Goal: Task Accomplishment & Management: Manage account settings

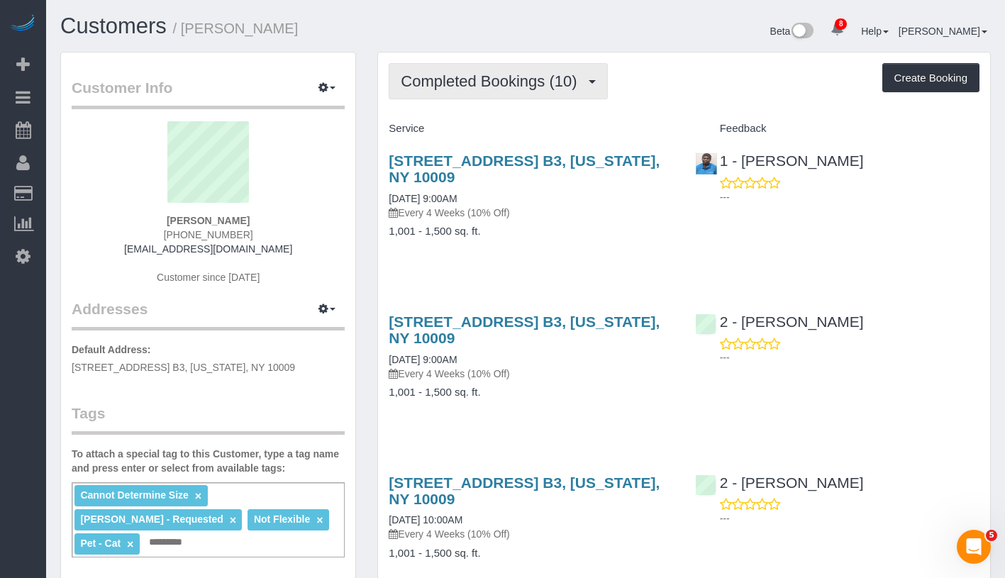
click at [546, 91] on button "Completed Bookings (10)" at bounding box center [498, 81] width 219 height 36
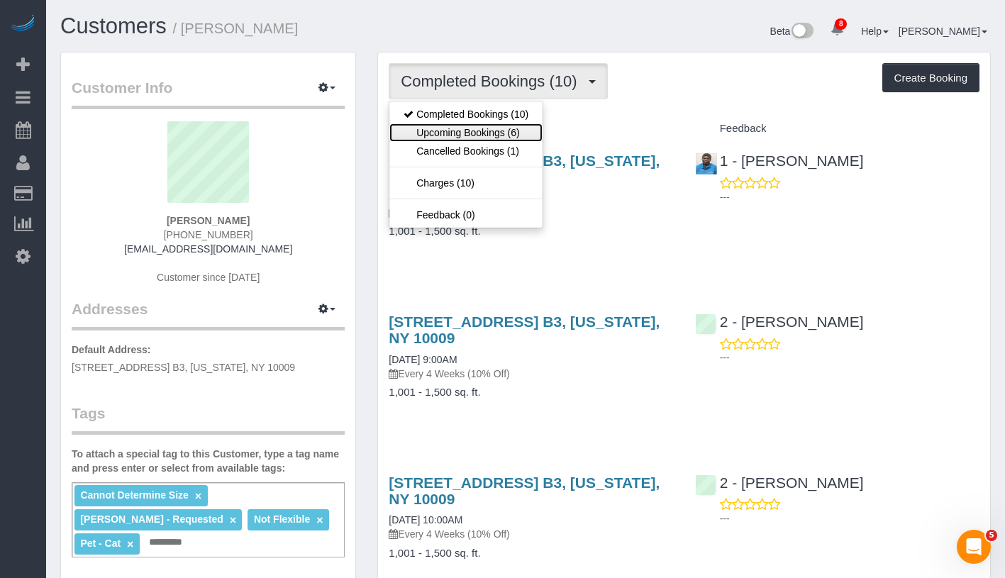
click at [526, 130] on link "Upcoming Bookings (6)" at bounding box center [466, 132] width 153 height 18
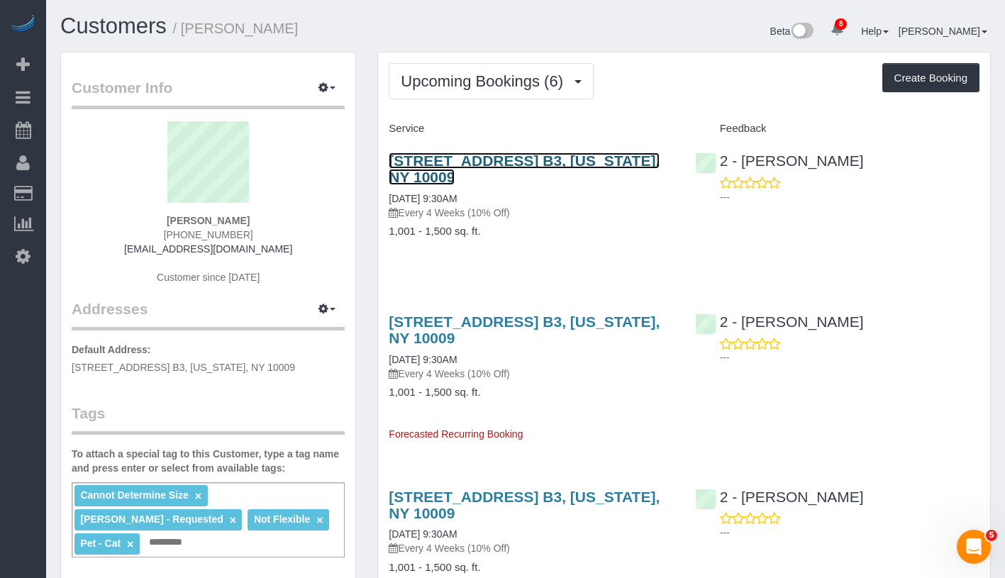
click at [500, 162] on link "[STREET_ADDRESS] B3, [US_STATE], NY 10009" at bounding box center [524, 169] width 271 height 33
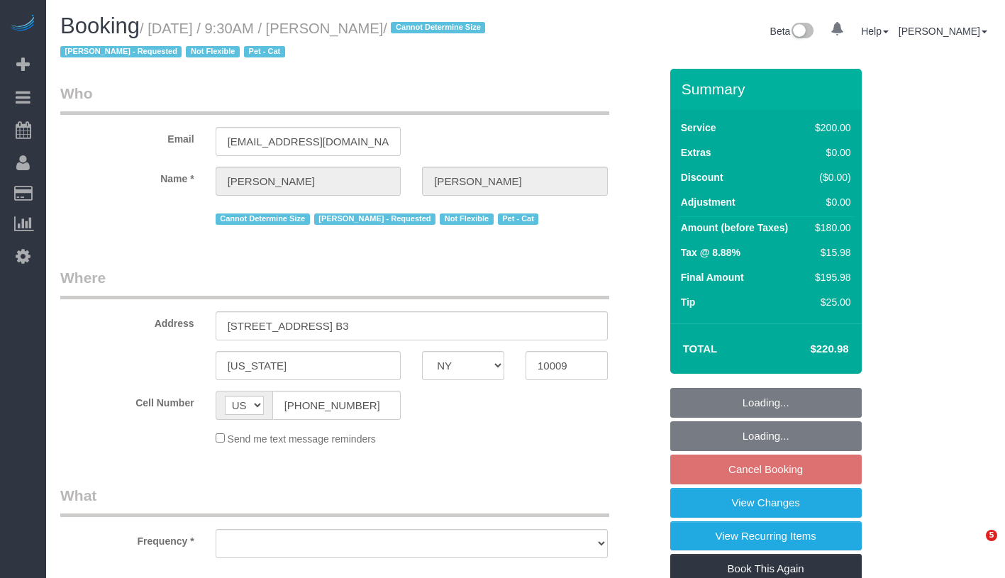
select select "NY"
select select "number:57"
select select "number:69"
select select "number:14"
select select "number:5"
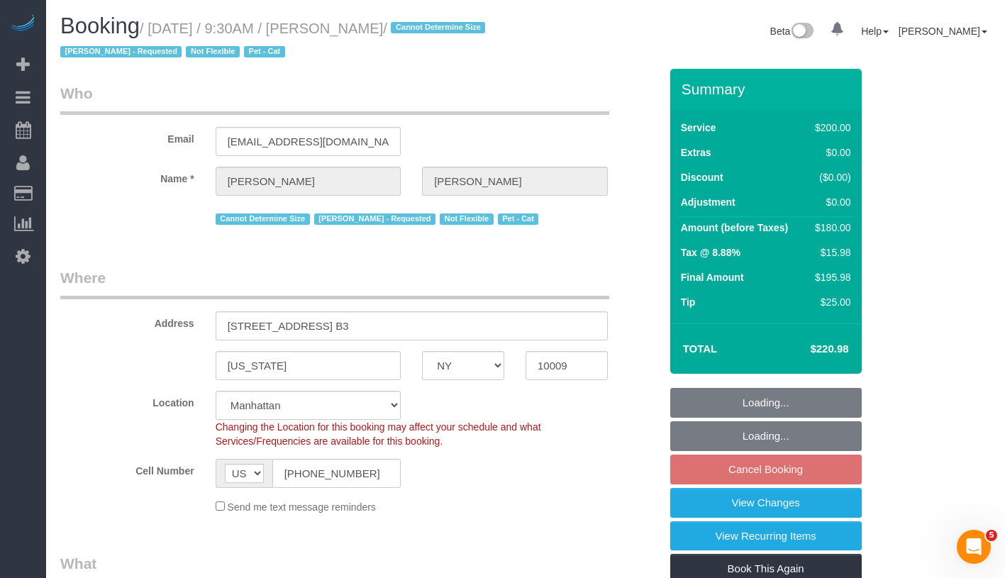
select select "object:853"
select select "string:stripe-pm_1QDTPv4VGloSiKo7ZWmVPIoL"
select select "150"
select select "object:1345"
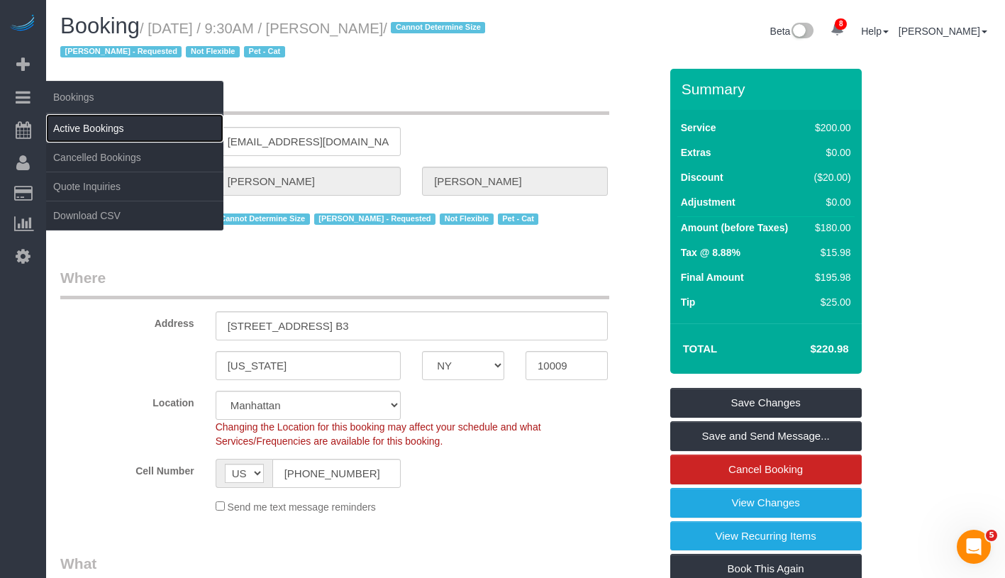
click at [110, 122] on link "Active Bookings" at bounding box center [134, 128] width 177 height 28
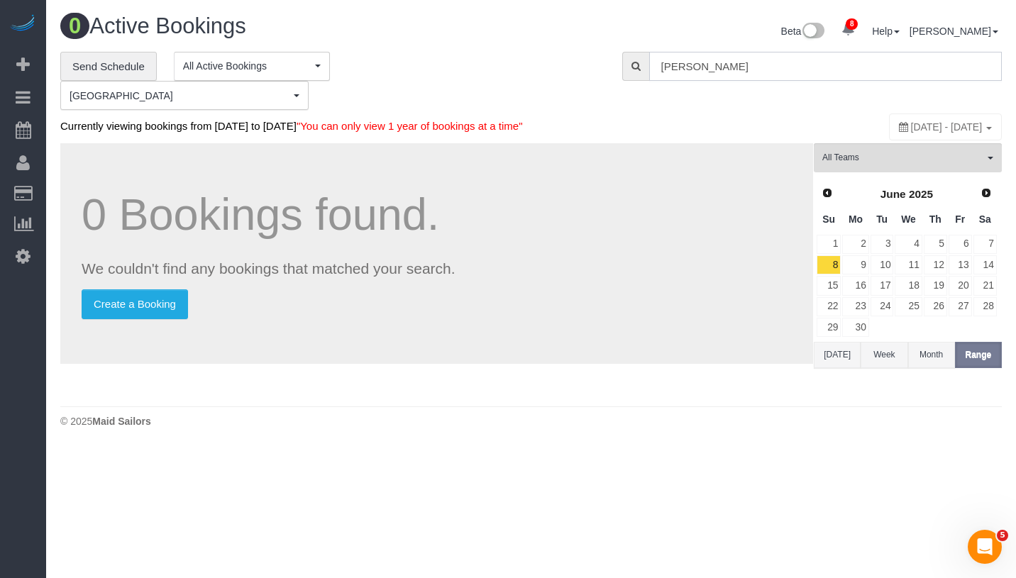
click at [733, 71] on input "Devon Morera" at bounding box center [825, 66] width 353 height 29
paste input "Hi! This is the 2nd time we’re reaching out about your in-person interview sche…"
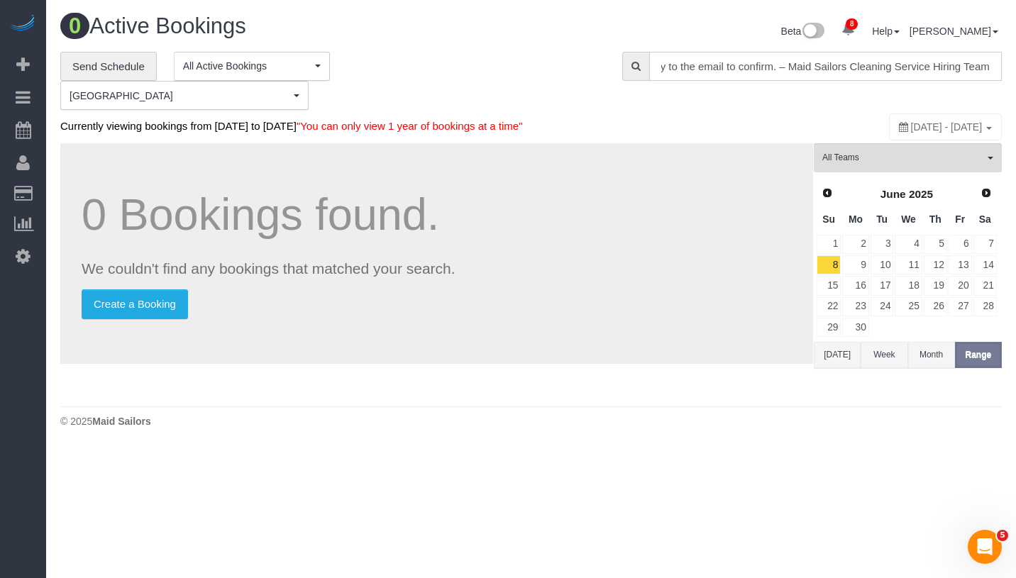
type input "Hi! This is the 2nd time we’re reaching out about your in-person interview sche…"
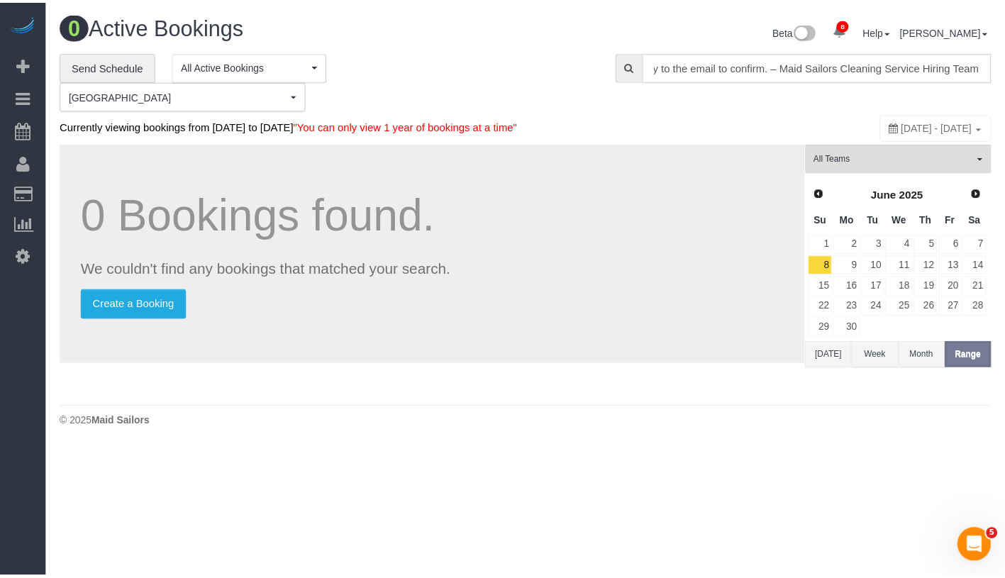
scroll to position [0, 0]
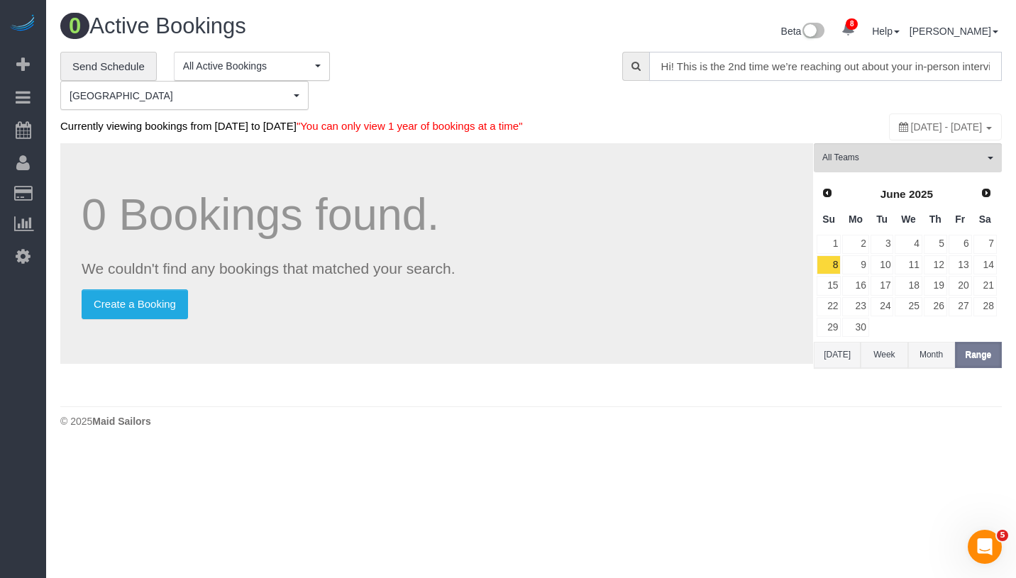
click at [717, 71] on input "Hi! This is the 2nd time we’re reaching out about your in-person interview sche…" at bounding box center [825, 66] width 353 height 29
paste input "Russell Levsen"
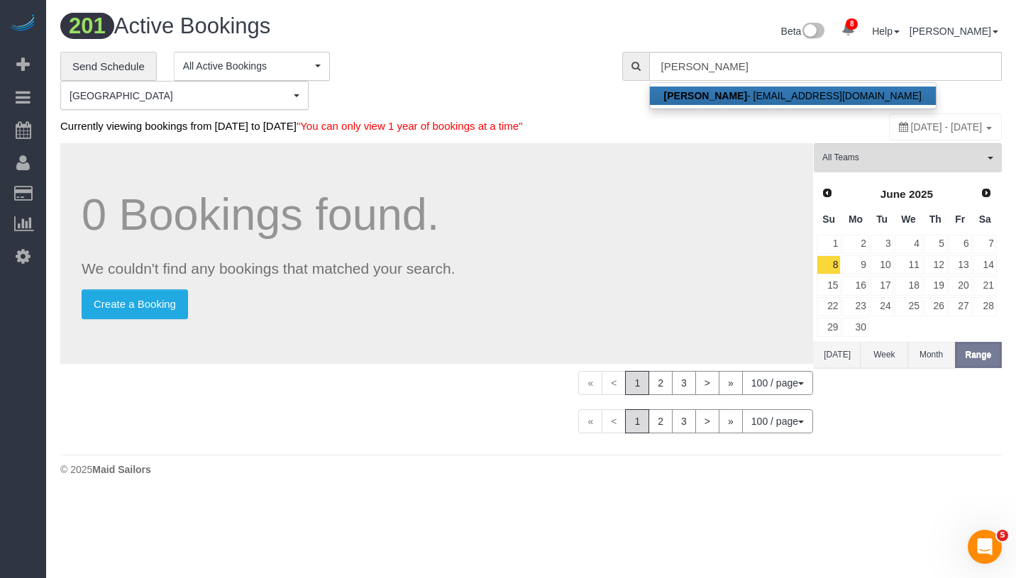
click at [722, 98] on strong "Russell Levsen" at bounding box center [705, 95] width 83 height 11
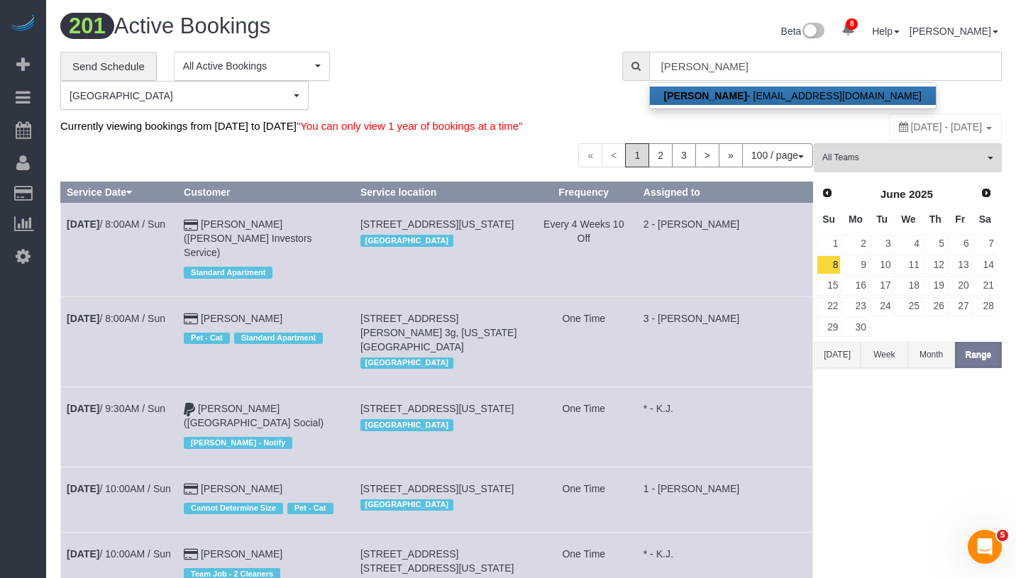
type input "rlevsen@yahoo.com"
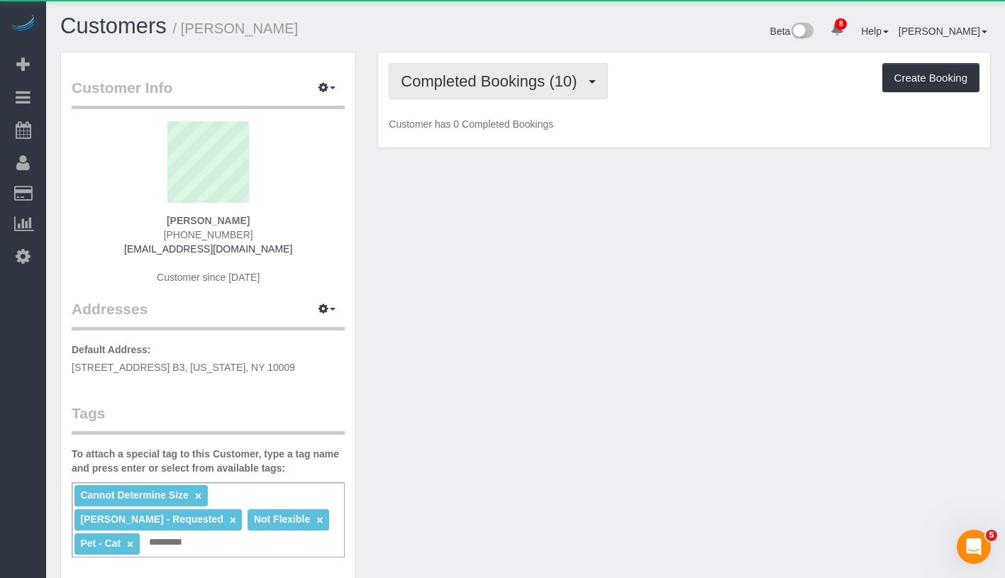
click at [462, 81] on span "Completed Bookings (10)" at bounding box center [492, 81] width 183 height 18
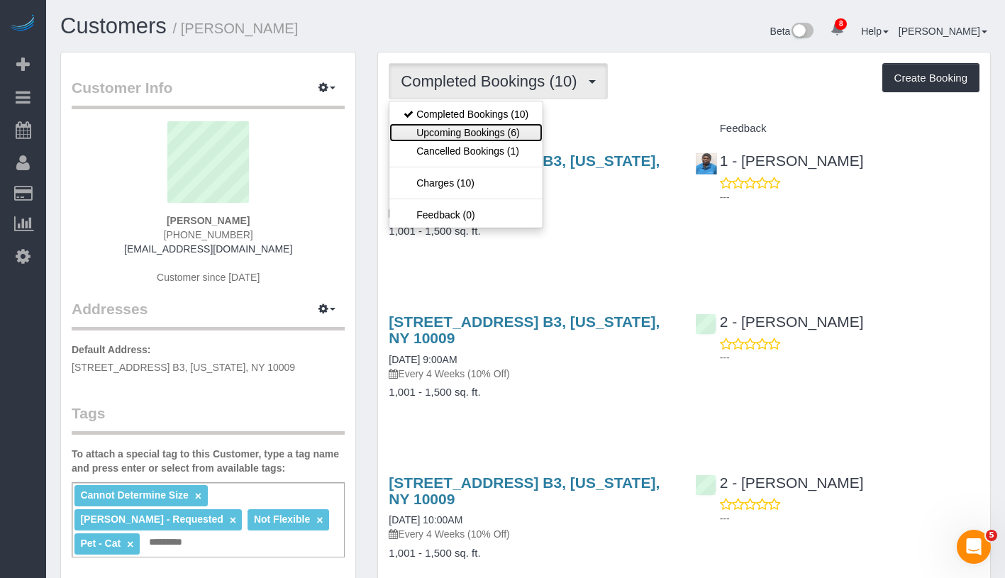
click at [460, 133] on link "Upcoming Bookings (6)" at bounding box center [466, 132] width 153 height 18
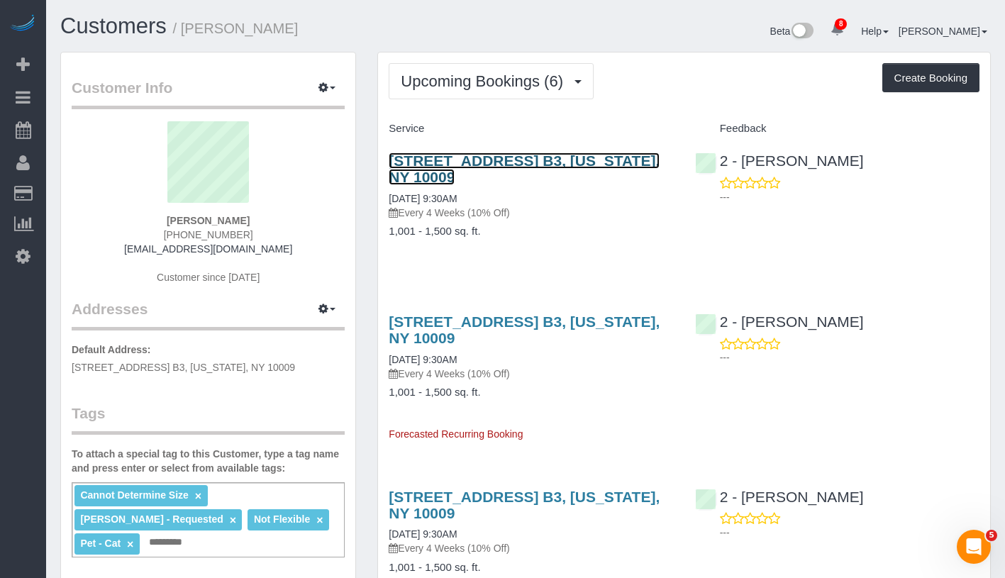
click at [420, 172] on link "627 East 11th Street, Apt. B3, New York, NY 10009" at bounding box center [524, 169] width 271 height 33
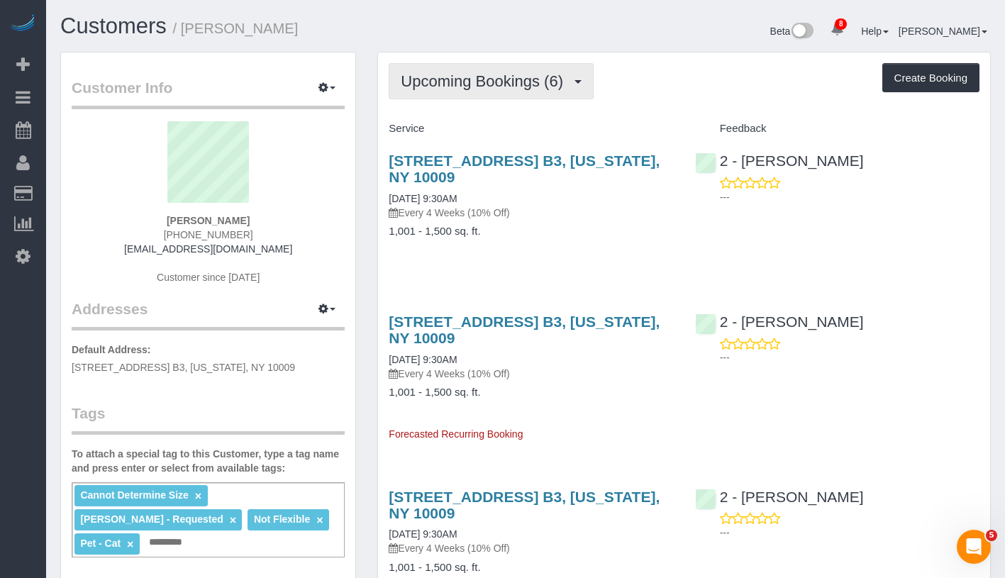
click at [498, 79] on span "Upcoming Bookings (6)" at bounding box center [486, 81] width 170 height 18
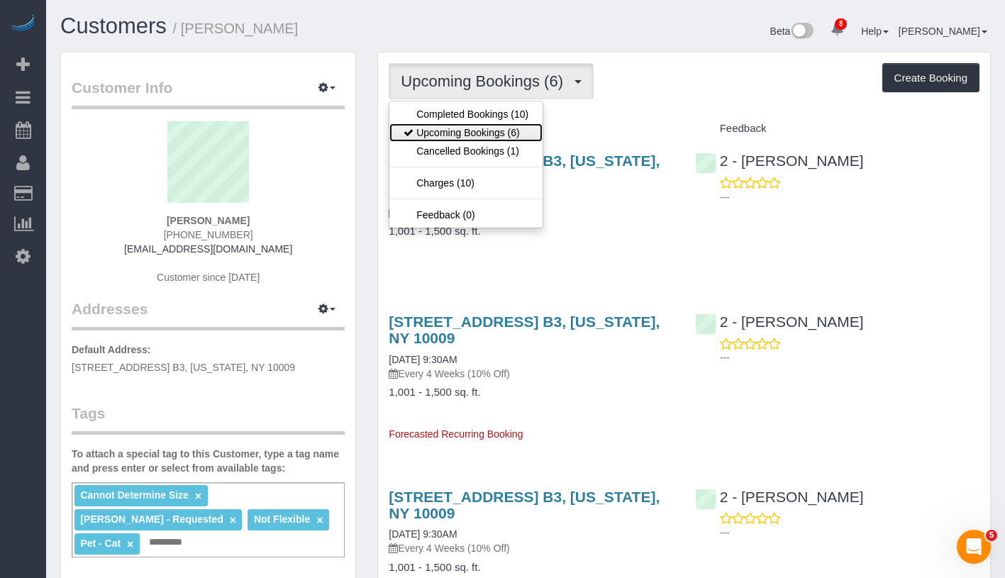
click at [473, 135] on link "Upcoming Bookings (6)" at bounding box center [466, 132] width 153 height 18
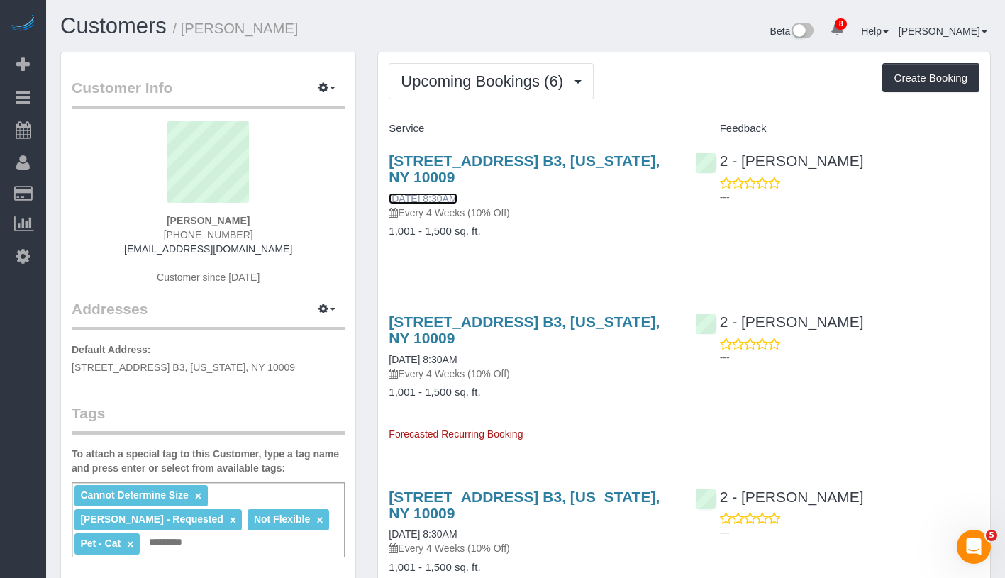
click at [457, 200] on link "09/25/2025 8:30AM" at bounding box center [423, 198] width 68 height 11
drag, startPoint x: 378, startPoint y: 199, endPoint x: 511, endPoint y: 195, distance: 132.7
click at [511, 195] on div "627 East 11th Street, Apt. B3, New York, NY 10009 09/25/2025 8:30AM Every 4 Wee…" at bounding box center [531, 203] width 306 height 126
copy link "09/25/2025 8:30AM"
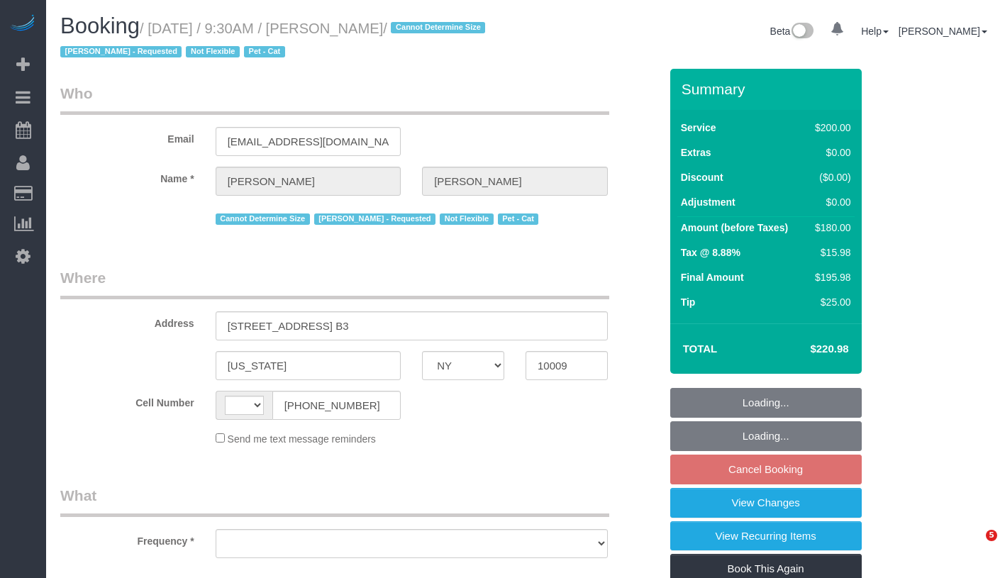
select select "NY"
select select "string:US"
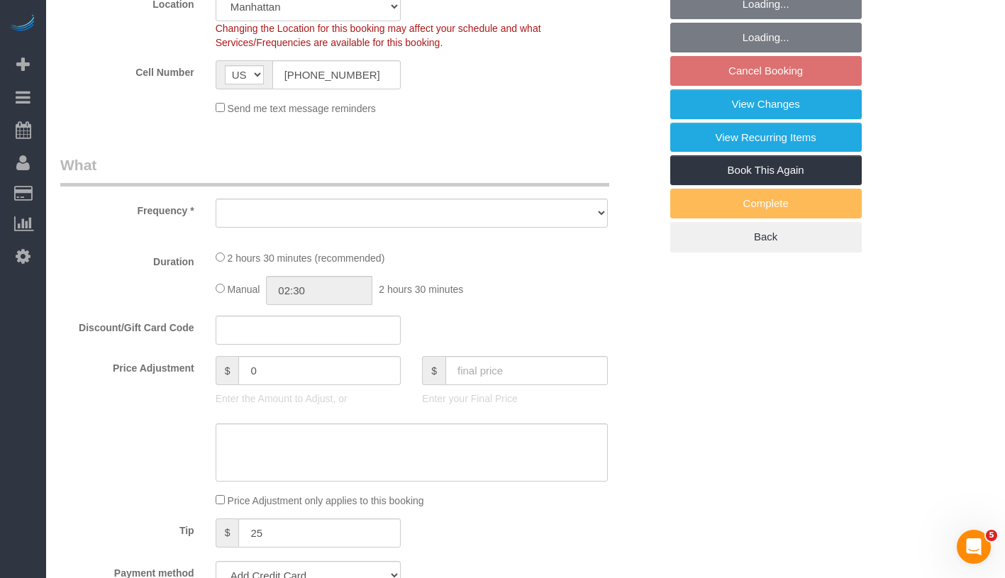
select select "string:stripe-pm_1QDTPv4VGloSiKo7ZWmVPIoL"
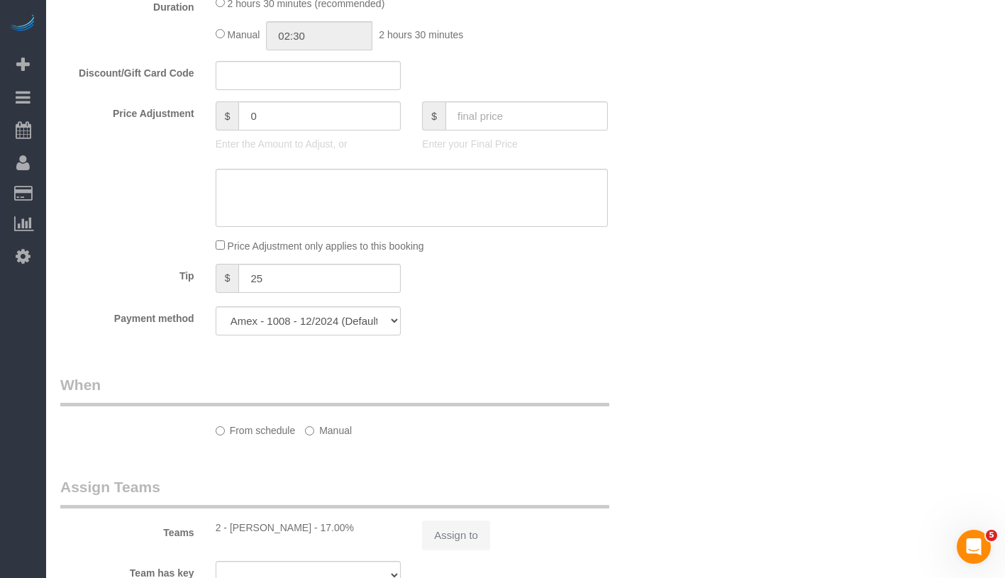
select select "object:708"
select select "number:57"
select select "number:69"
select select "number:14"
select select "number:5"
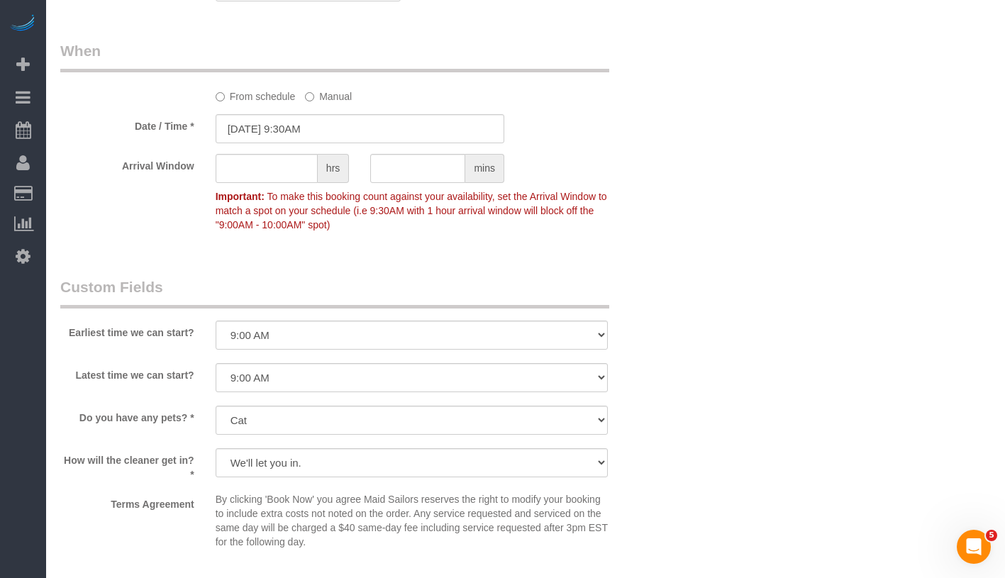
select select "object:1345"
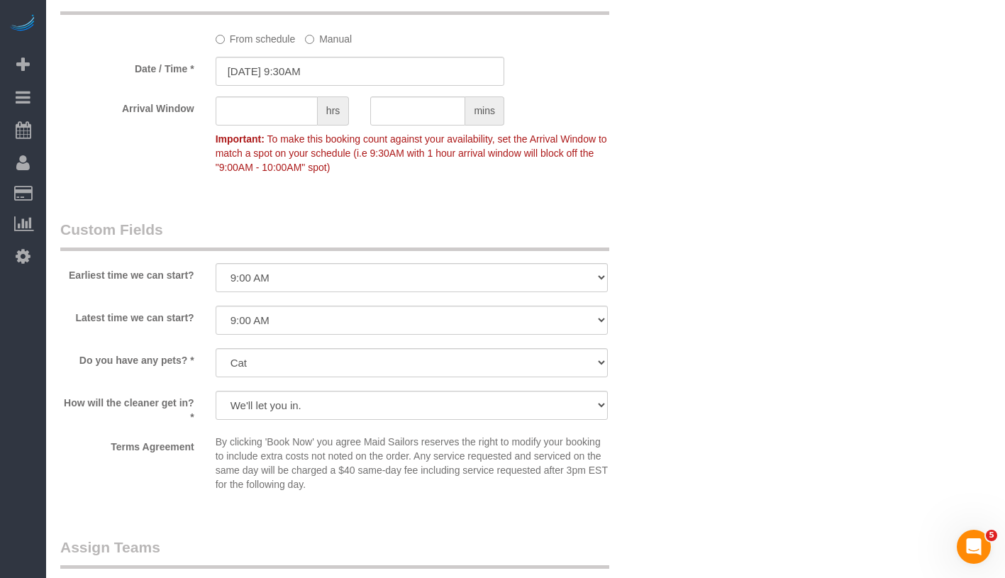
select select "150"
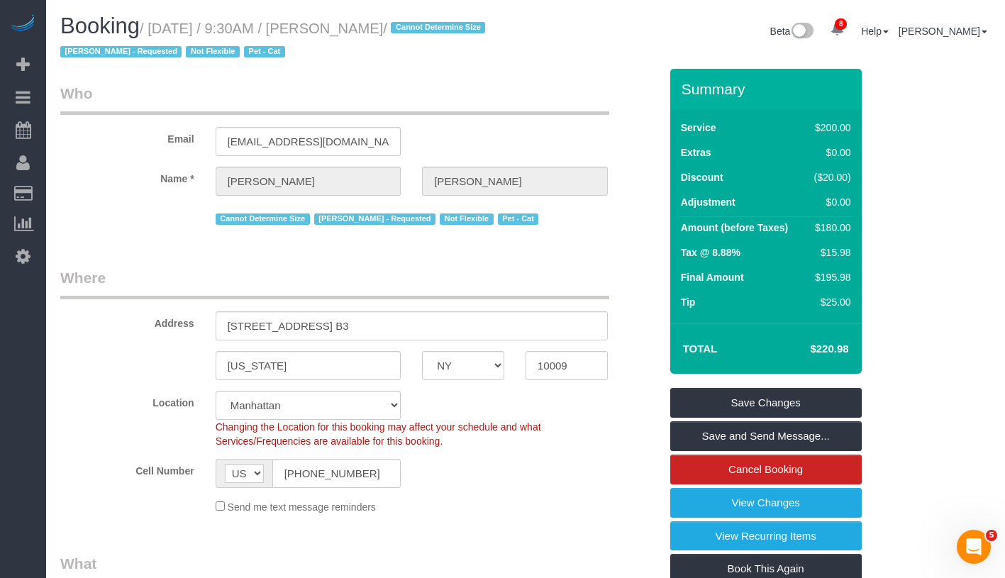
drag, startPoint x: 158, startPoint y: 26, endPoint x: 464, endPoint y: 28, distance: 305.8
click at [464, 28] on small "/ September 04, 2025 / 9:30AM / Russell Levsen / Cannot Determine Size Marilu Q…" at bounding box center [274, 41] width 429 height 40
copy small "September 04, 2025 / 9:30AM / Russell Levsen"
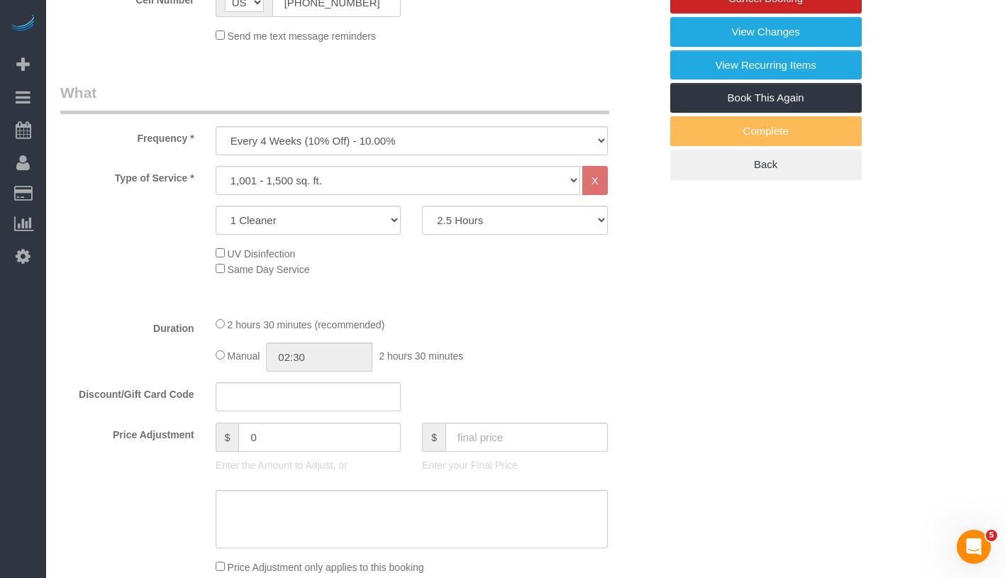
scroll to position [894, 0]
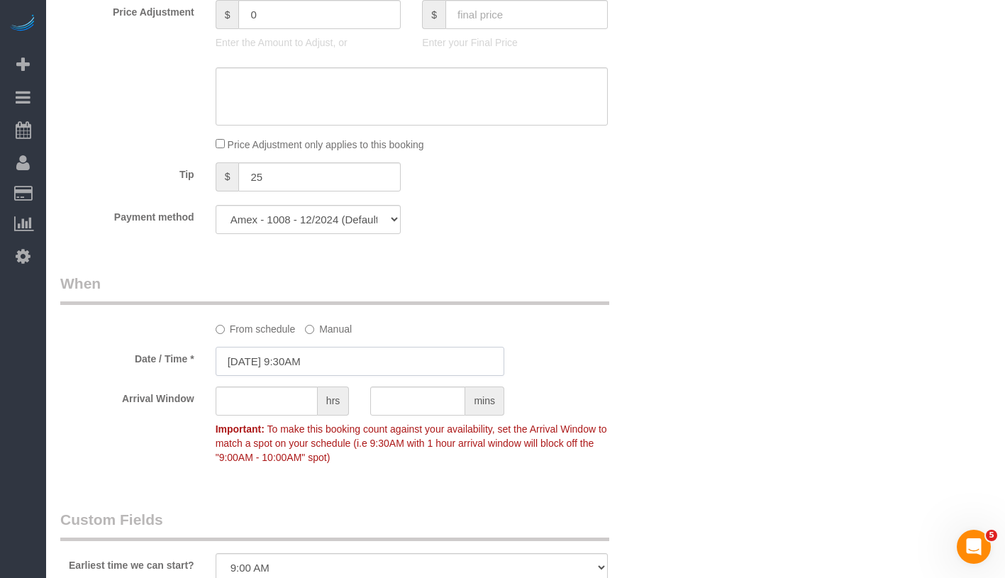
click at [308, 364] on input "09/04/2025 9:30AM" at bounding box center [360, 361] width 289 height 29
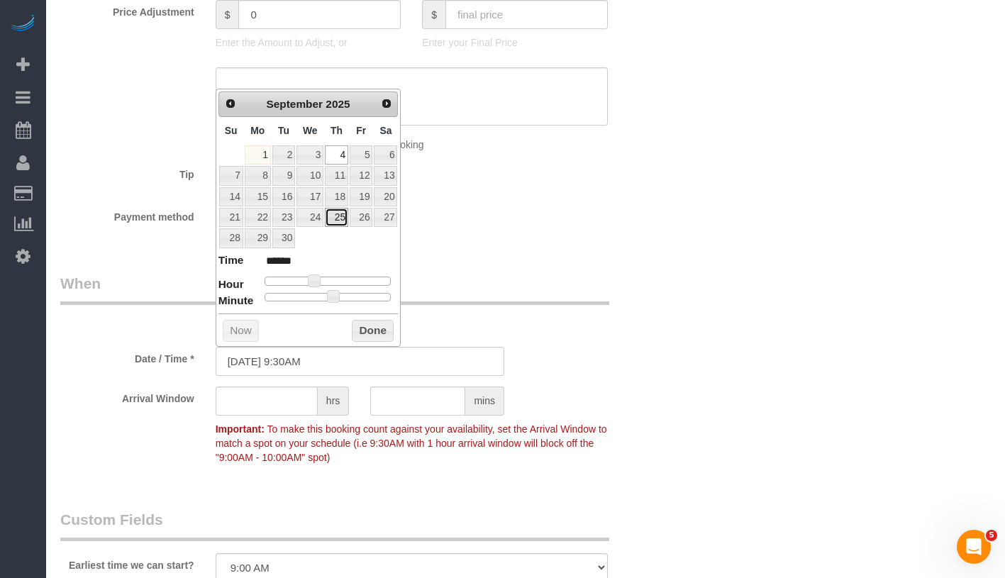
click at [343, 214] on link "25" at bounding box center [336, 217] width 23 height 19
type input "09/25/2025 8:30AM"
type input "******"
click at [313, 280] on span at bounding box center [308, 281] width 13 height 13
click at [377, 326] on button "Done" at bounding box center [373, 331] width 42 height 23
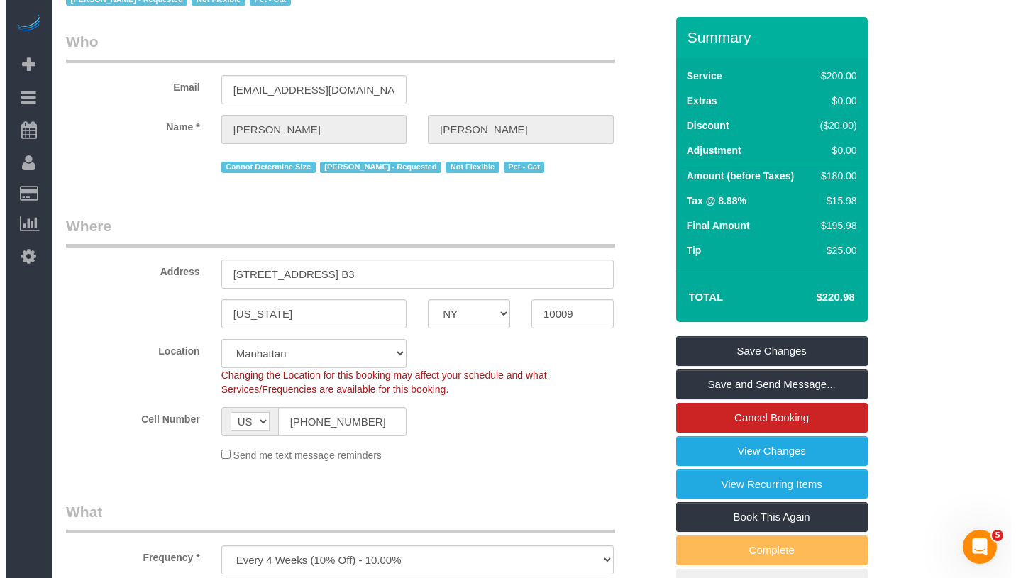
scroll to position [0, 0]
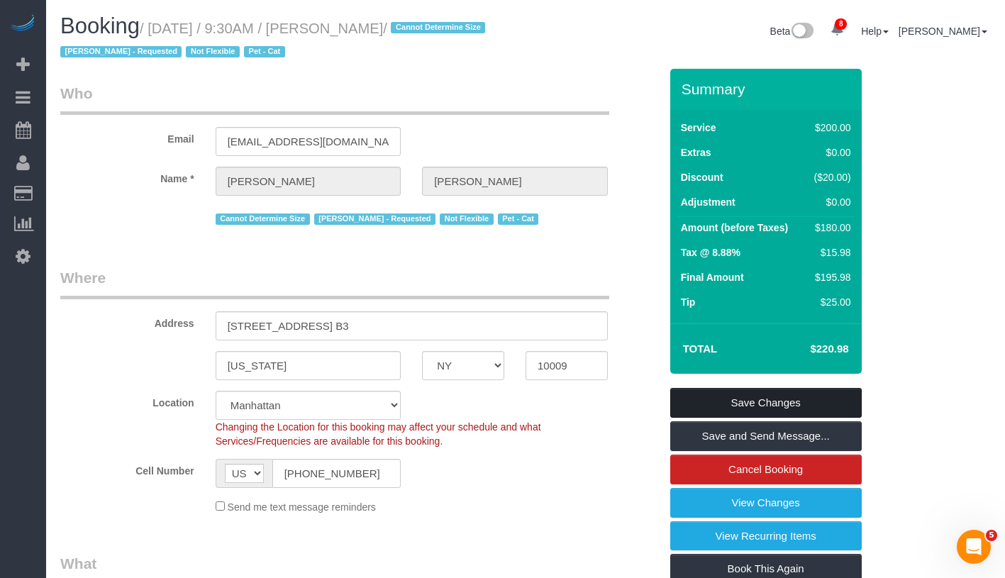
click at [814, 399] on link "Save Changes" at bounding box center [766, 403] width 192 height 30
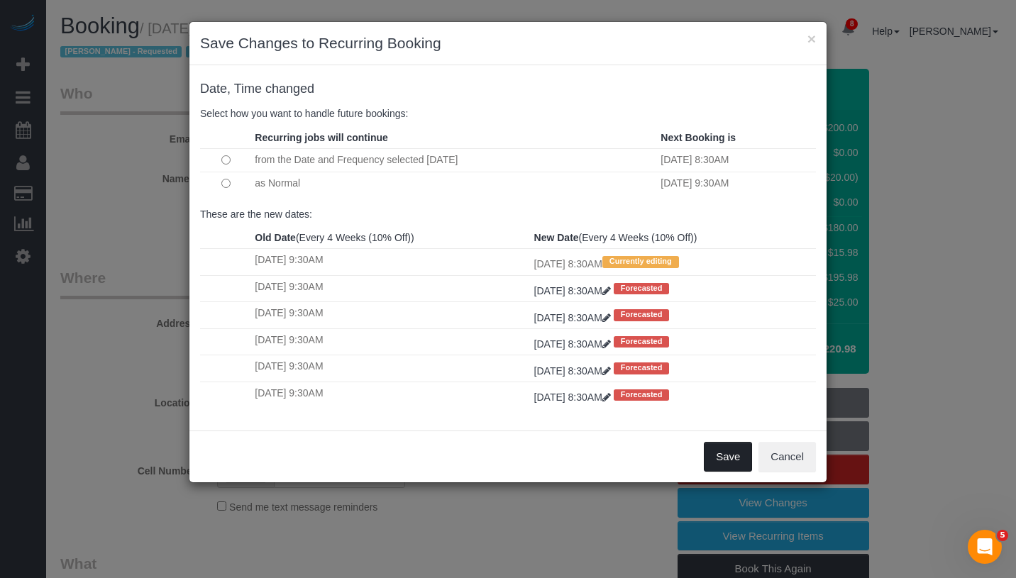
click at [725, 458] on button "Save" at bounding box center [728, 457] width 48 height 30
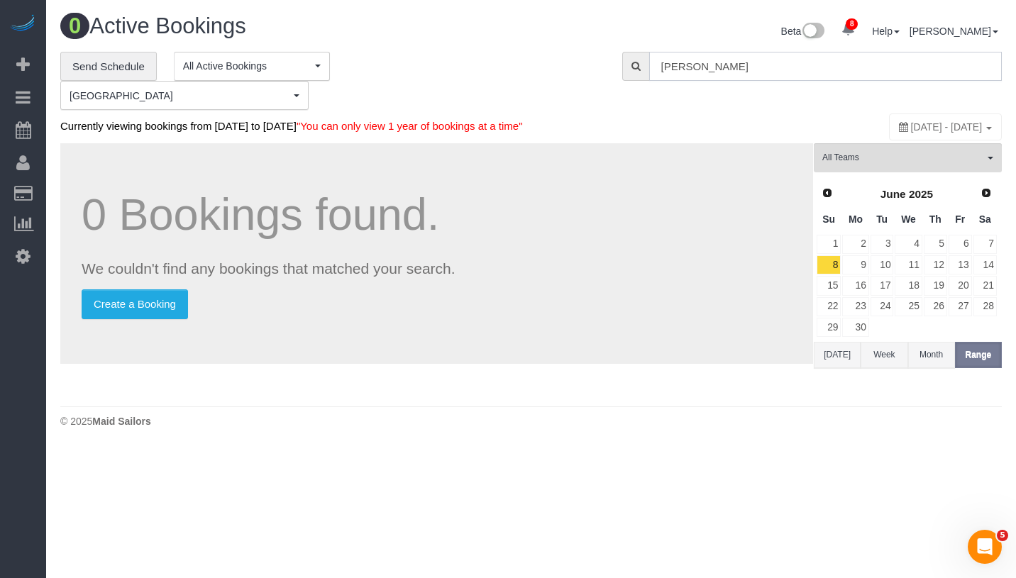
click at [776, 66] on input "Russell Levsen" at bounding box center [825, 66] width 353 height 29
paste input "Leo Morrone"
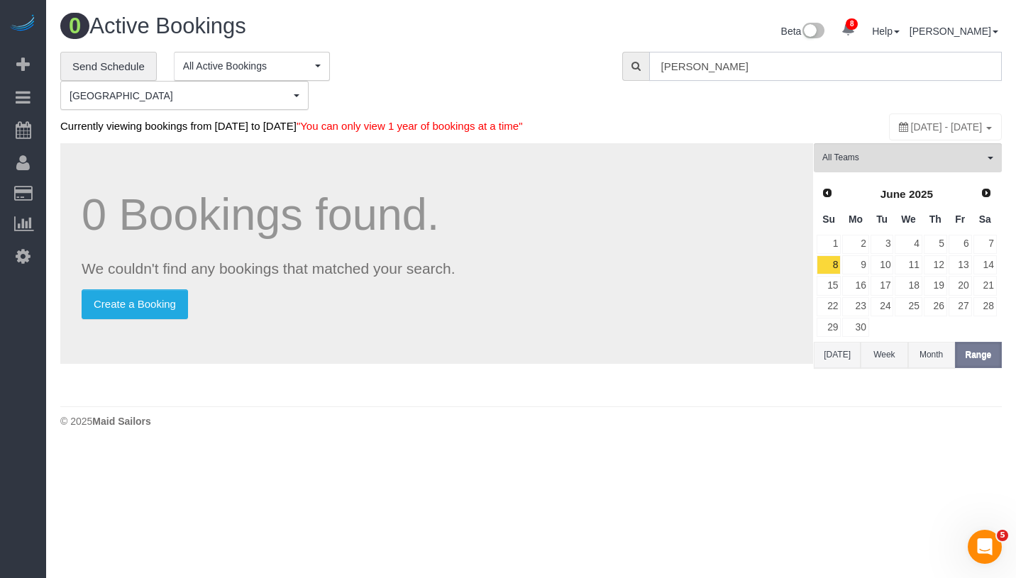
type input "Leo Morrone"
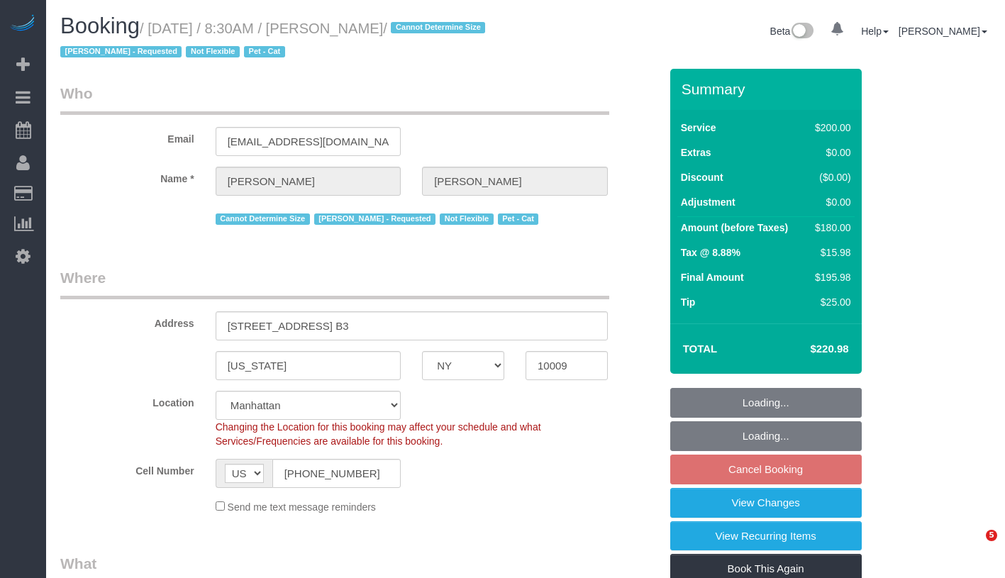
select select "NY"
select select "number:57"
select select "number:69"
select select "number:14"
select select "number:5"
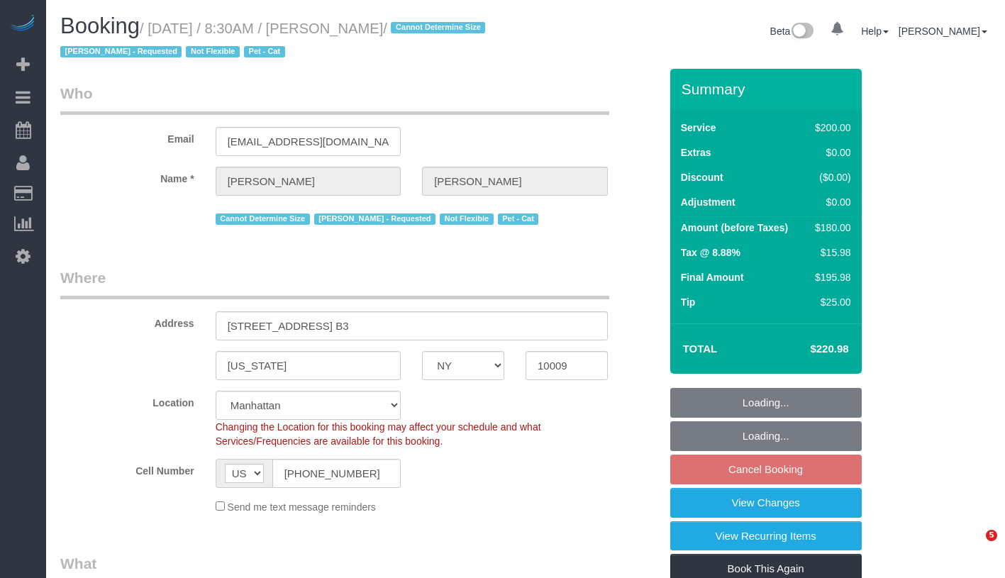
select select "object:1345"
select select "150"
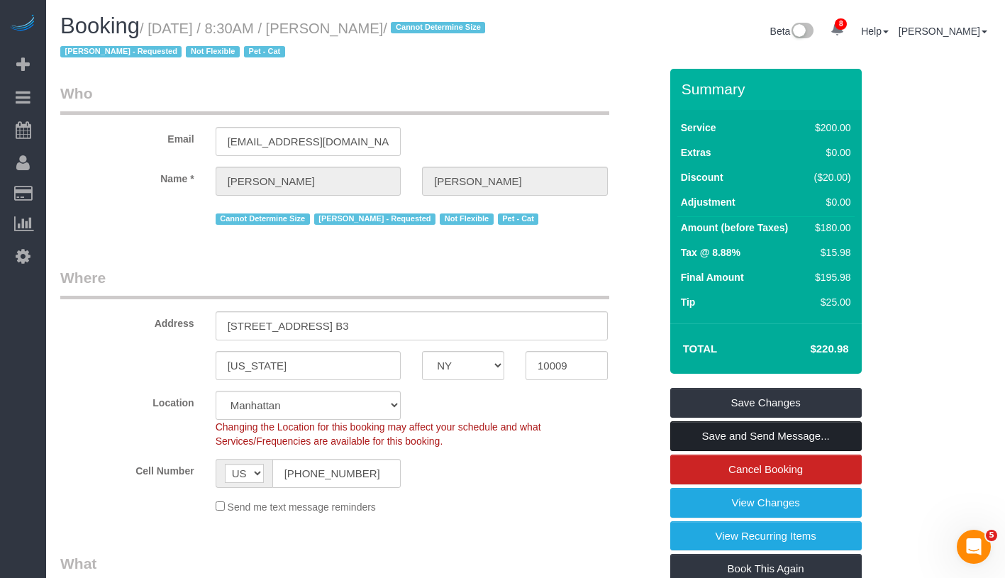
click at [810, 436] on link "Save and Send Message..." at bounding box center [766, 436] width 192 height 30
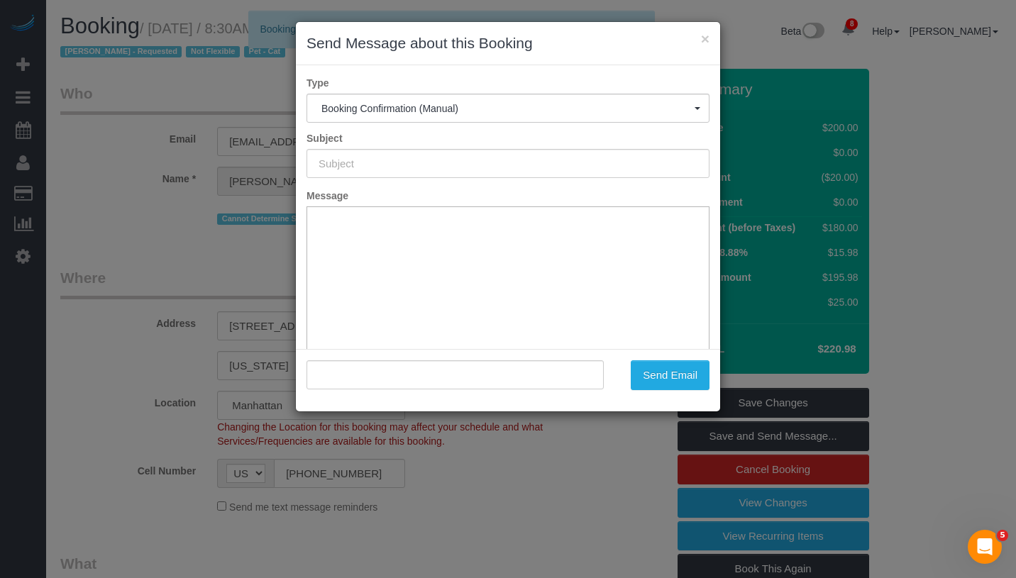
type input "Cleaning Confirmed for 09/25/2025 at 8:30am"
type input ""Russell Levsen" <rlevsen@yahoo.com>"
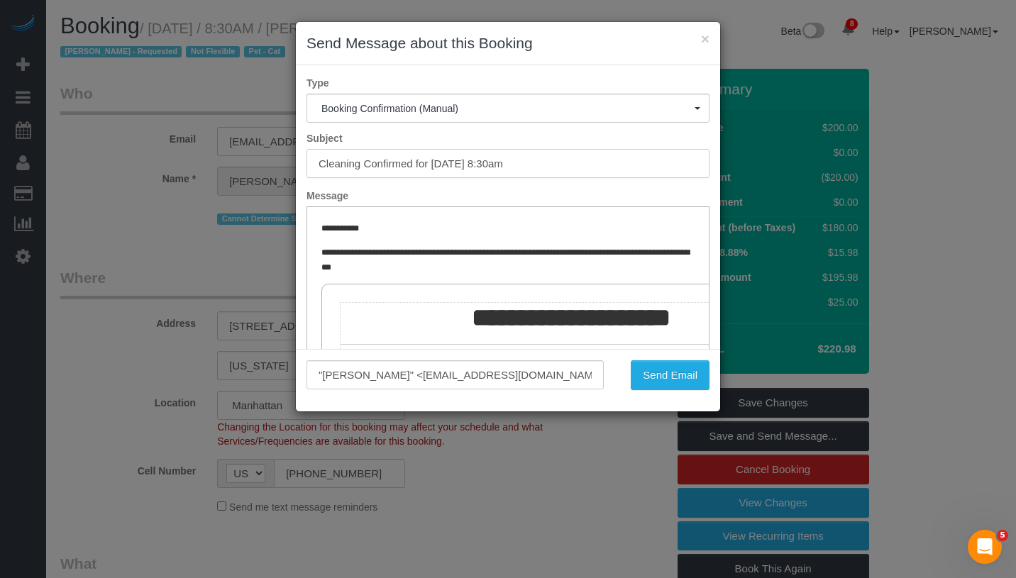
drag, startPoint x: 433, startPoint y: 163, endPoint x: 576, endPoint y: 159, distance: 143.4
click at [576, 159] on input "Cleaning Confirmed for 09/25/2025 at 8:30am" at bounding box center [508, 163] width 403 height 29
click at [651, 378] on button "Send Email" at bounding box center [670, 375] width 79 height 30
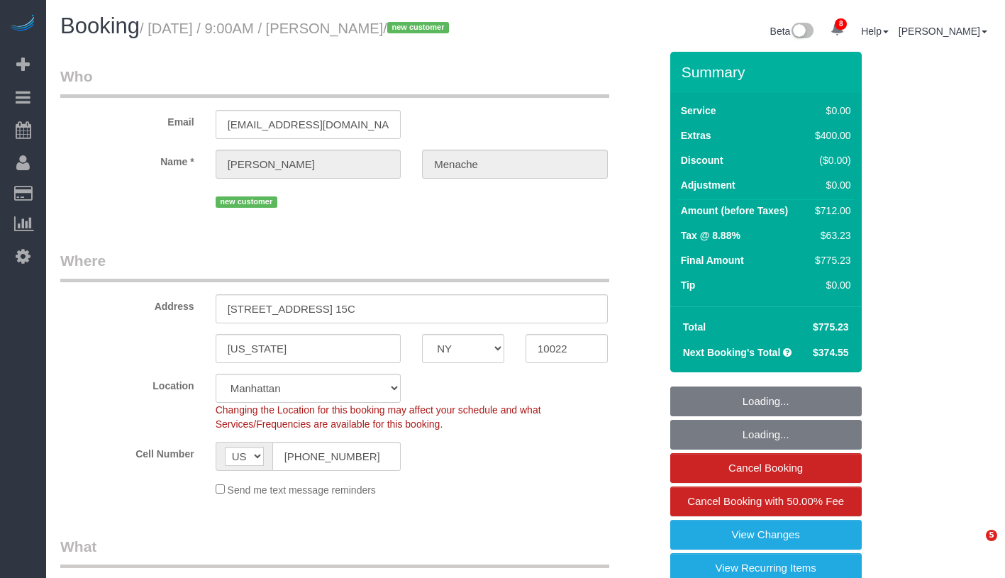
select select "NY"
select select "2"
select select "spot1"
select select "number:56"
select select "number:70"
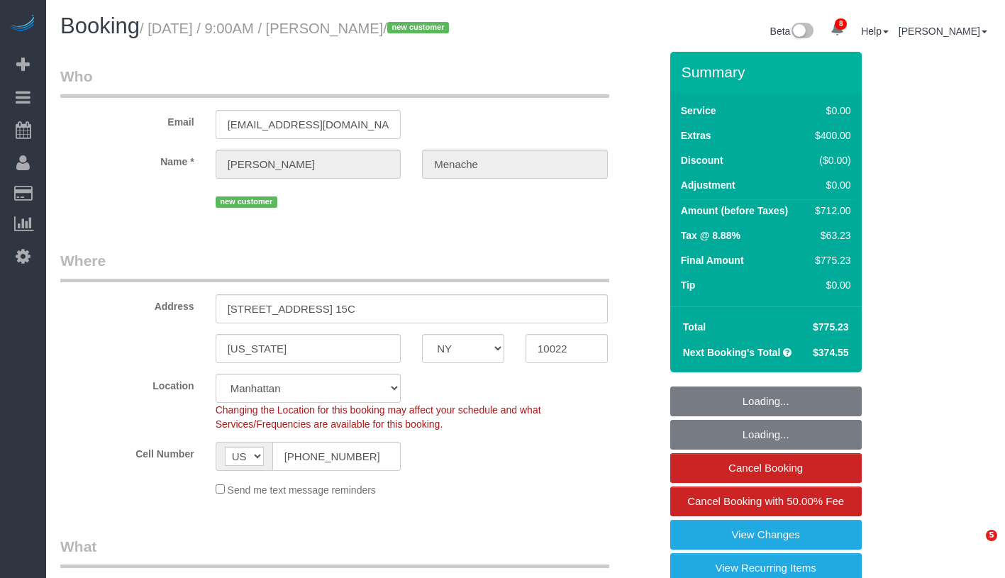
select select "number:15"
select select "number:5"
select select "object:1368"
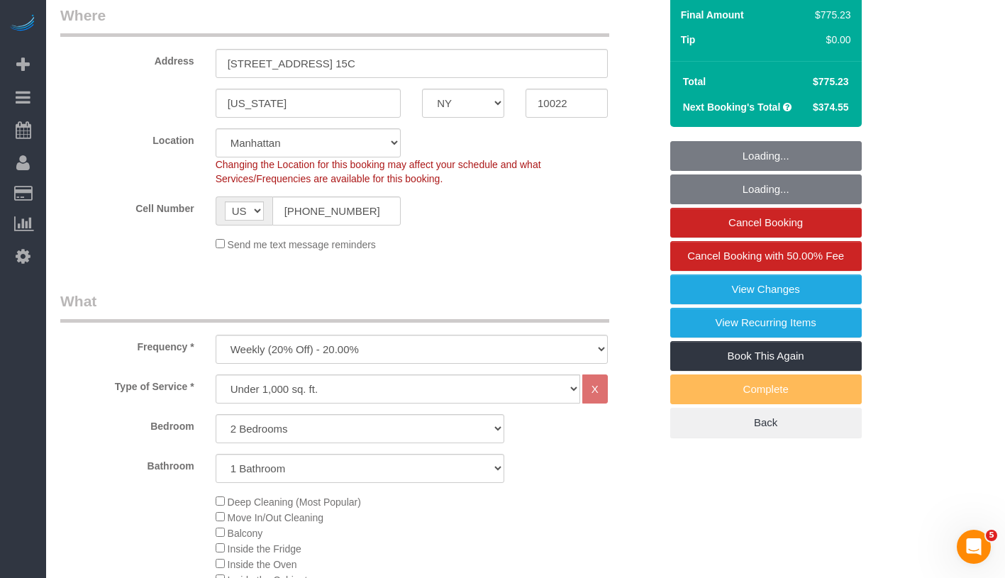
select select "2"
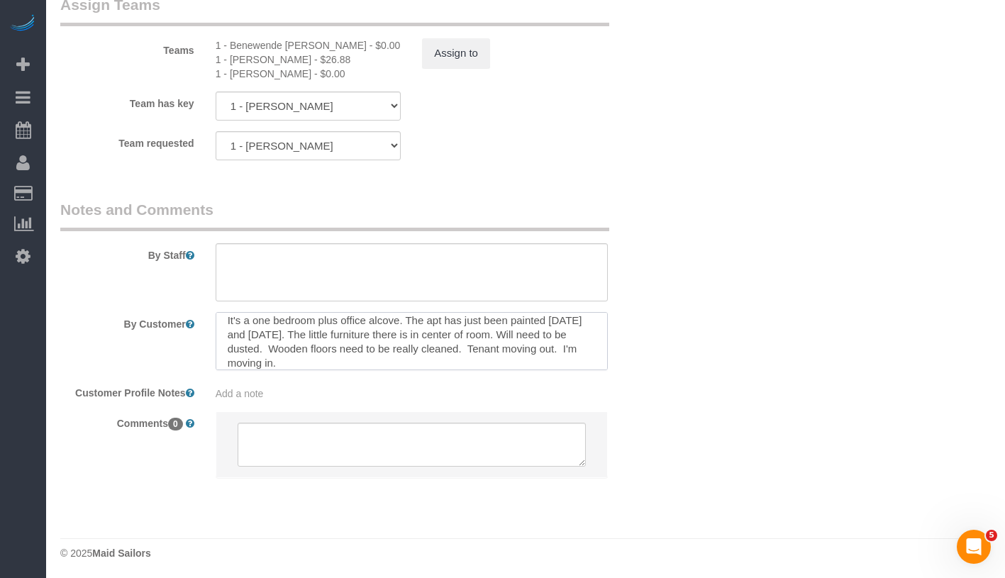
scroll to position [1960, 0]
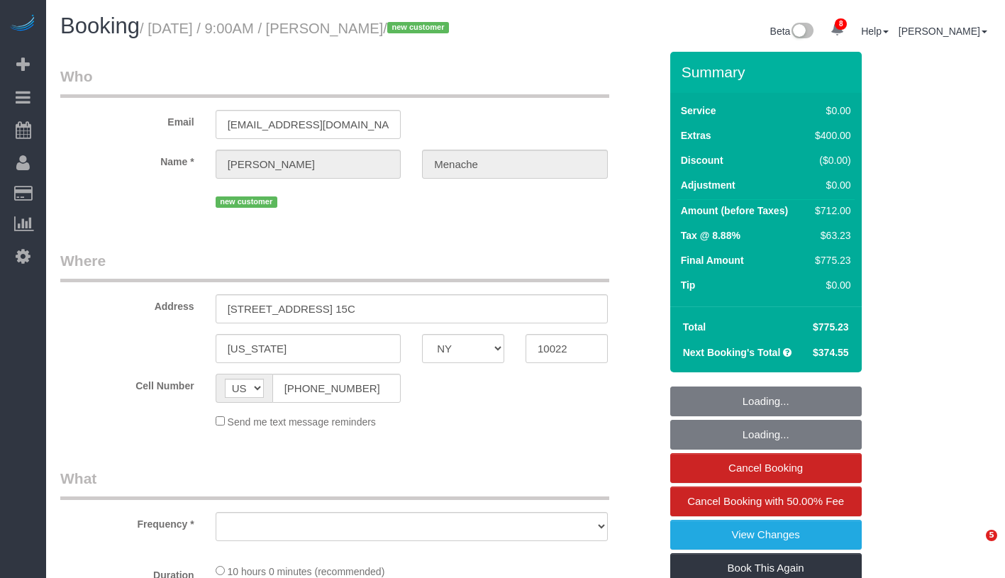
select select "NY"
select select "number:56"
select select "number:70"
select select "number:15"
select select "number:5"
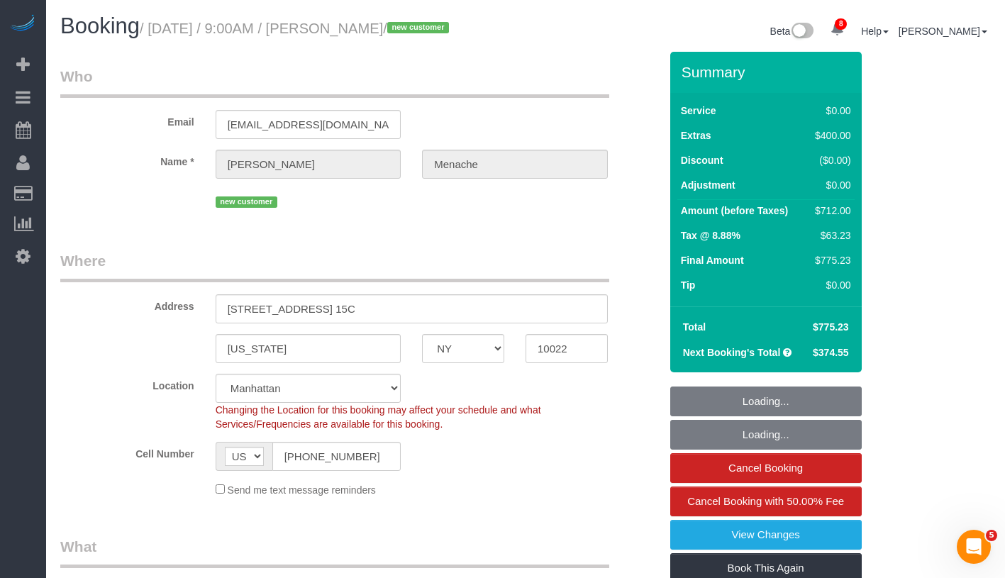
select select "string:stripe-pm_1S14GQ4VGloSiKo7FtdT7e7N"
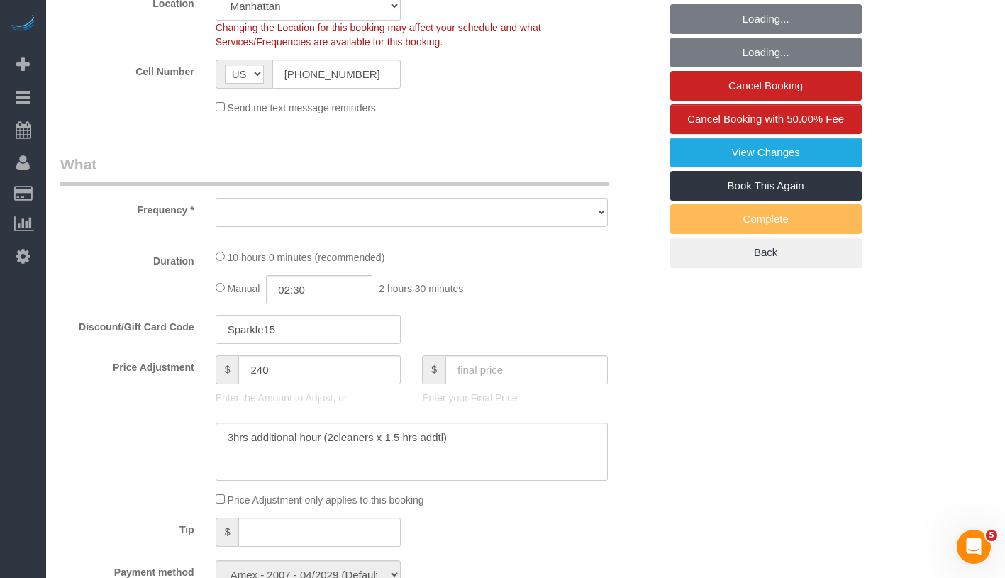
select select "object:858"
select select "2"
select select "spot1"
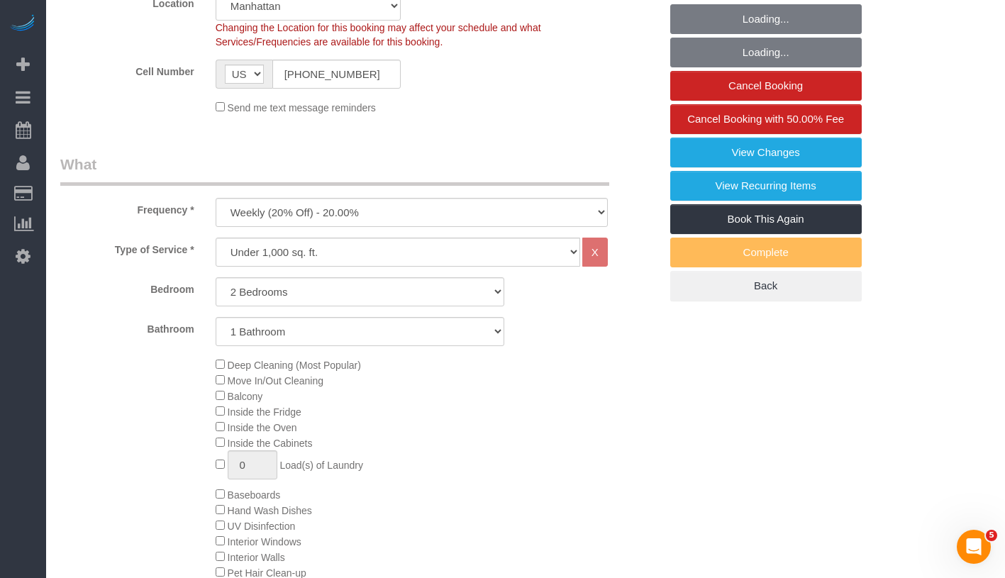
select select "object:1368"
select select "2"
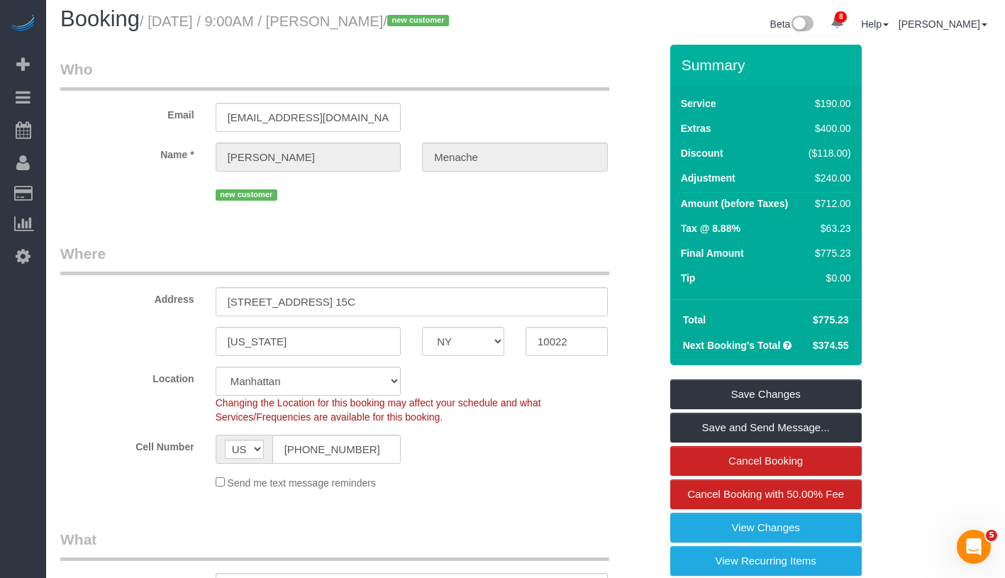
scroll to position [0, 0]
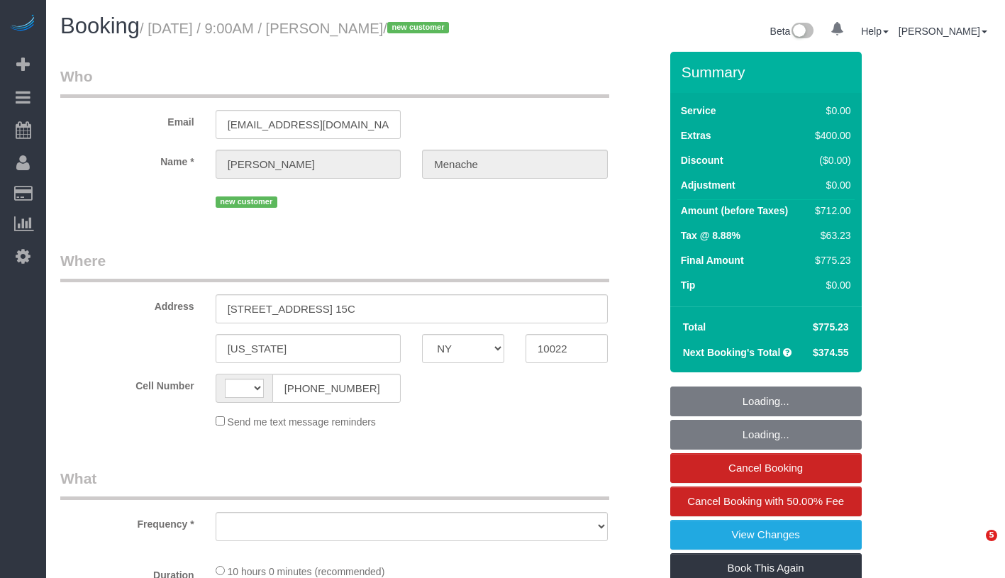
select select "NY"
select select "object:469"
select select "number:56"
select select "number:70"
select select "number:15"
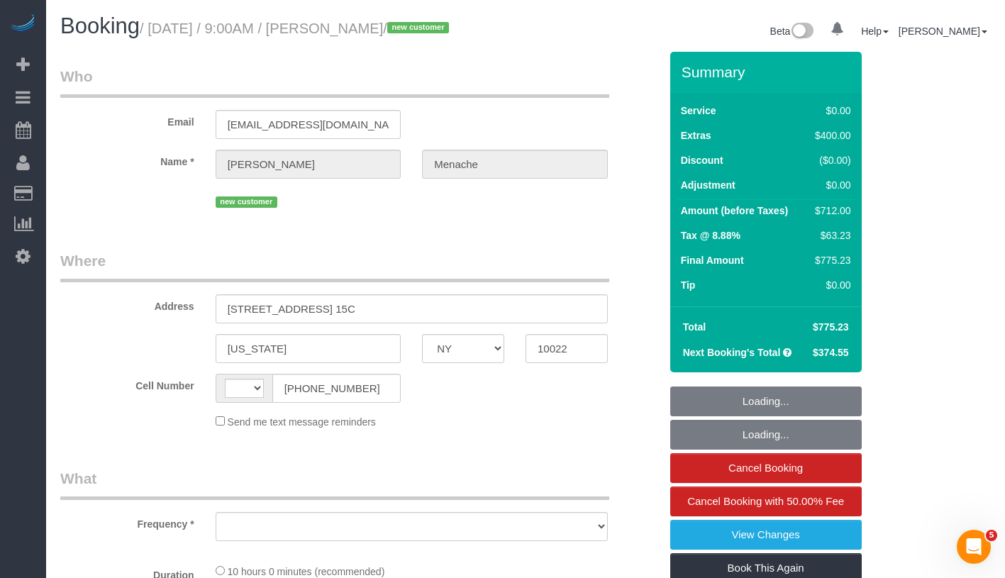
select select "number:5"
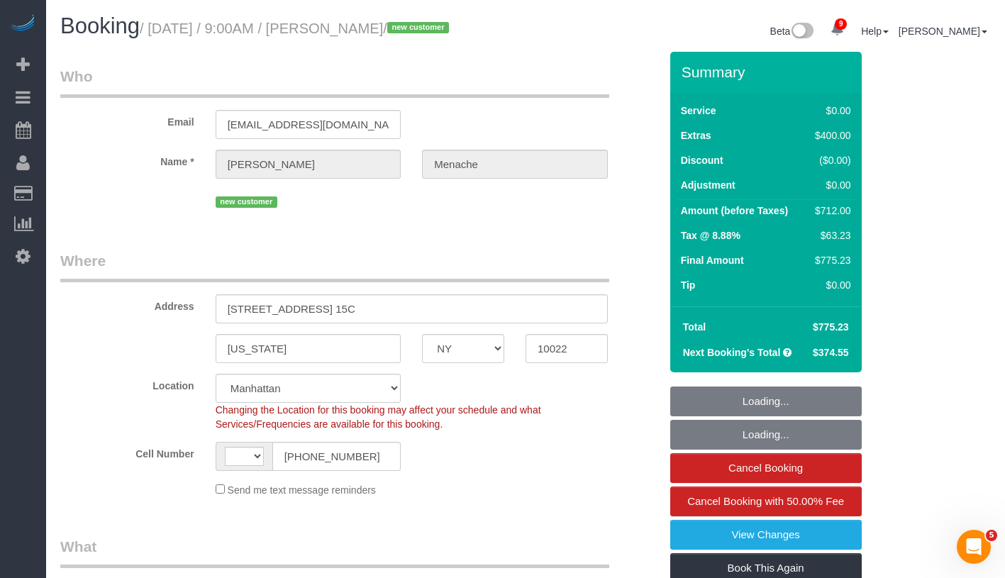
select select "object:624"
select select "string:[GEOGRAPHIC_DATA]"
select select "string:stripe-pm_1S14GQ4VGloSiKo7FtdT7e7N"
select select "spot1"
select select "2"
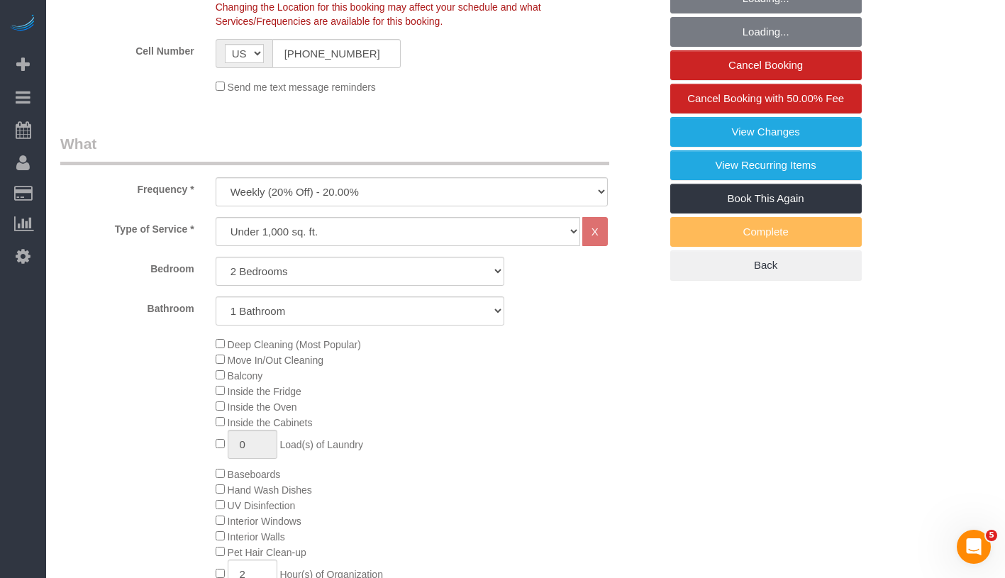
select select "2"
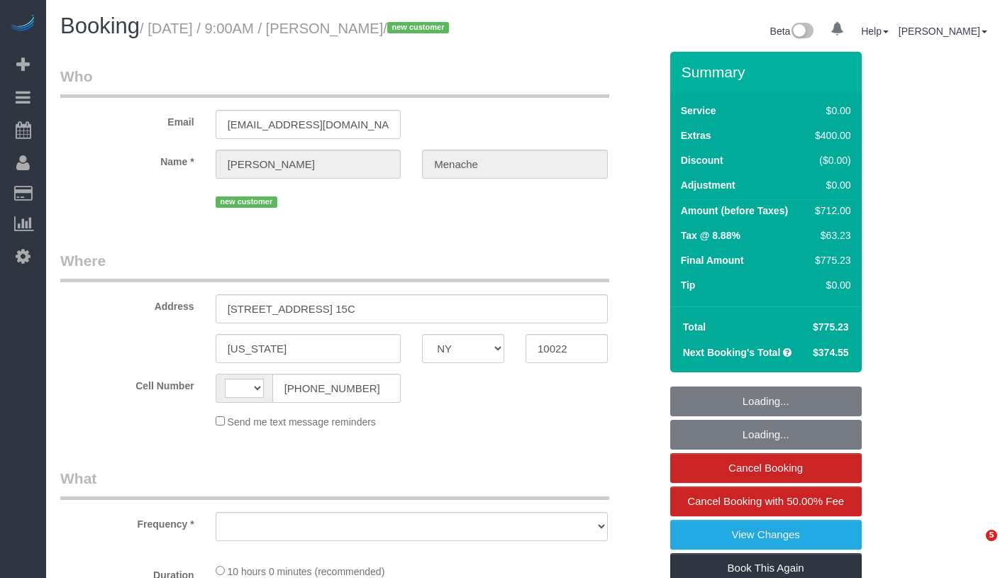
select select "NY"
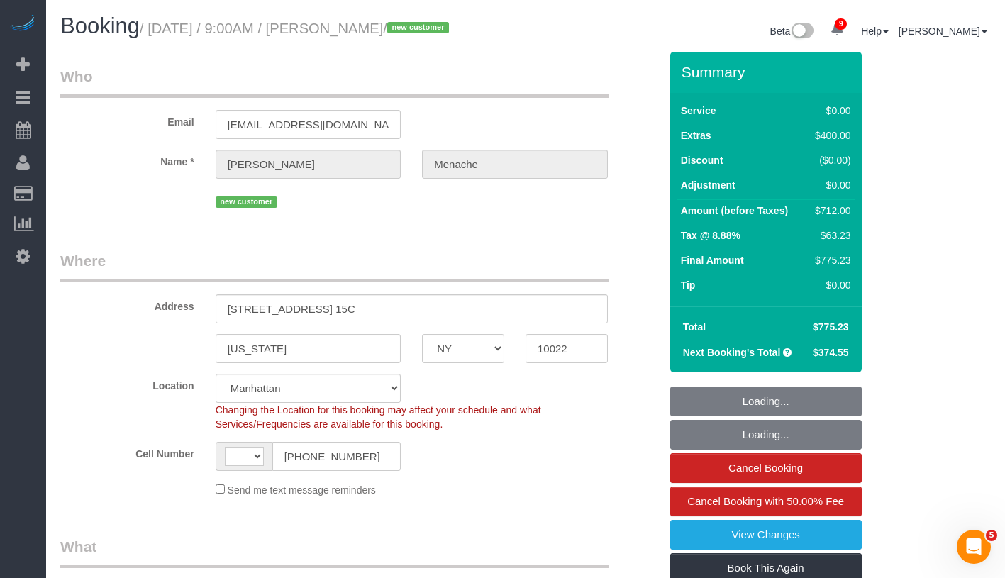
select select "string:[GEOGRAPHIC_DATA]"
select select "string:stripe-pm_1S14GQ4VGloSiKo7FtdT7e7N"
select select "2"
select select "object:823"
select select "spot1"
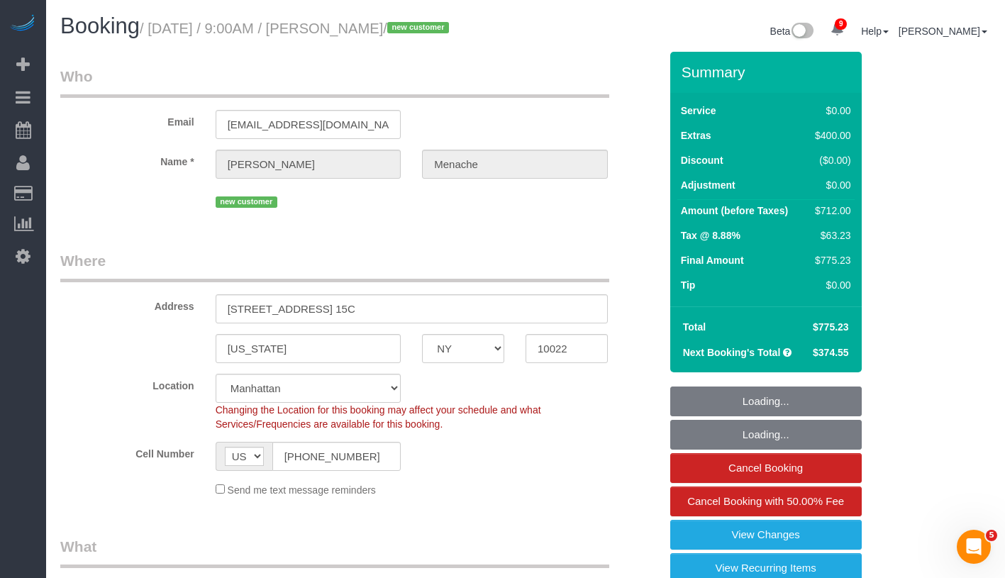
select select "number:56"
select select "number:70"
select select "number:15"
select select "number:5"
select select "2"
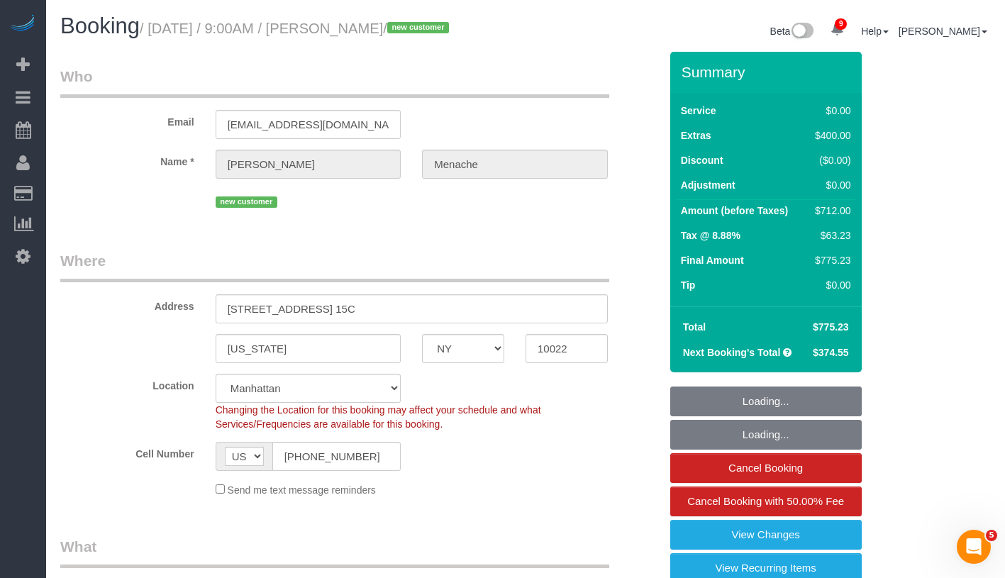
select select "object:1413"
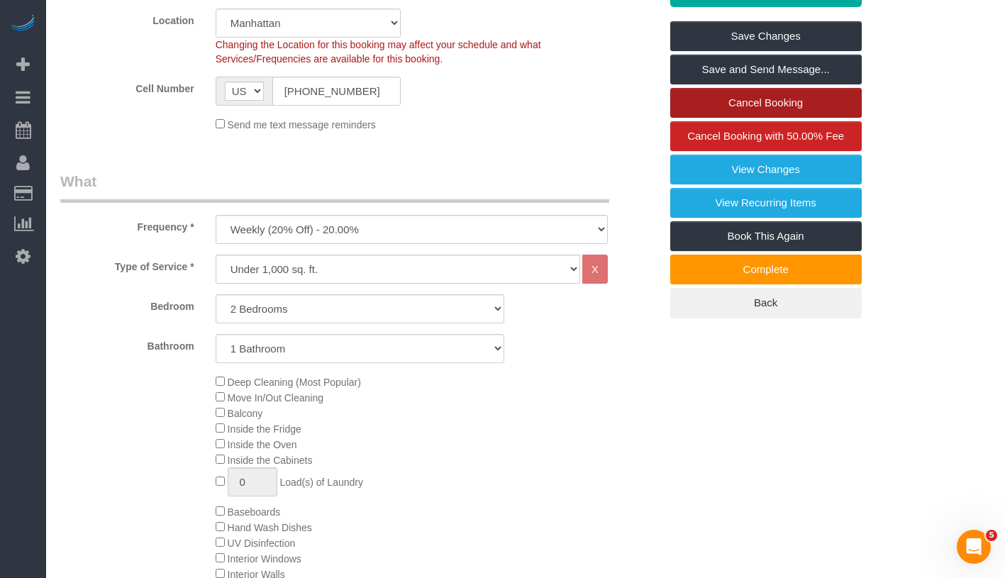
scroll to position [50, 0]
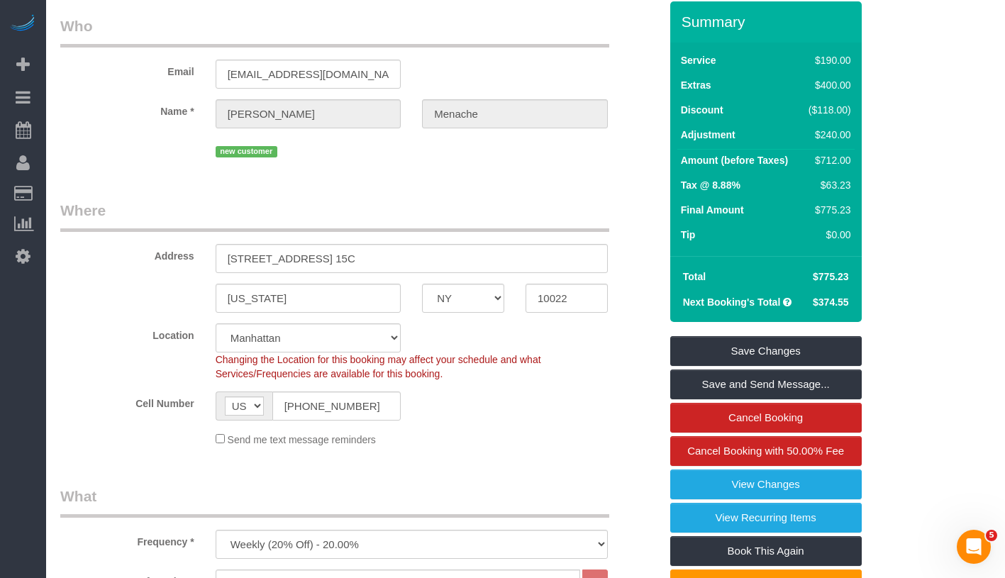
drag, startPoint x: 808, startPoint y: 297, endPoint x: 855, endPoint y: 295, distance: 46.9
click at [855, 295] on div "Total $775.23 Next Booking's Total $374.55" at bounding box center [766, 289] width 192 height 66
copy table "Total"
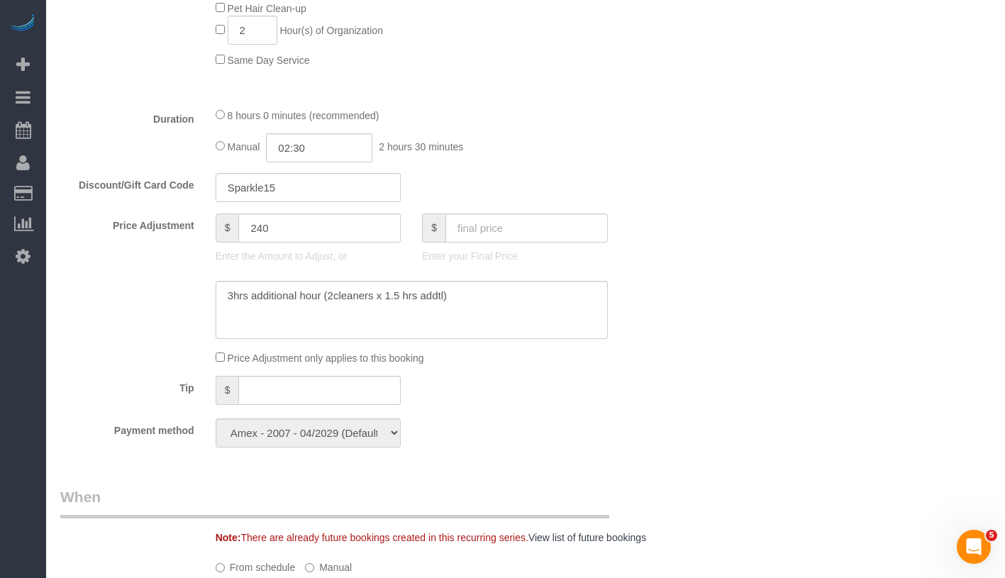
scroll to position [1122, 0]
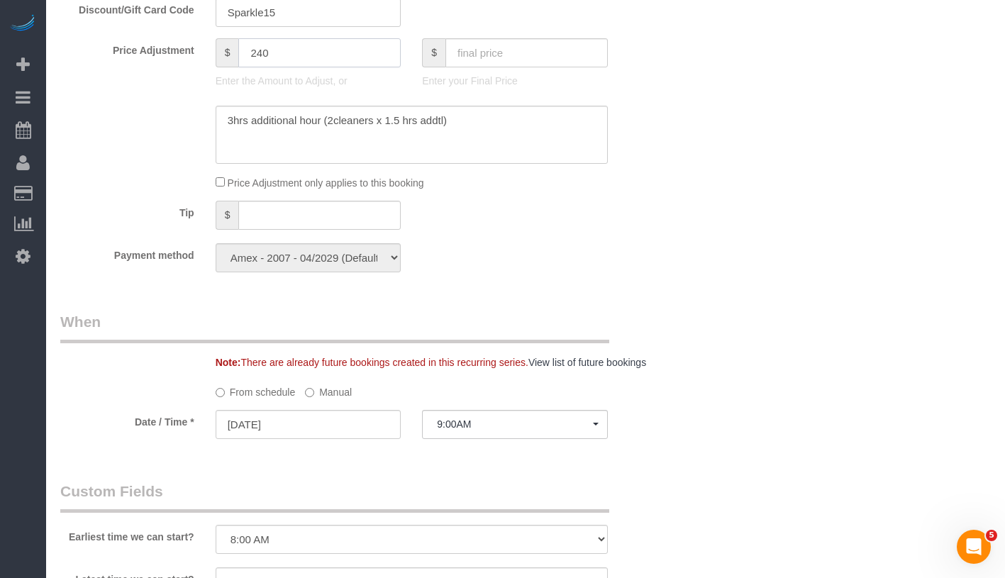
click at [277, 67] on input "240" at bounding box center [319, 52] width 162 height 29
type input "400"
click at [688, 182] on div "Who Email dmenache@gmail.com Name * Daniele Menache new customer Where Address …" at bounding box center [525, 132] width 931 height 2406
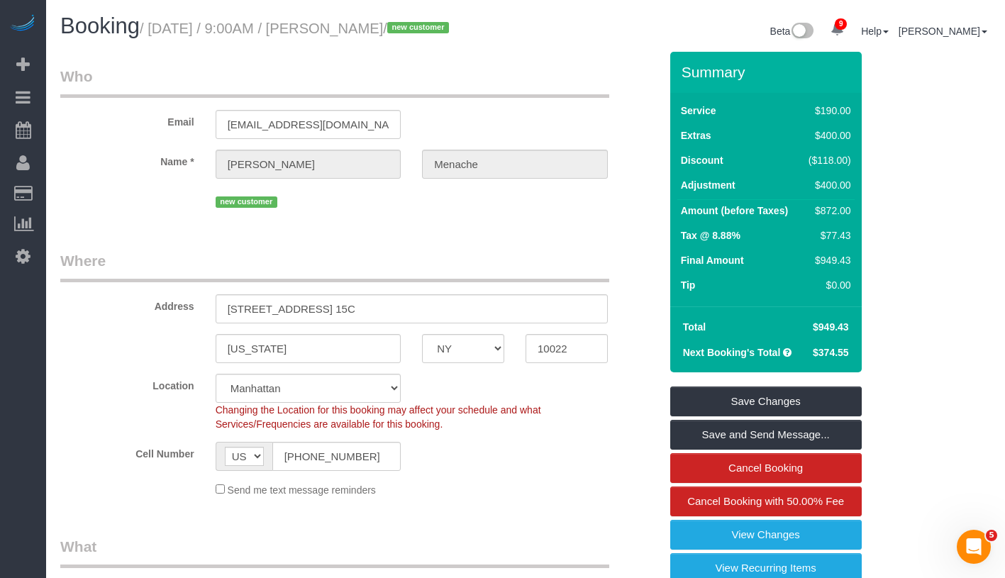
scroll to position [136, 0]
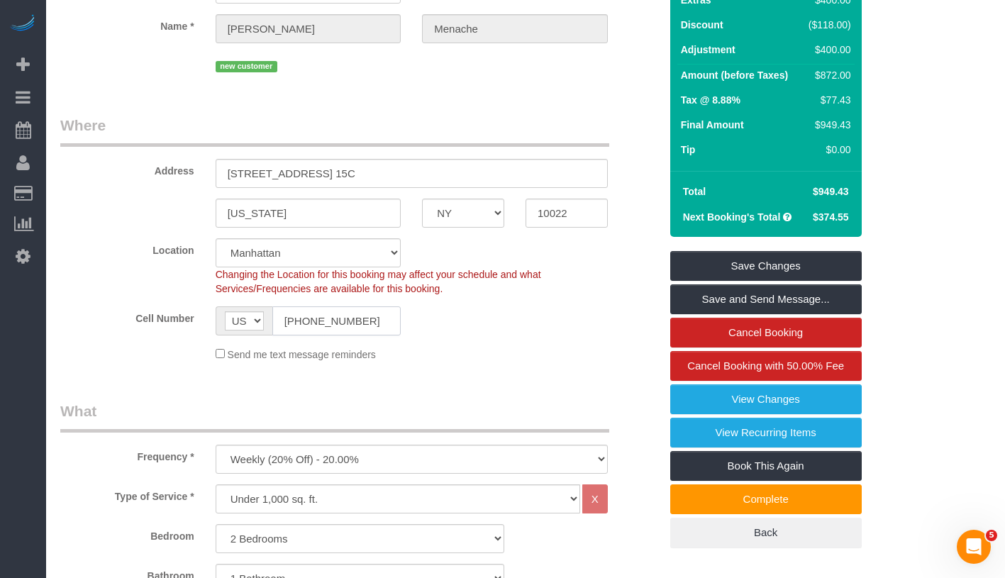
drag, startPoint x: 284, startPoint y: 338, endPoint x: 377, endPoint y: 339, distance: 93.0
click at [377, 336] on input "(917) 282-2951" at bounding box center [336, 321] width 129 height 29
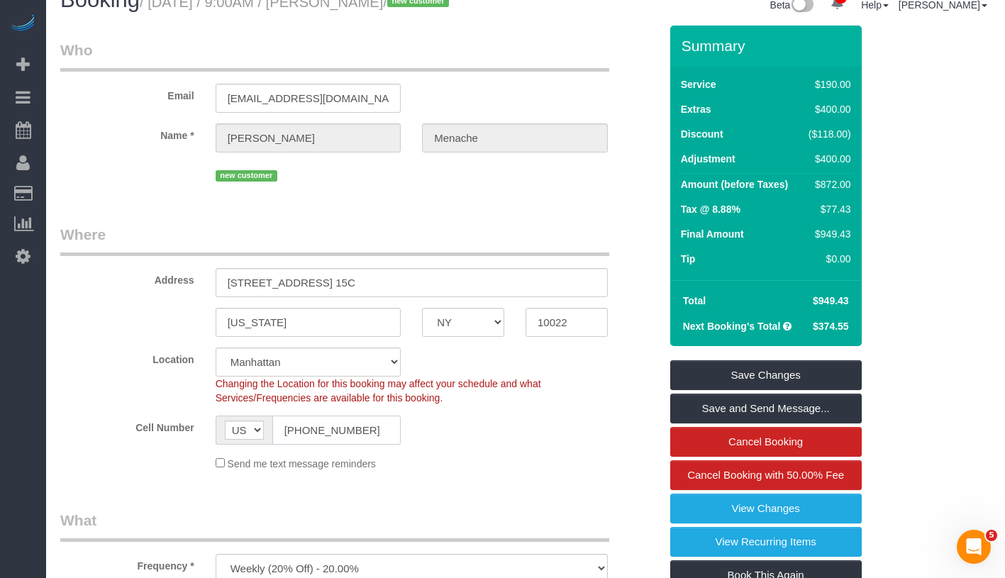
scroll to position [0, 0]
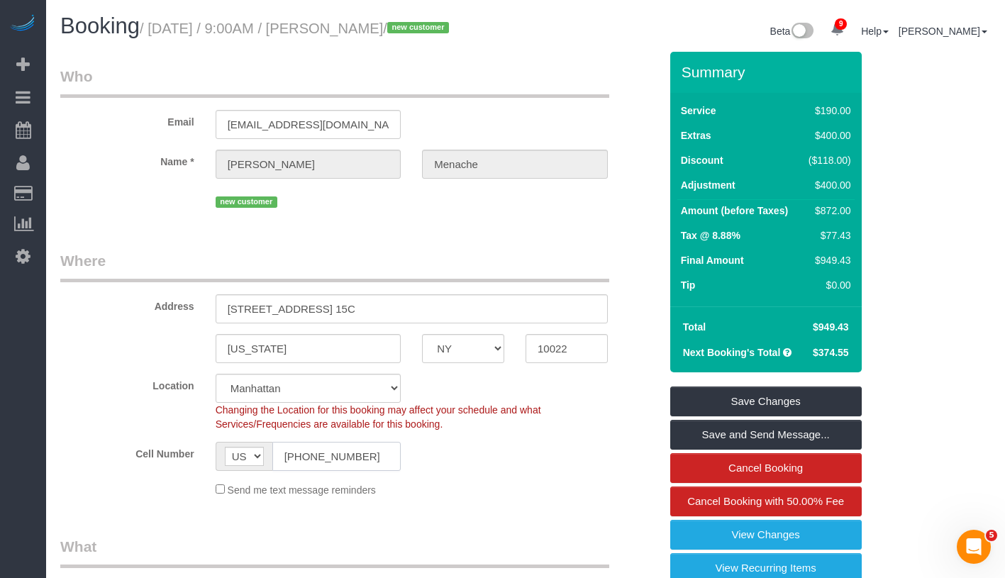
click at [325, 471] on input "(917) 282-2951" at bounding box center [336, 456] width 129 height 29
click at [327, 471] on input "(917) 282-2951" at bounding box center [336, 456] width 129 height 29
click at [325, 471] on input "(917) 282-2951" at bounding box center [336, 456] width 129 height 29
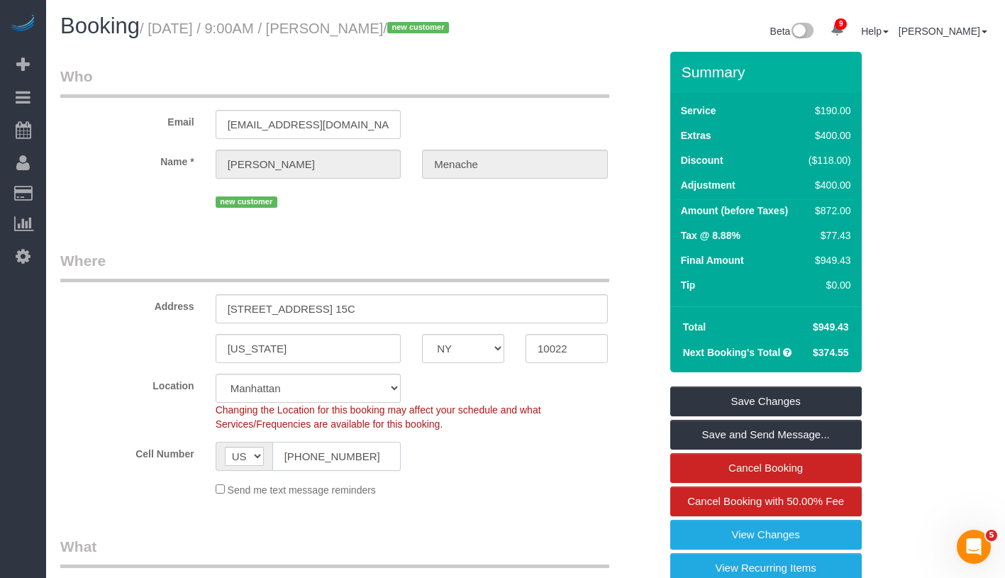
click at [325, 471] on input "(917) 282-2951" at bounding box center [336, 456] width 129 height 29
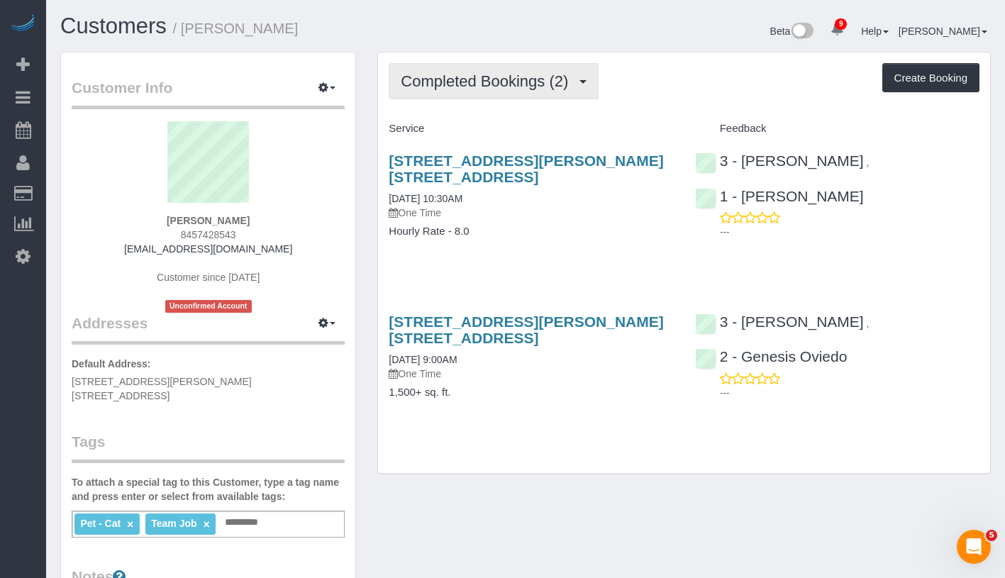
click at [470, 86] on span "Completed Bookings (2)" at bounding box center [488, 81] width 175 height 18
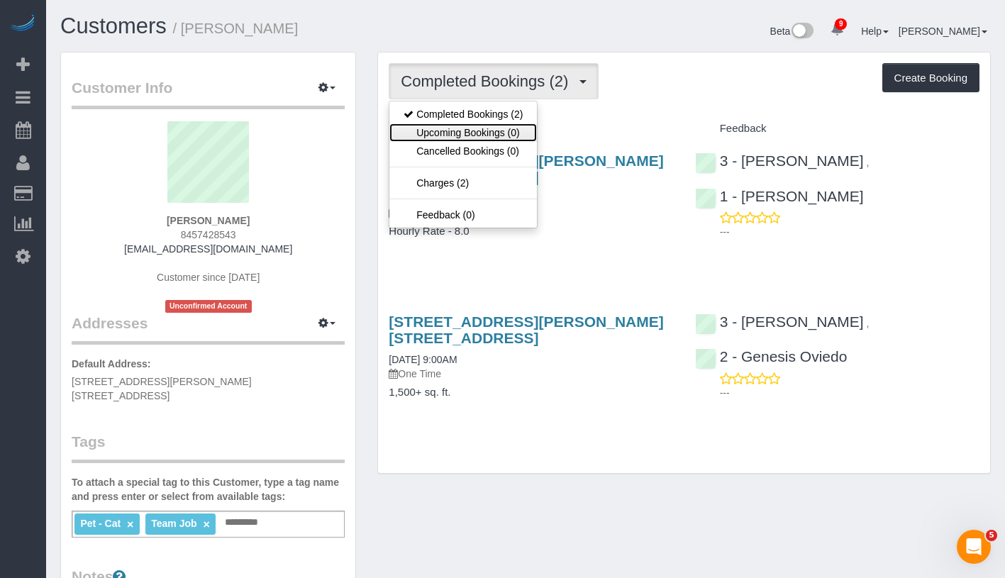
click at [465, 131] on link "Upcoming Bookings (0)" at bounding box center [464, 132] width 148 height 18
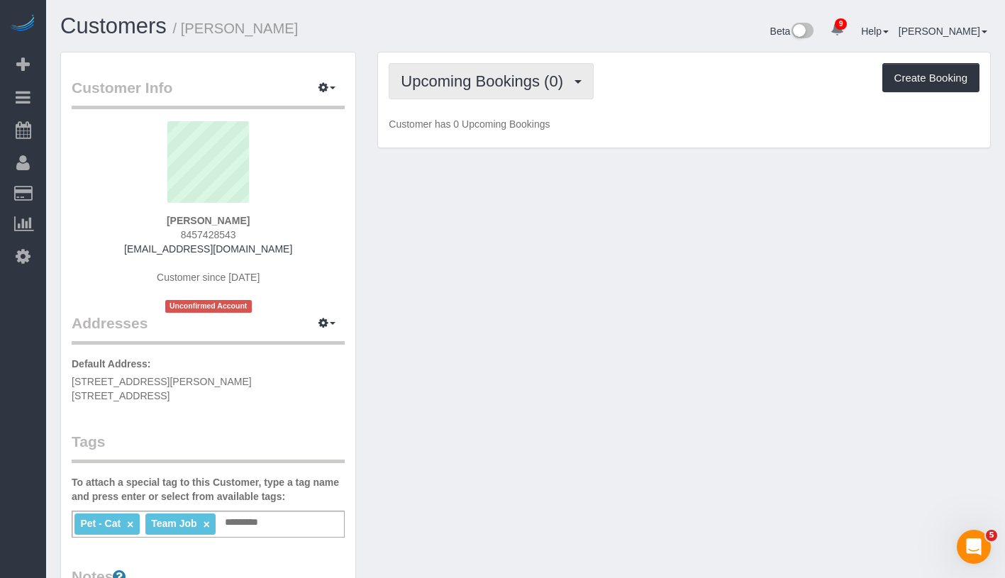
click at [479, 72] on span "Upcoming Bookings (0)" at bounding box center [486, 81] width 170 height 18
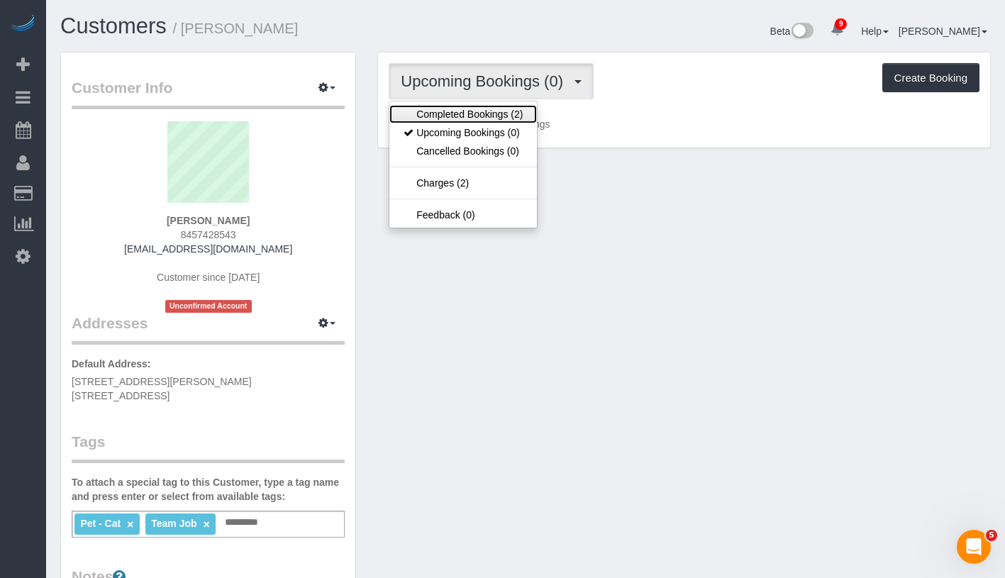
click at [470, 111] on link "Completed Bookings (2)" at bounding box center [464, 114] width 148 height 18
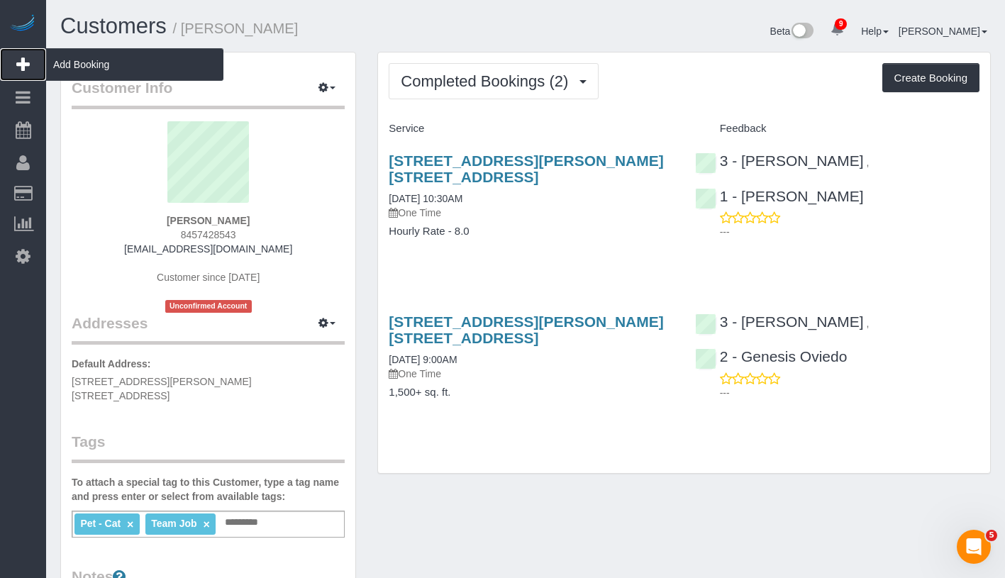
click at [94, 65] on span "Add Booking" at bounding box center [134, 64] width 177 height 33
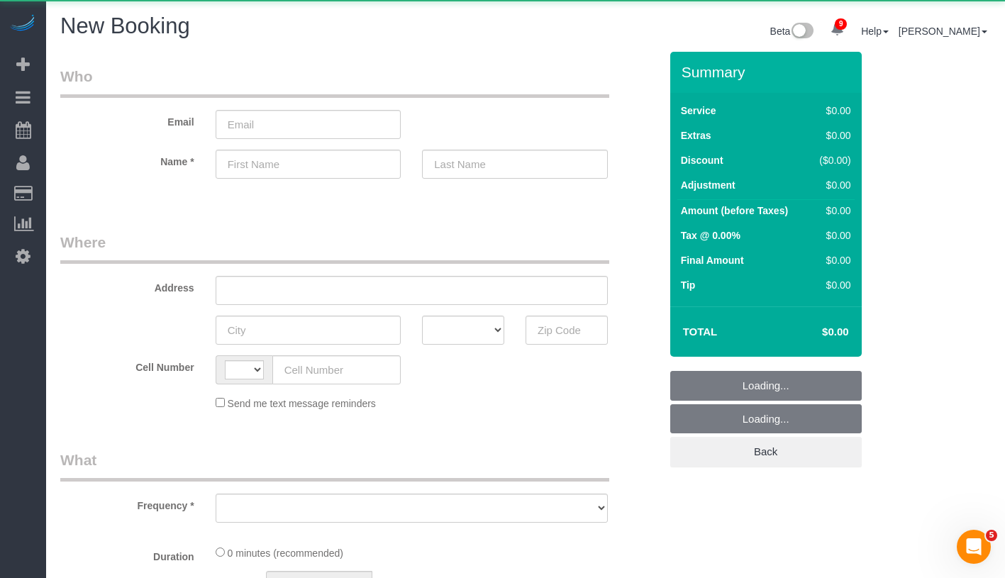
select select "string:US"
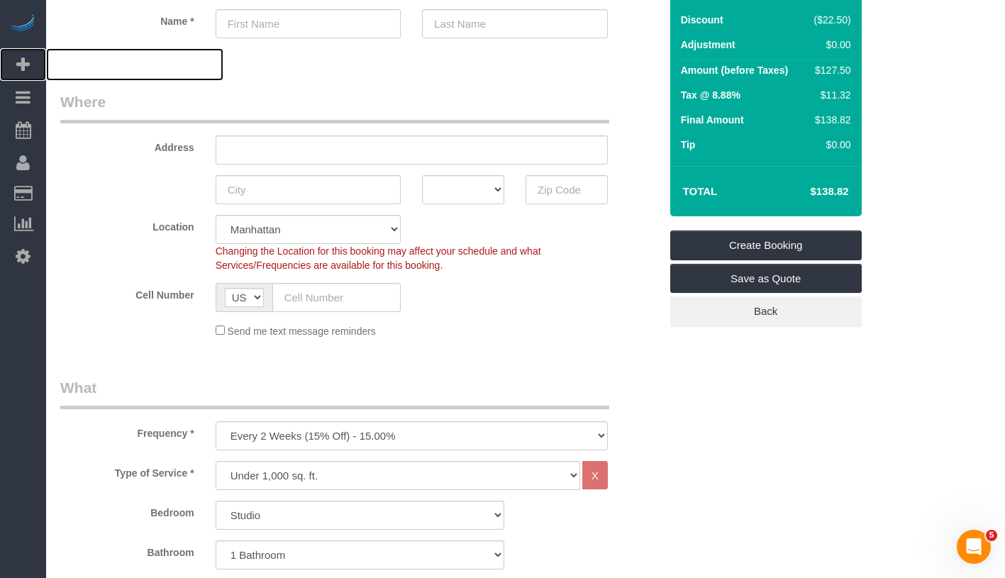
scroll to position [164, 0]
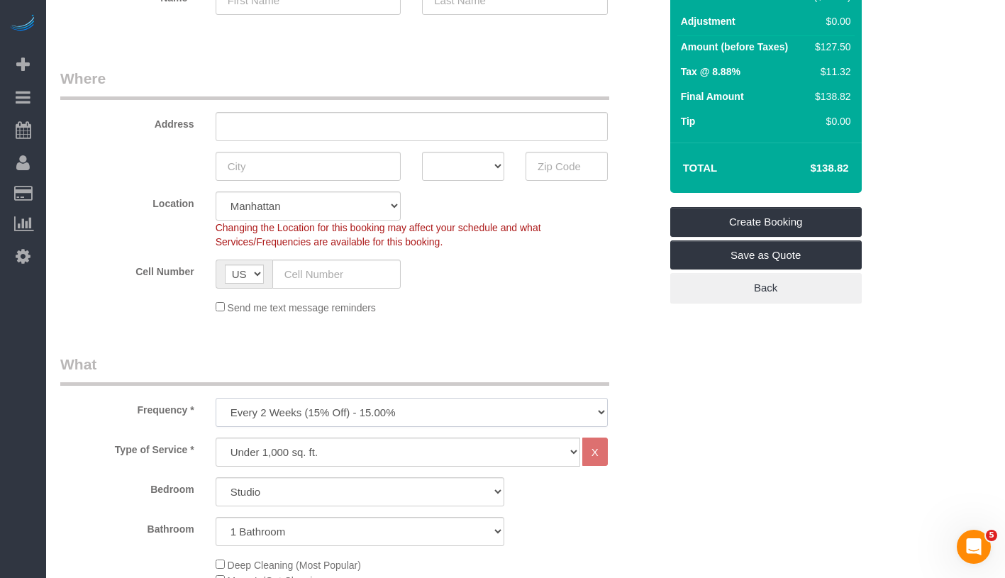
click at [342, 405] on select "One Time Weekly (20% Off) - 20.00% Every 2 Weeks (15% Off) - 15.00% Every 4 Wee…" at bounding box center [412, 412] width 392 height 29
select select "object:1211"
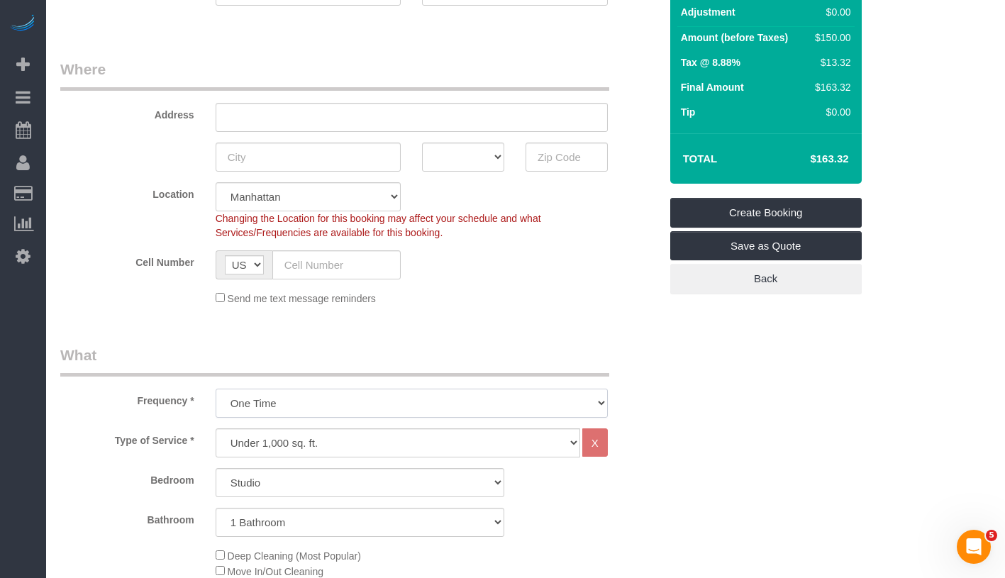
scroll to position [83, 0]
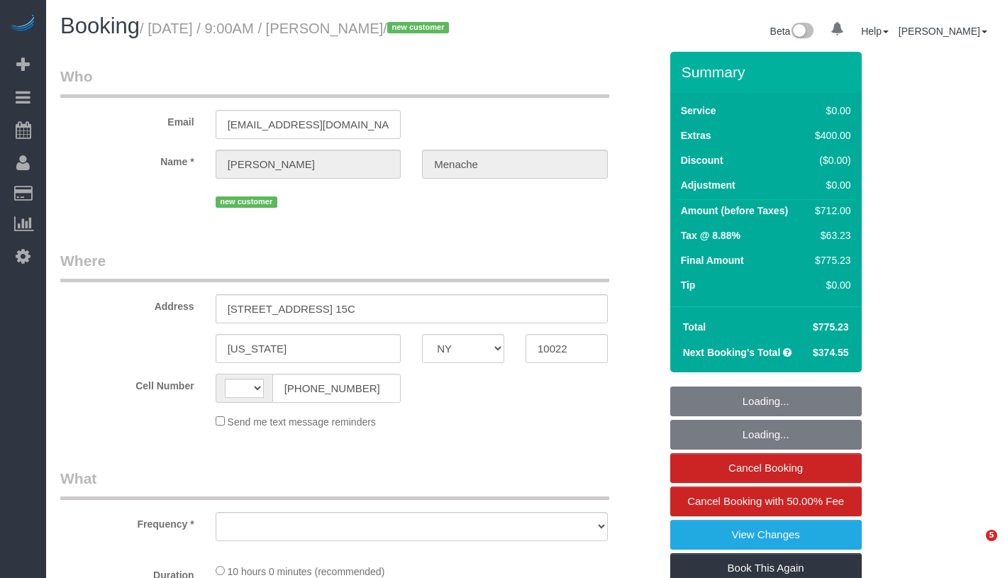
select select "NY"
select select "number:56"
select select "number:70"
select select "number:15"
select select "number:5"
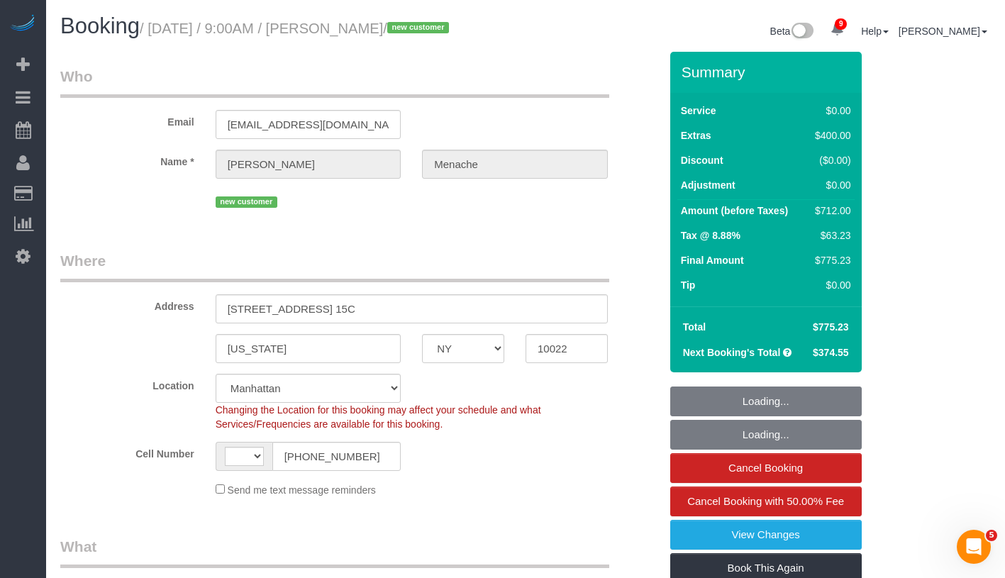
select select "string:stripe-pm_1S14GQ4VGloSiKo7FtdT7e7N"
select select "string:US"
select select "object:867"
select select "spot1"
select select "object:1377"
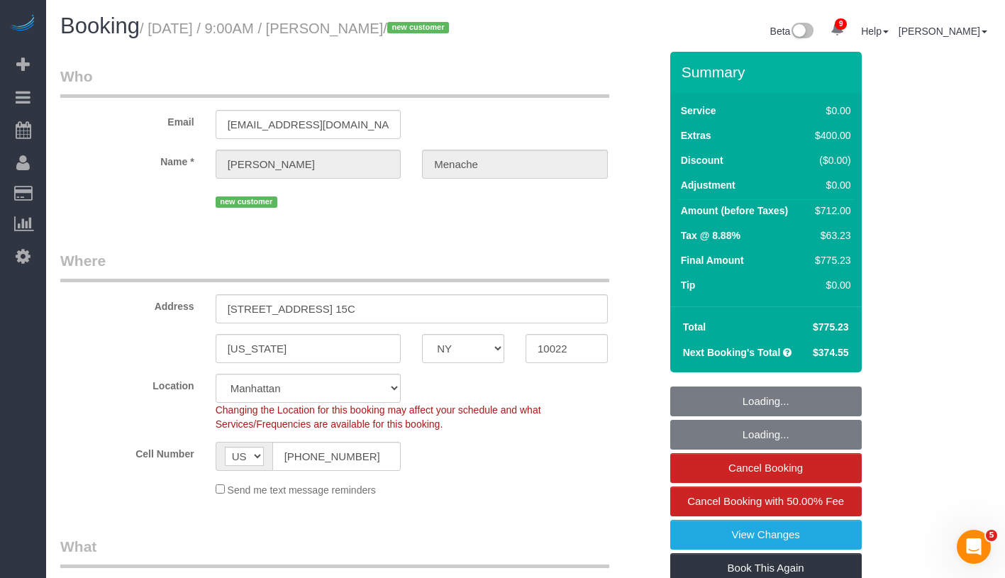
select select "2"
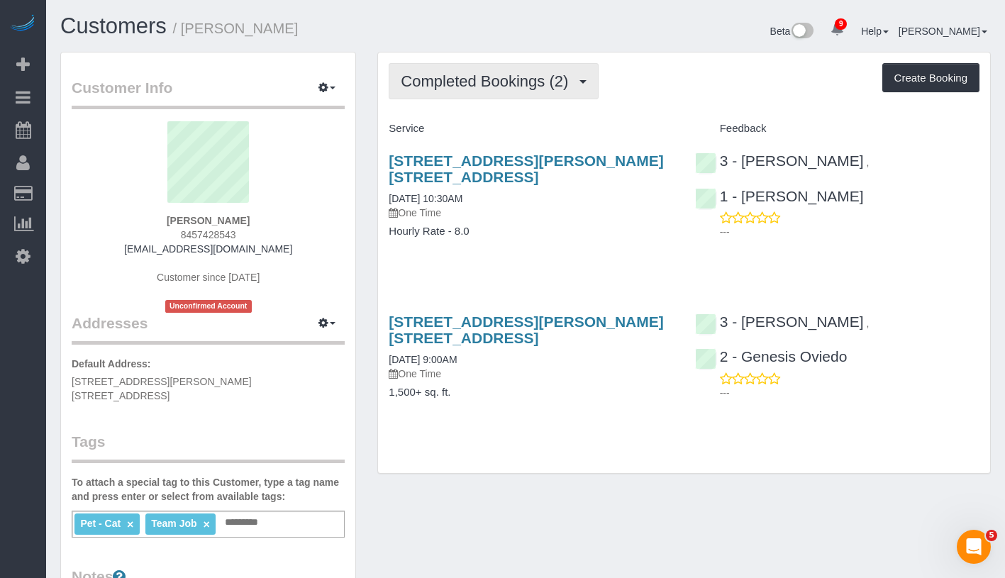
click at [494, 75] on span "Completed Bookings (2)" at bounding box center [488, 81] width 175 height 18
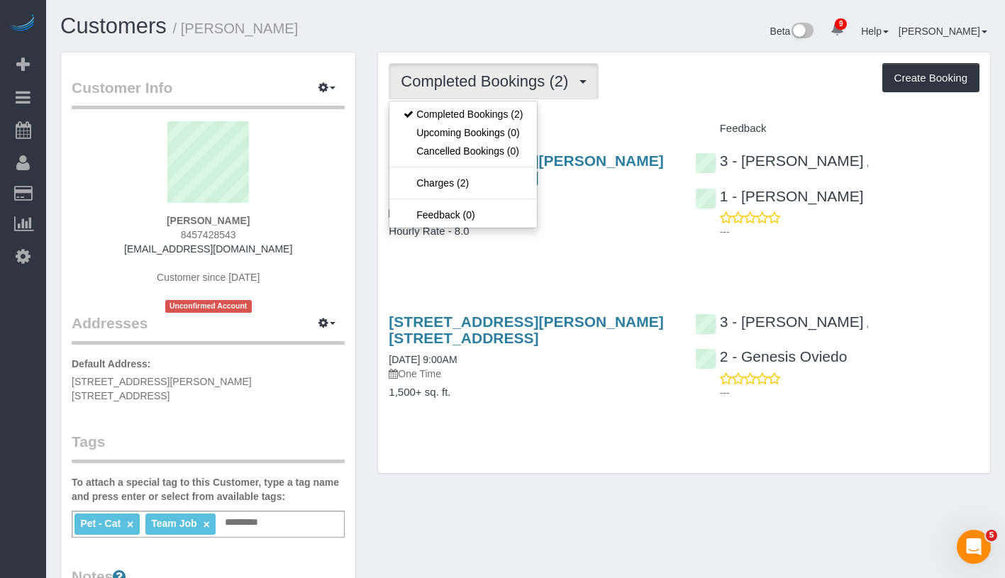
click at [673, 86] on div "Completed Bookings (2) Completed Bookings (2) Upcoming Bookings (0) Cancelled B…" at bounding box center [684, 81] width 591 height 36
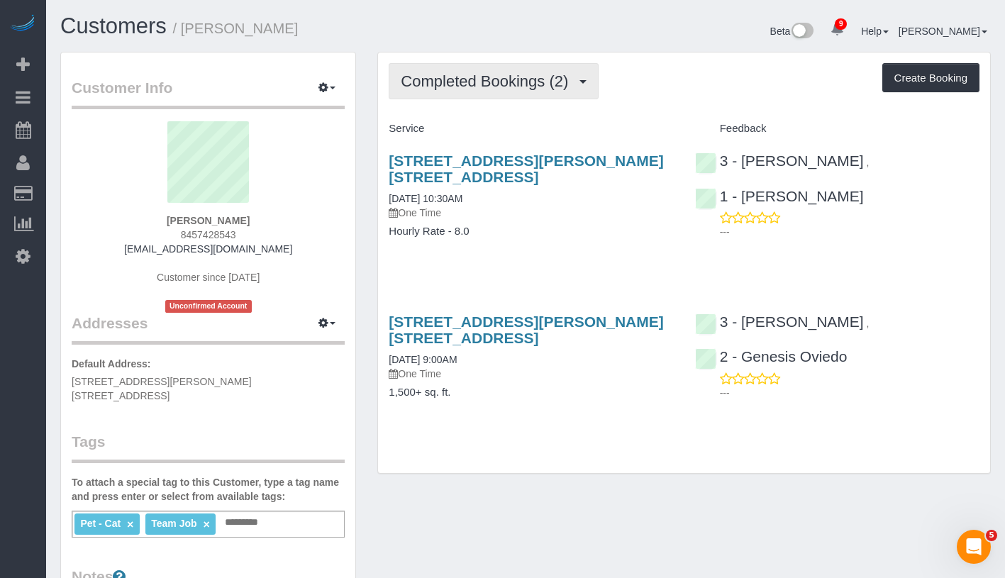
click at [500, 72] on span "Completed Bookings (2)" at bounding box center [488, 81] width 175 height 18
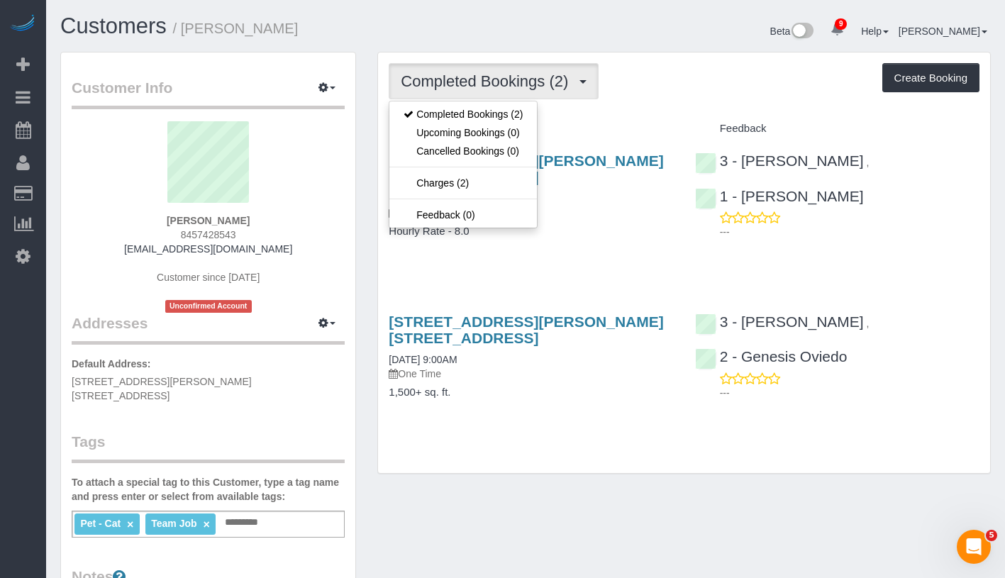
click at [723, 74] on div "Completed Bookings (2) Completed Bookings (2) Upcoming Bookings (0) Cancelled B…" at bounding box center [684, 81] width 591 height 36
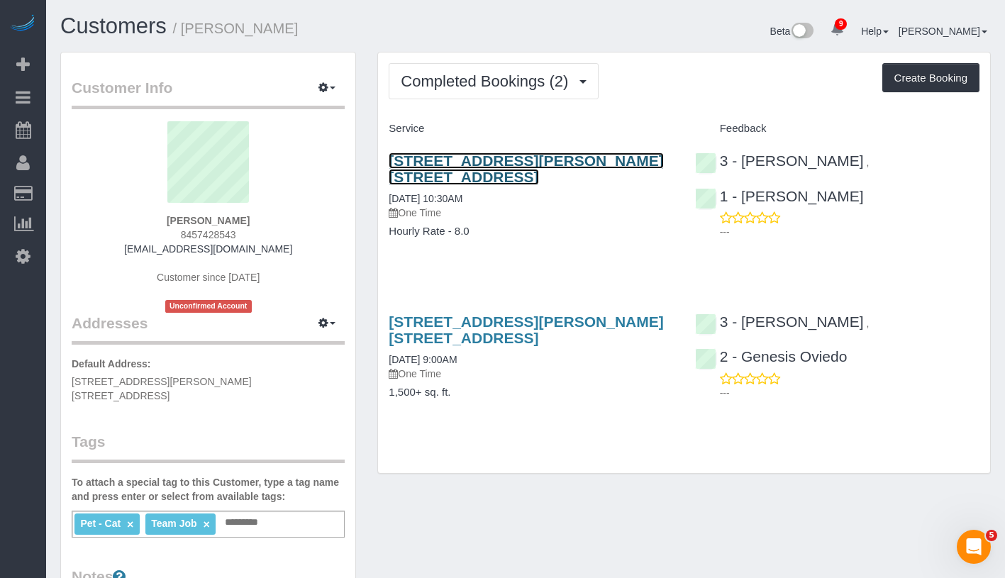
click at [556, 162] on link "28-13 Ditmars Boulevard, Apt. 1f, Astoria, NY 11105" at bounding box center [526, 169] width 275 height 33
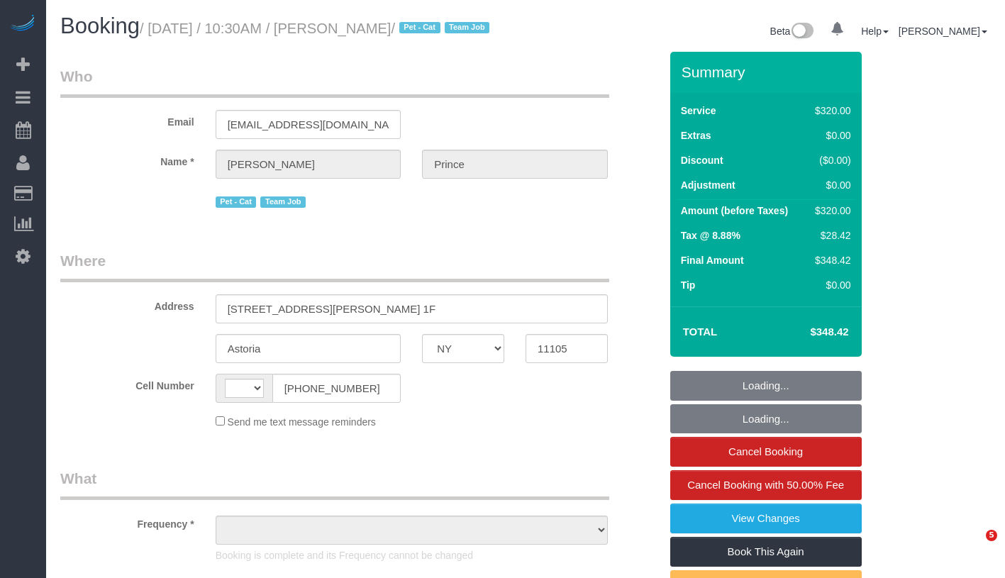
select select "NY"
select select "number:89"
select select "number:90"
select select "number:15"
select select "number:5"
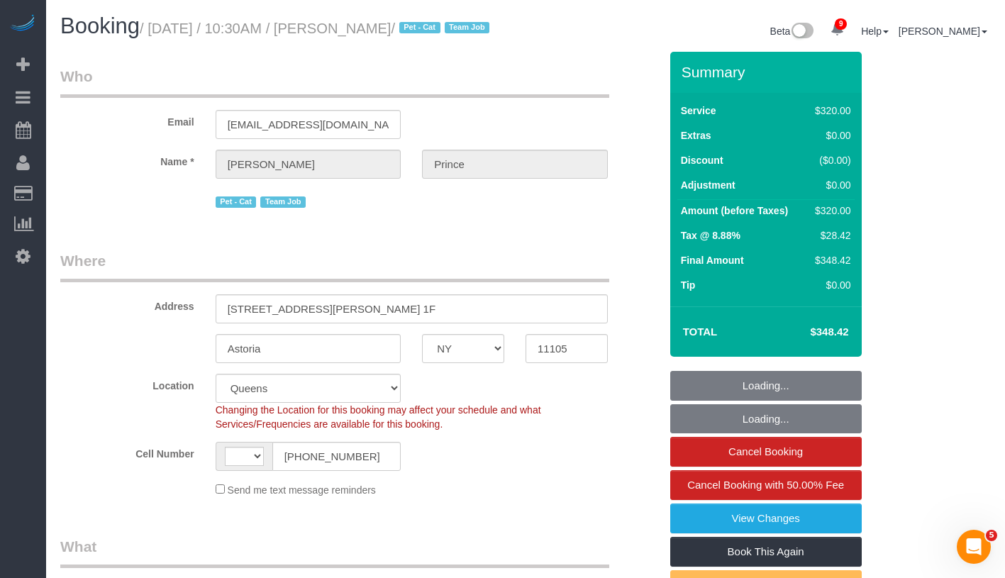
select select "string:[GEOGRAPHIC_DATA]"
select select "object:1407"
select select "string:stripe-pm_1PhFaW4VGloSiKo7fzcn0SO3"
select select "2"
select select "120"
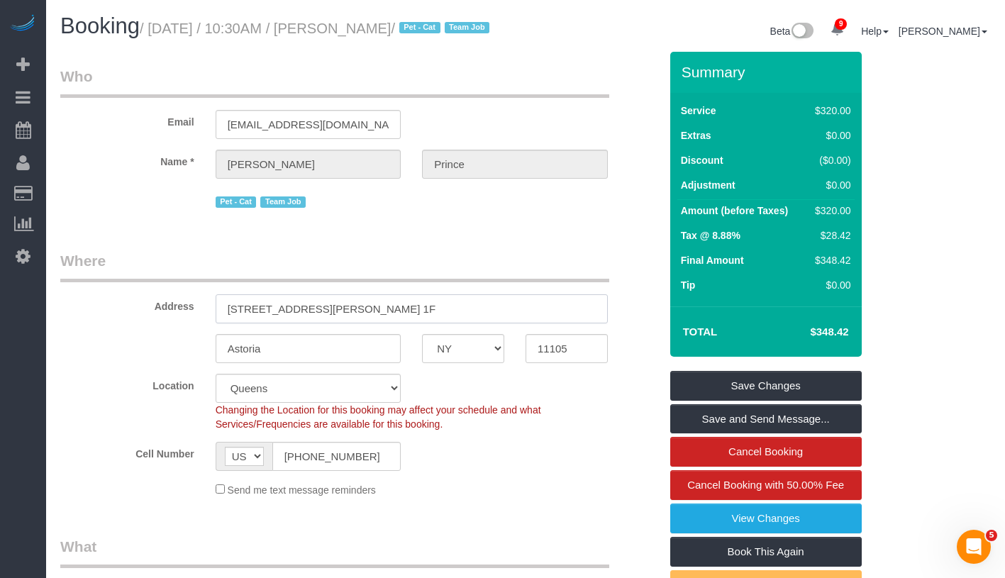
drag, startPoint x: 226, startPoint y: 325, endPoint x: 398, endPoint y: 326, distance: 171.7
click at [398, 324] on input "[STREET_ADDRESS][PERSON_NAME] 1F" at bounding box center [412, 308] width 392 height 29
drag, startPoint x: 535, startPoint y: 365, endPoint x: 605, endPoint y: 365, distance: 69.5
click at [605, 363] on input "11105" at bounding box center [567, 348] width 82 height 29
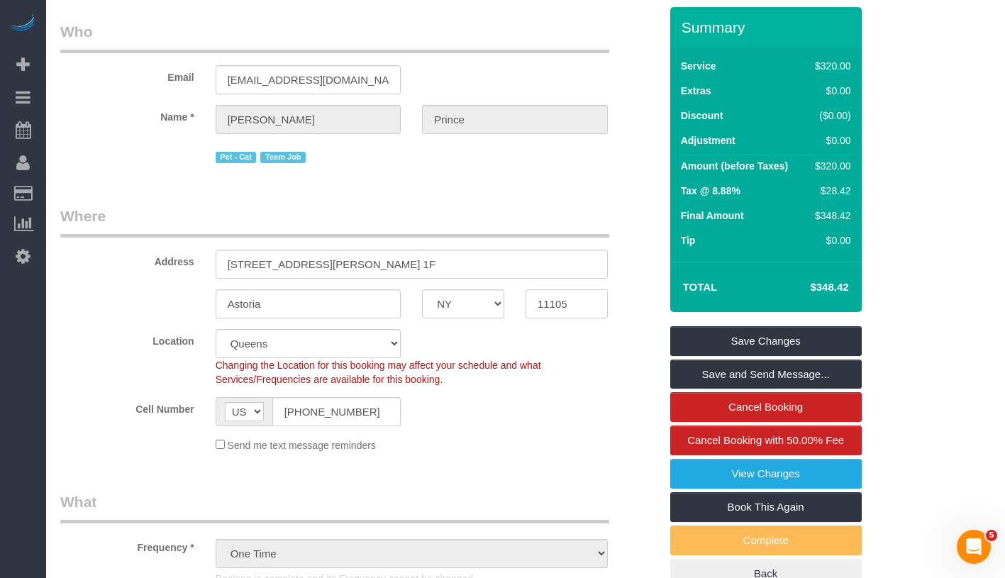
scroll to position [111, 0]
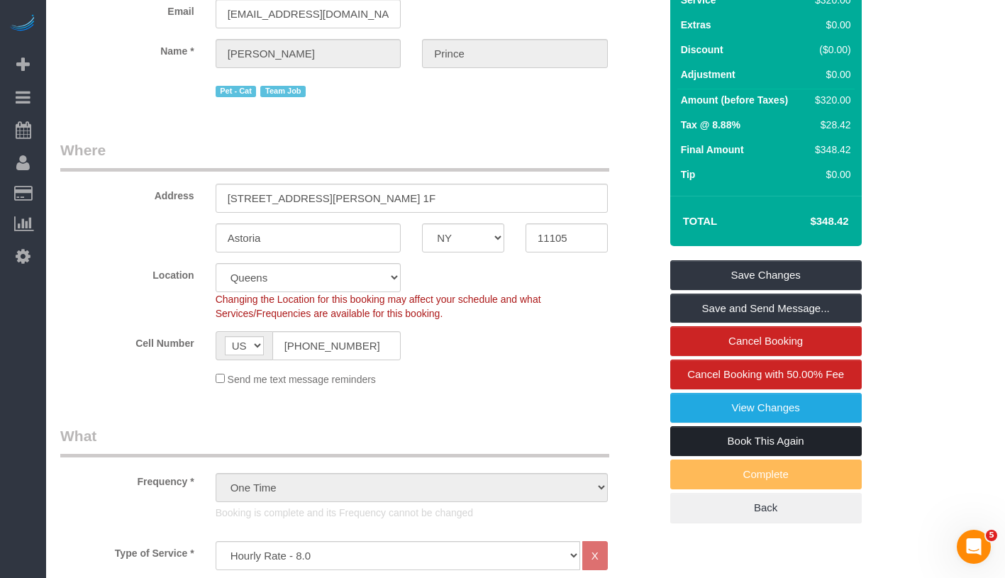
click at [828, 456] on link "Book This Again" at bounding box center [766, 441] width 192 height 30
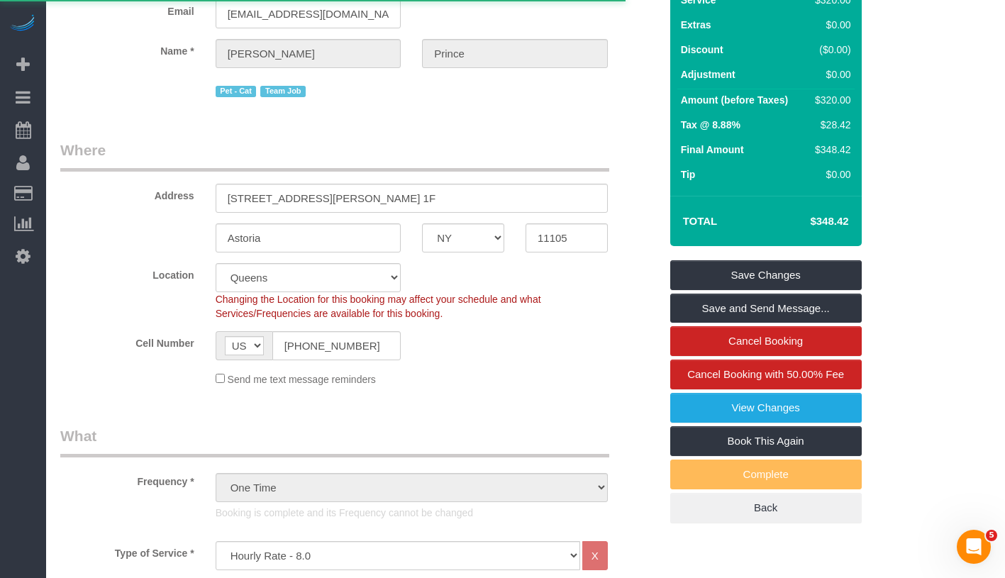
select select "NY"
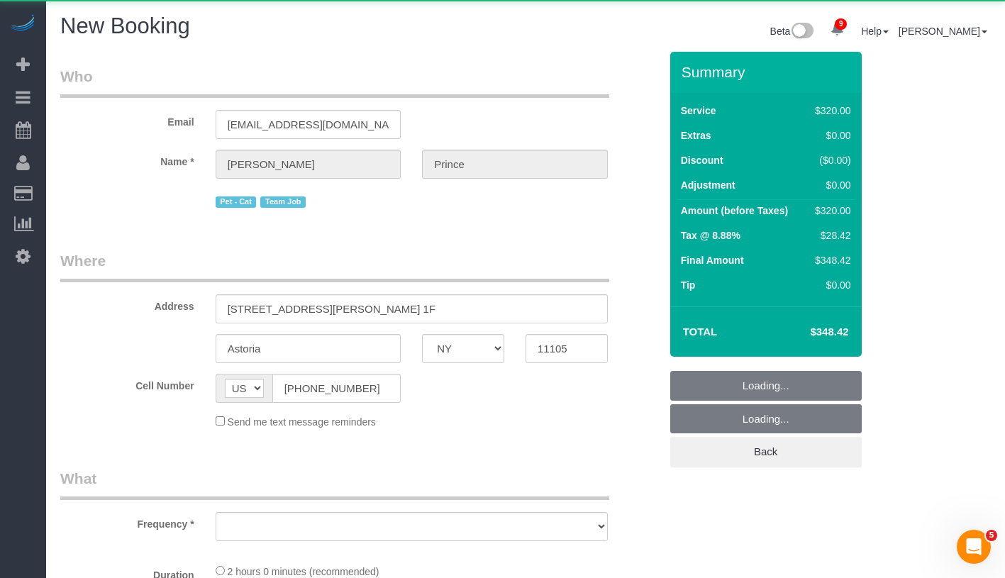
select select "string:stripe-pm_1PhFaW4VGloSiKo7fzcn0SO3"
select select "2"
select select "120"
select select "number:89"
select select "number:90"
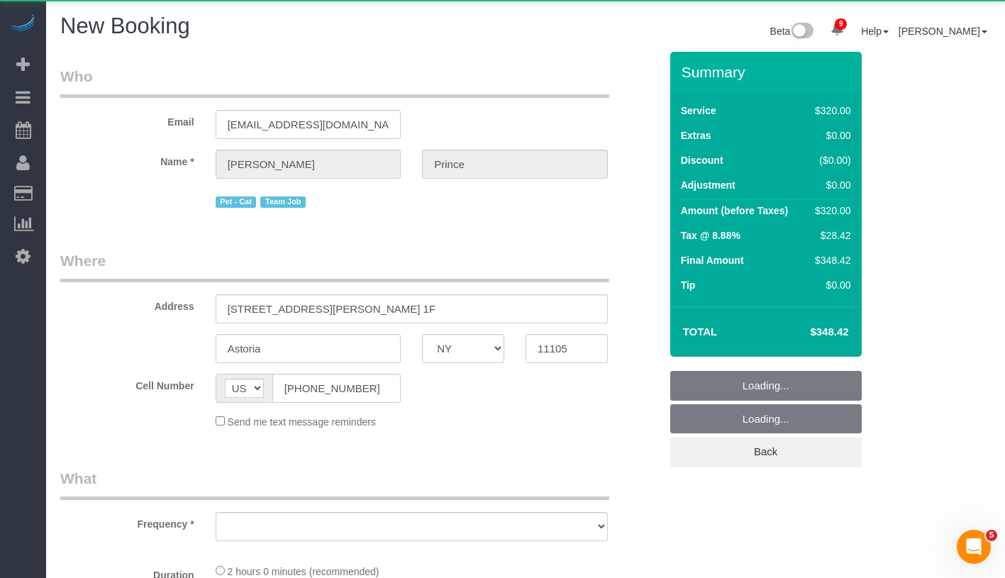
select select "number:15"
select select "number:5"
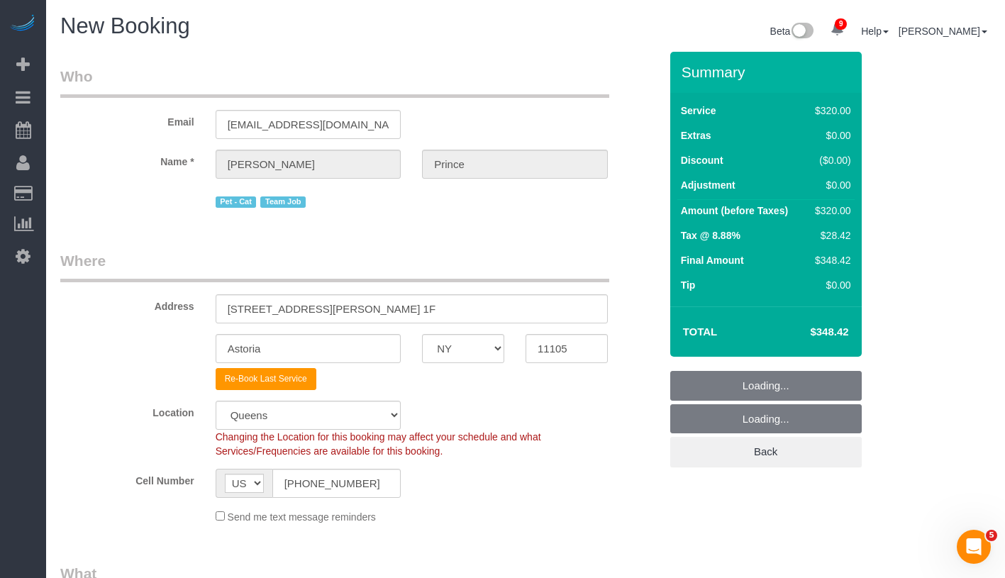
select select "object:2737"
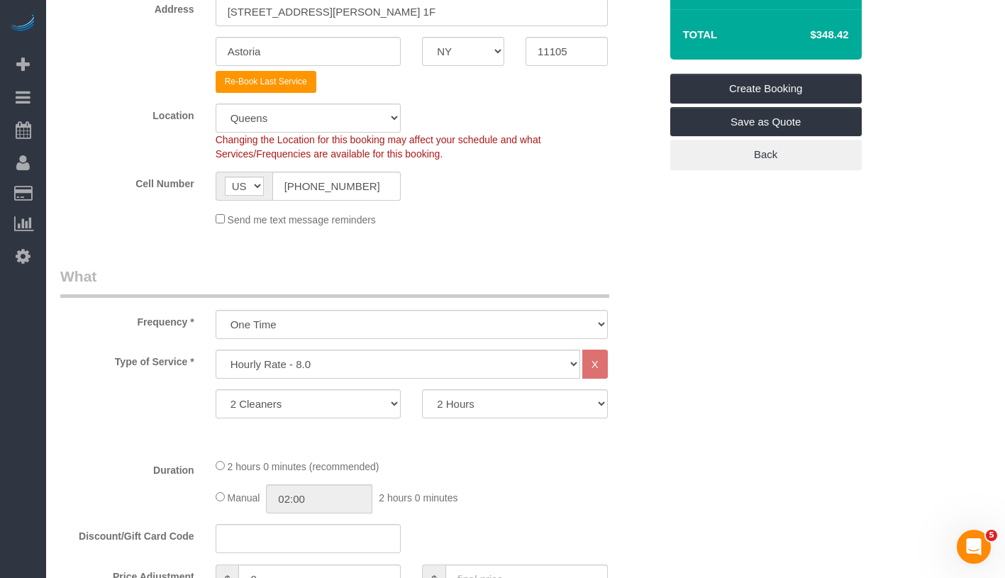
scroll to position [317, 0]
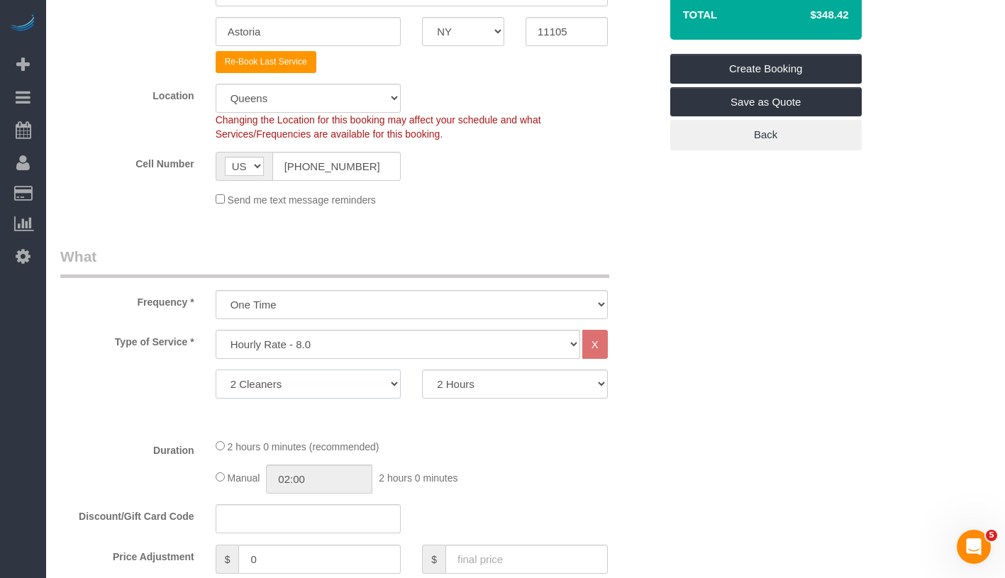
click at [360, 388] on select "1 Cleaner 2 Cleaners 3 Cleaners 4 Cleaners 5 Cleaners 6 Cleaners 7 Cleaners 8 C…" at bounding box center [309, 384] width 186 height 29
select select "1"
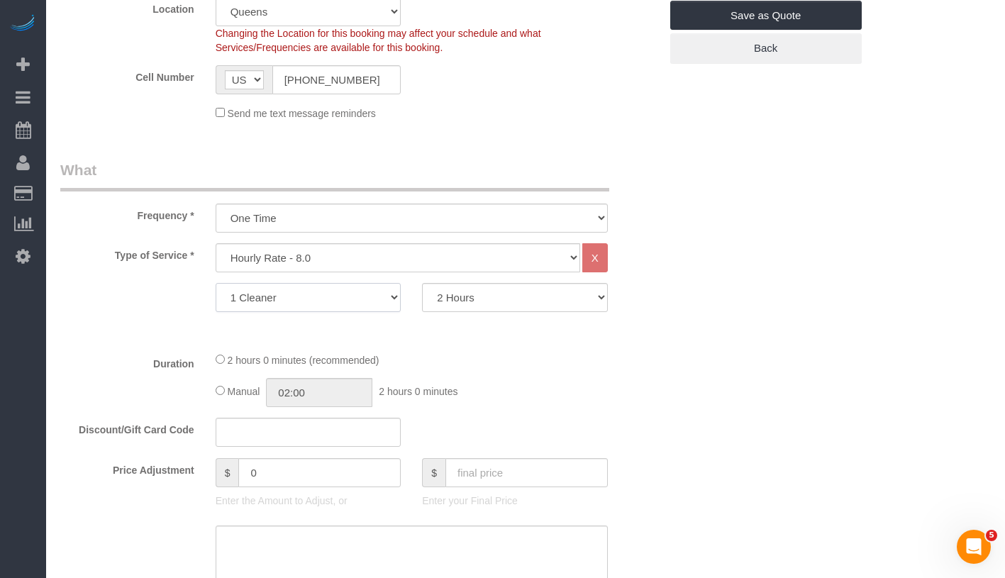
scroll to position [795, 0]
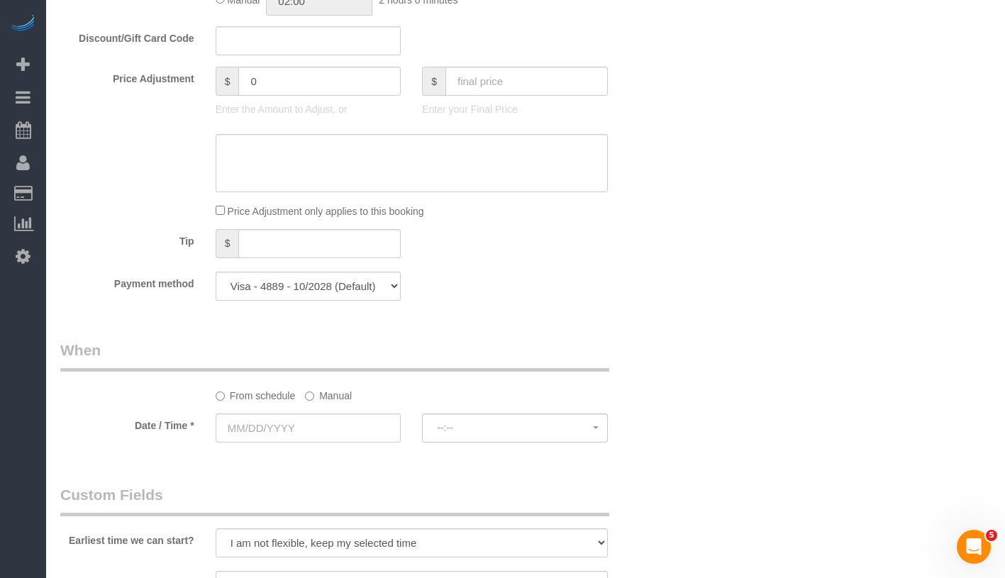
click at [316, 392] on label "Manual" at bounding box center [328, 393] width 47 height 19
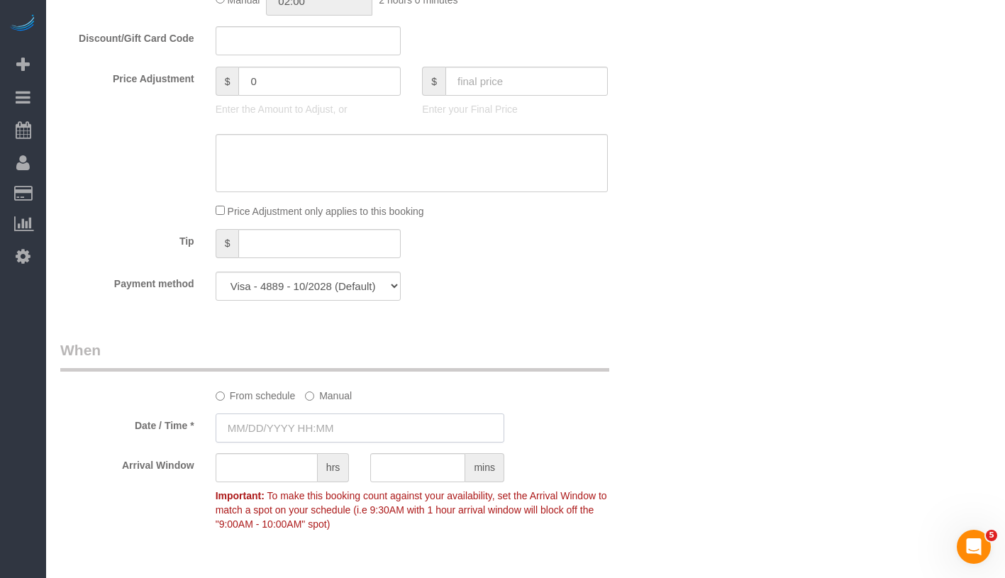
click at [378, 426] on input "text" at bounding box center [360, 428] width 289 height 29
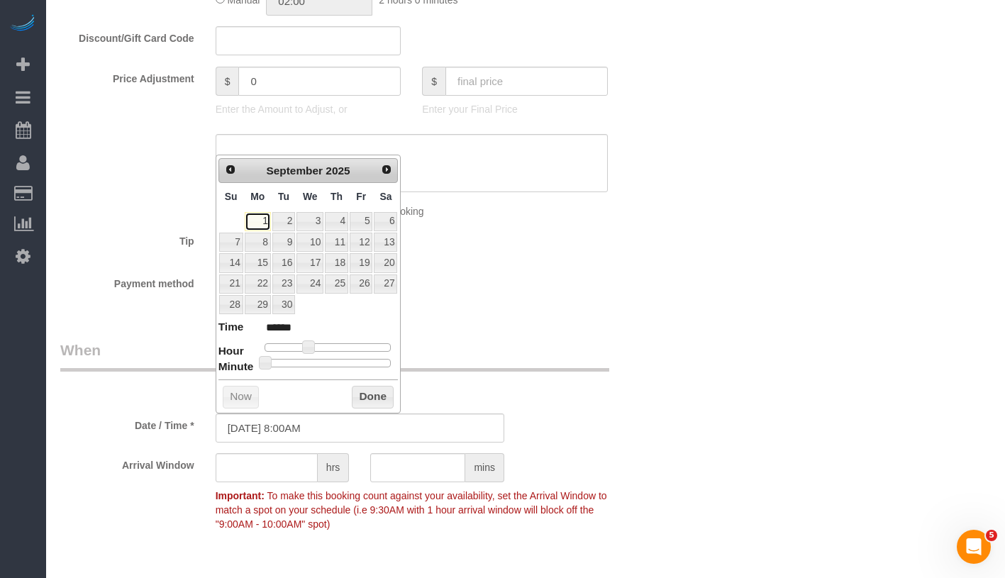
click at [269, 223] on link "1" at bounding box center [258, 221] width 26 height 19
type input "09/01/2025 9:00AM"
type input "******"
type input "09/01/2025 10:00AM"
type input "*******"
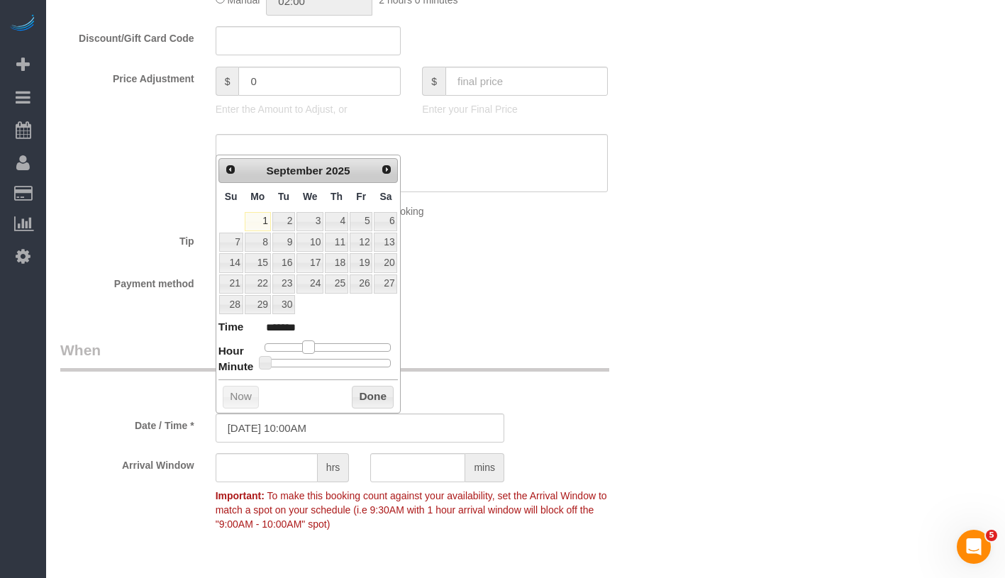
type input "09/01/2025 11:00AM"
type input "*******"
type input "09/01/2025 12:00PM"
type input "*******"
type input "09/01/2025 1:00PM"
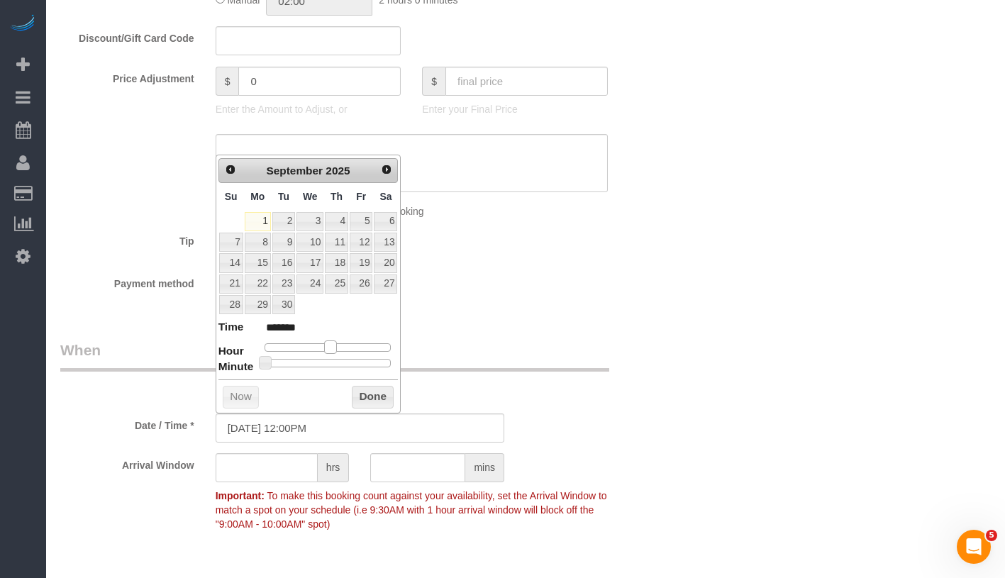
type input "******"
type input "09/01/2025 2:00PM"
type input "******"
type input "09/01/2025 3:00PM"
type input "******"
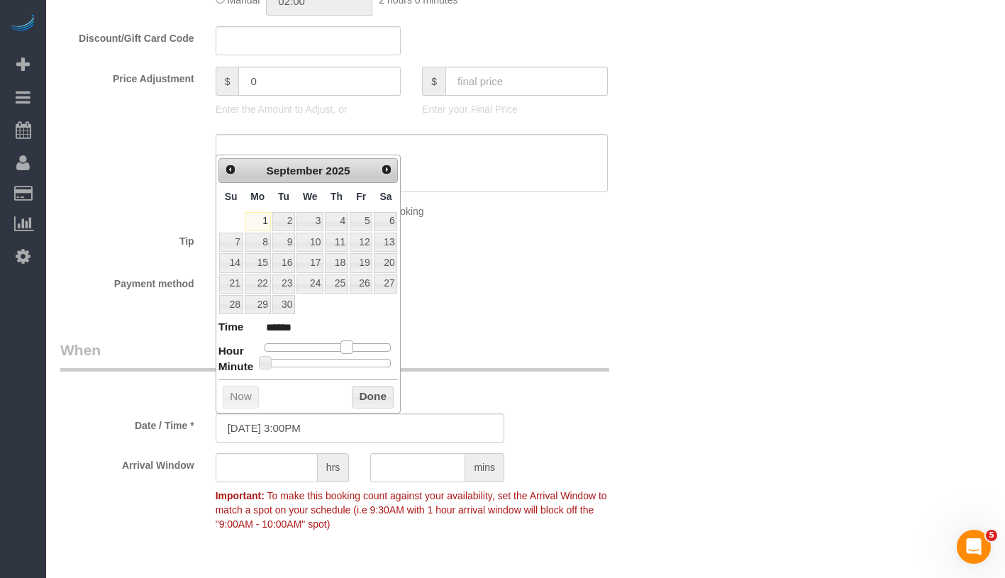
type input "09/01/2025 4:00PM"
type input "******"
drag, startPoint x: 309, startPoint y: 346, endPoint x: 353, endPoint y: 346, distance: 44.0
click at [353, 346] on span at bounding box center [352, 347] width 13 height 13
click at [385, 405] on button "Done" at bounding box center [373, 397] width 42 height 23
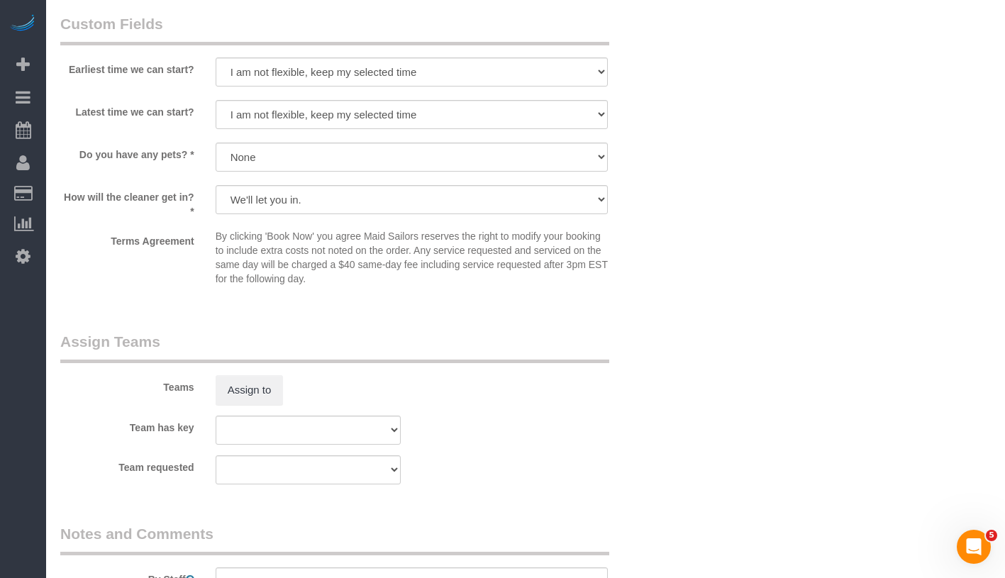
scroll to position [1600, 0]
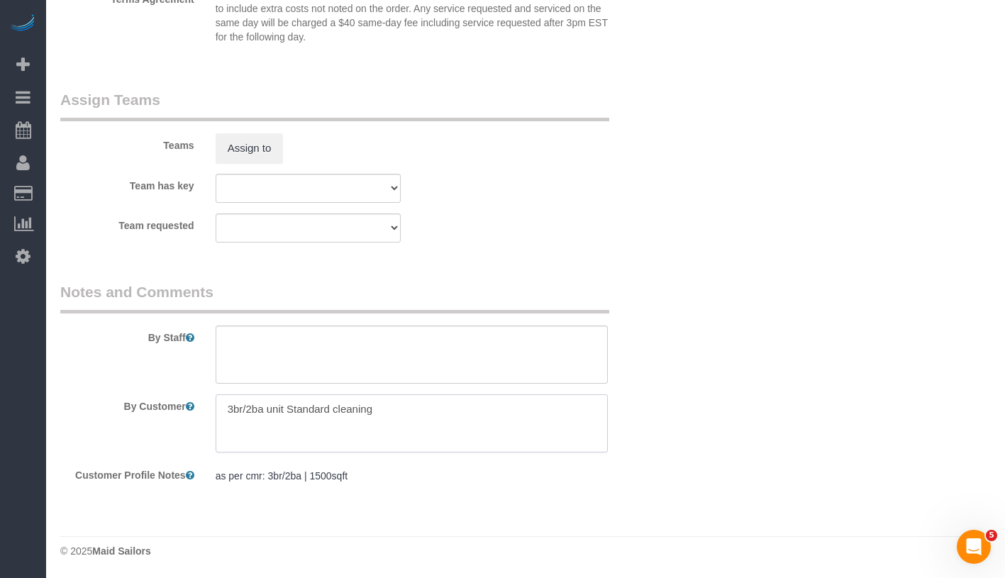
drag, startPoint x: 409, startPoint y: 410, endPoint x: 248, endPoint y: 411, distance: 161.1
click at [248, 411] on textarea at bounding box center [412, 423] width 392 height 58
drag, startPoint x: 248, startPoint y: 411, endPoint x: 209, endPoint y: 412, distance: 38.3
click at [209, 412] on div at bounding box center [412, 423] width 414 height 58
click at [375, 415] on textarea at bounding box center [412, 423] width 392 height 58
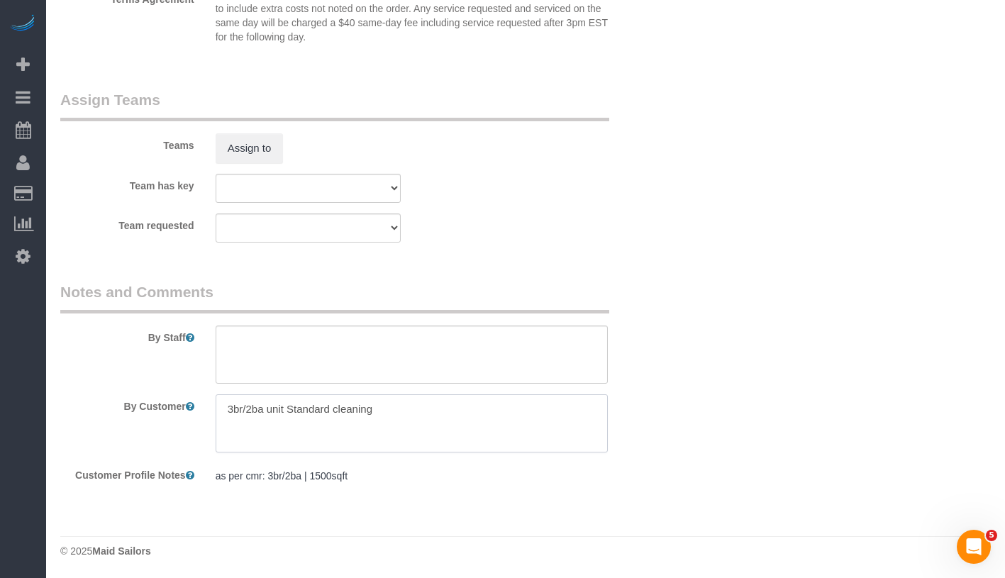
drag, startPoint x: 332, startPoint y: 409, endPoint x: 221, endPoint y: 409, distance: 111.4
click at [221, 409] on textarea at bounding box center [412, 423] width 392 height 58
click at [343, 409] on textarea at bounding box center [412, 423] width 392 height 58
click at [465, 402] on textarea at bounding box center [412, 423] width 392 height 58
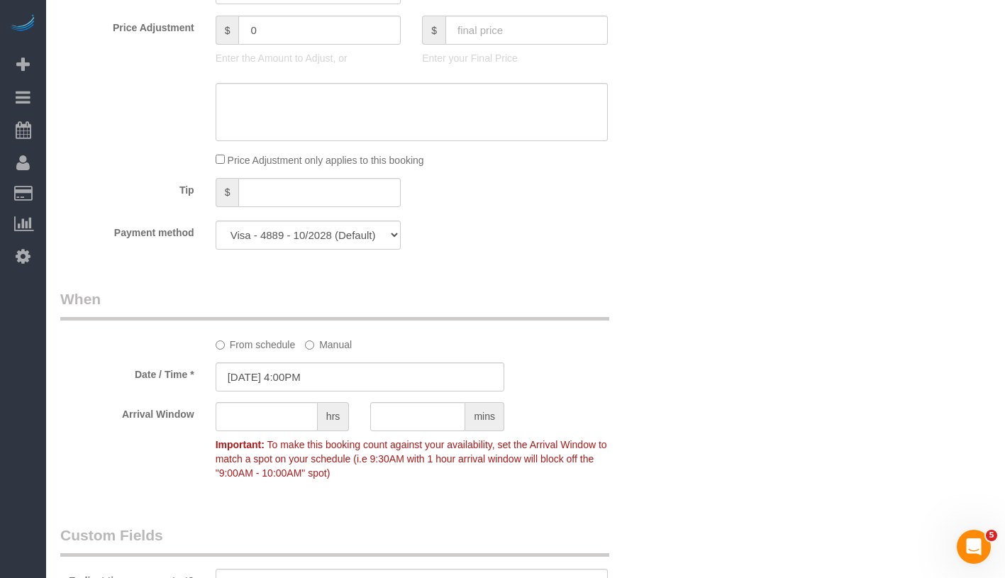
scroll to position [819, 0]
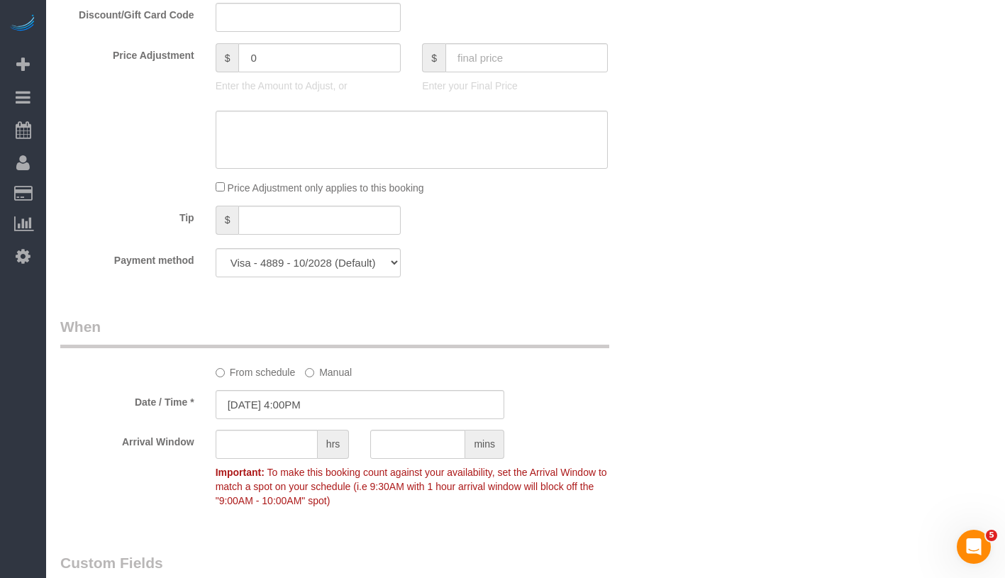
type textarea "kitchen, living room 1 bedroom and 1 bathroom only"
click at [302, 263] on select "Visa - 4889 - 10/2028 (Default) Add Credit Card ─────────────── Cash Check Payp…" at bounding box center [309, 262] width 186 height 29
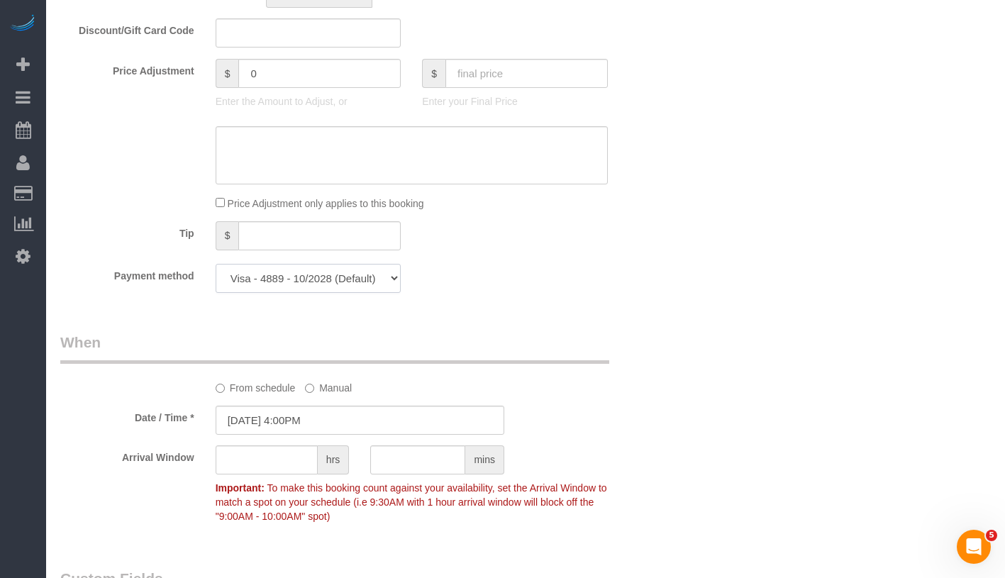
scroll to position [782, 0]
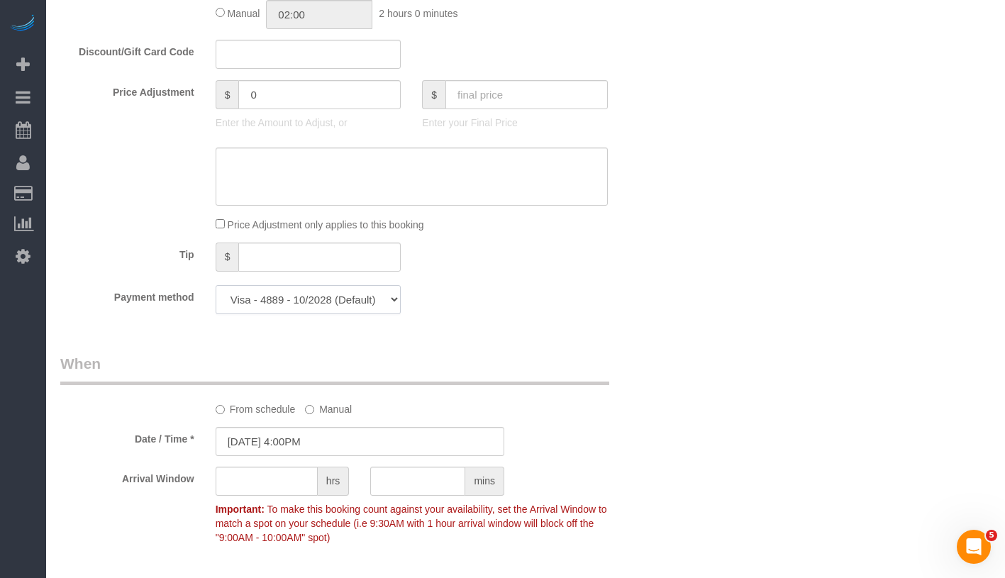
click at [308, 294] on select "Visa - 4889 - 10/2028 (Default) Add Credit Card ─────────────── Cash Check Payp…" at bounding box center [309, 299] width 186 height 29
select select "string:stripe"
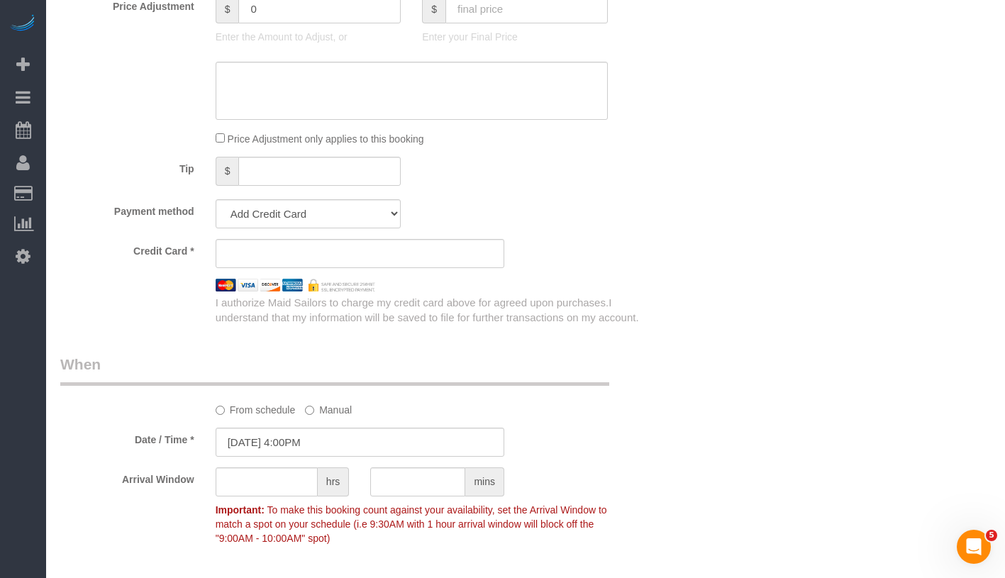
click at [672, 219] on div "Who Email princec590@gmail.com Name * Calvin Prince Pet - Cat Team Job Where Ad…" at bounding box center [525, 266] width 931 height 2164
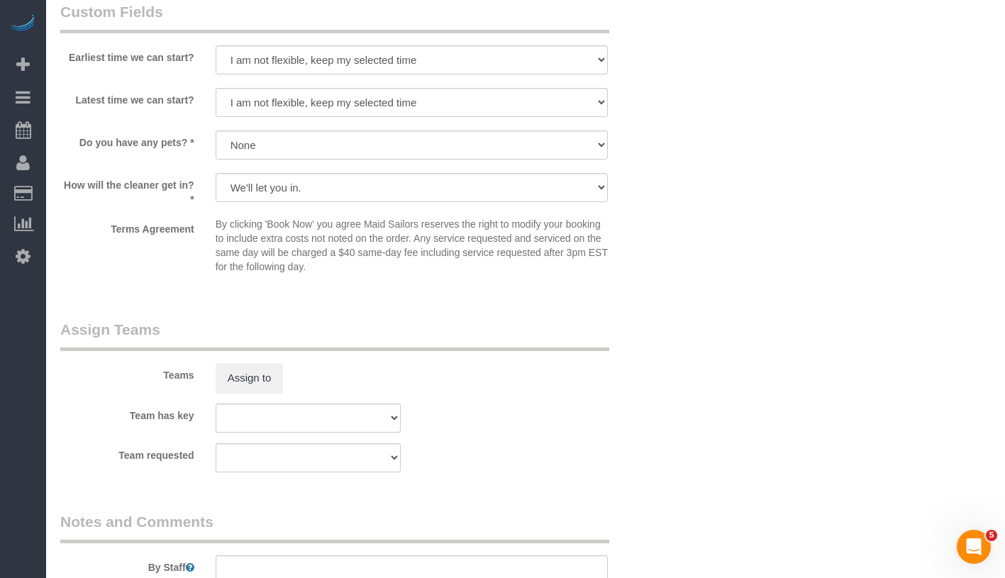
scroll to position [1384, 0]
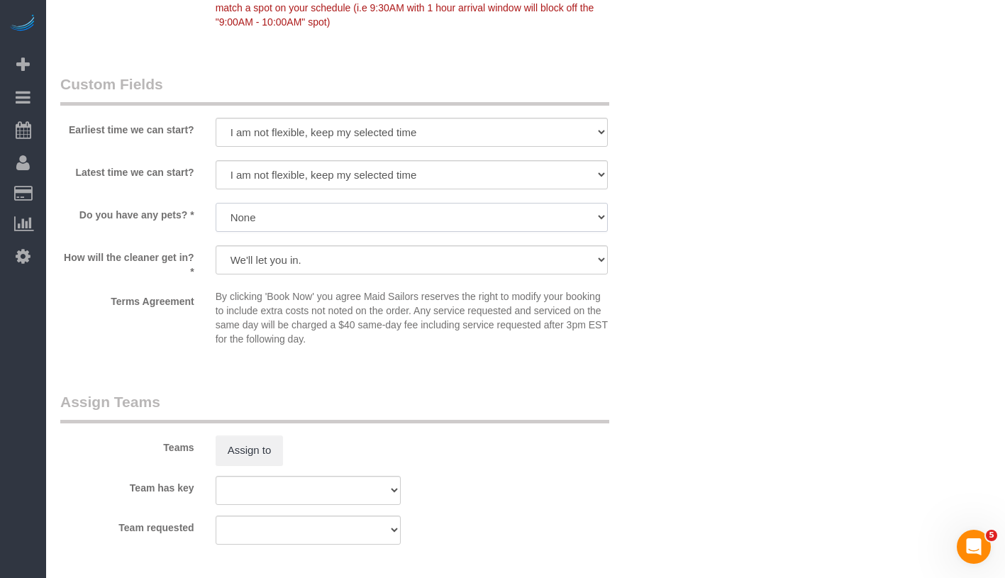
click at [318, 213] on select "Dog Cat None" at bounding box center [412, 217] width 392 height 29
select select "number:14"
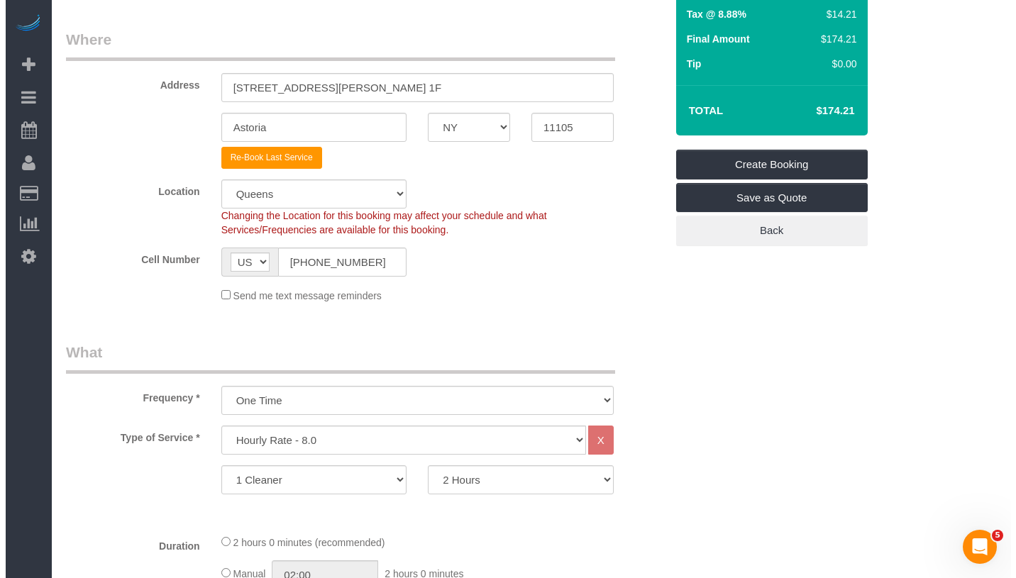
scroll to position [0, 0]
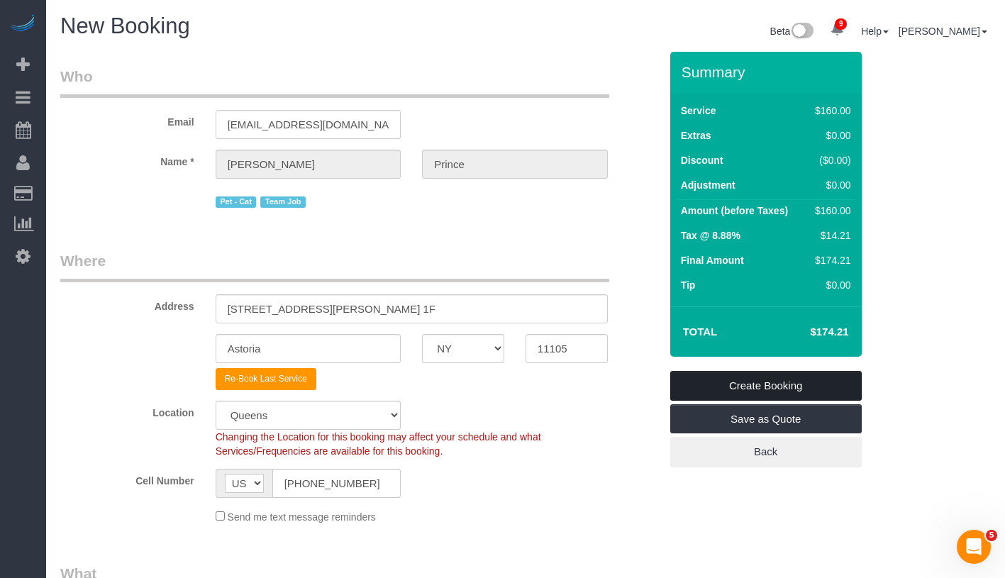
click at [815, 381] on link "Create Booking" at bounding box center [766, 386] width 192 height 30
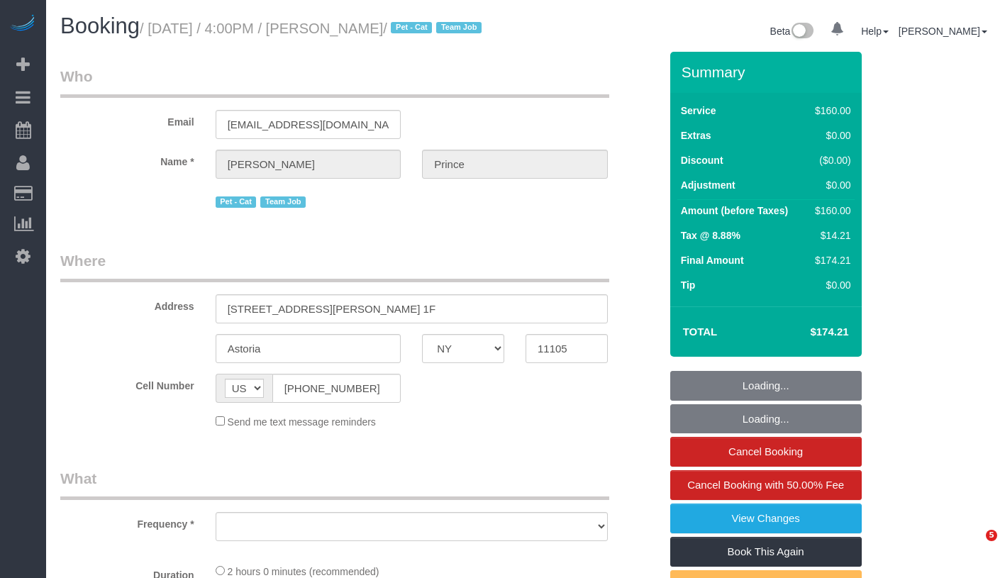
select select "NY"
select select "object:703"
select select "120"
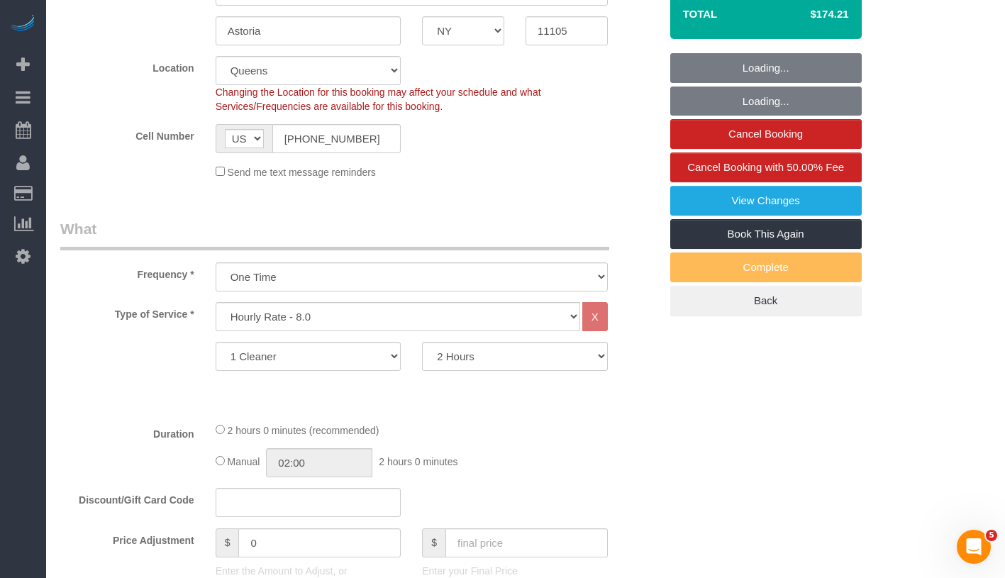
select select "object:856"
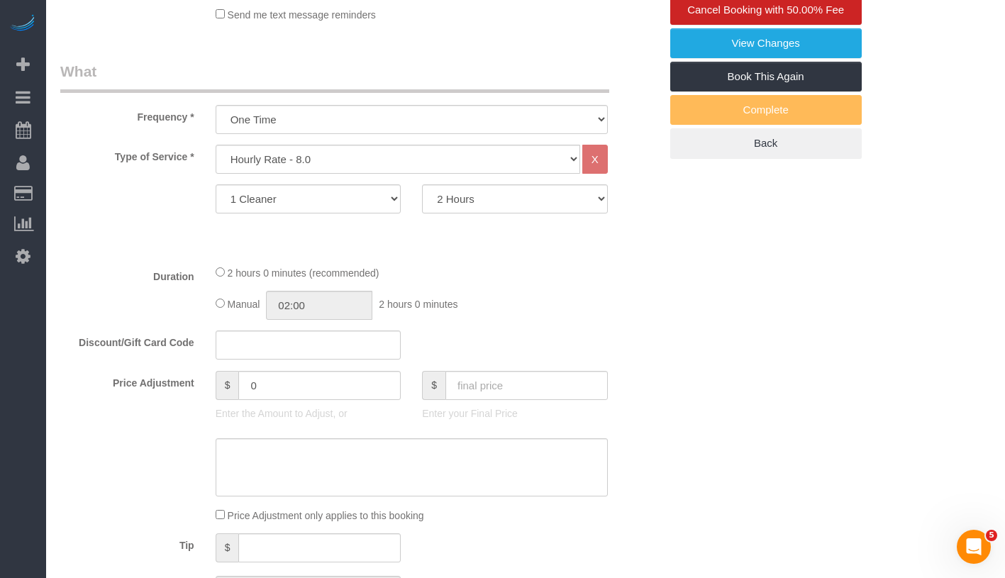
select select "number:89"
select select "number:90"
select select "number:14"
select select "number:5"
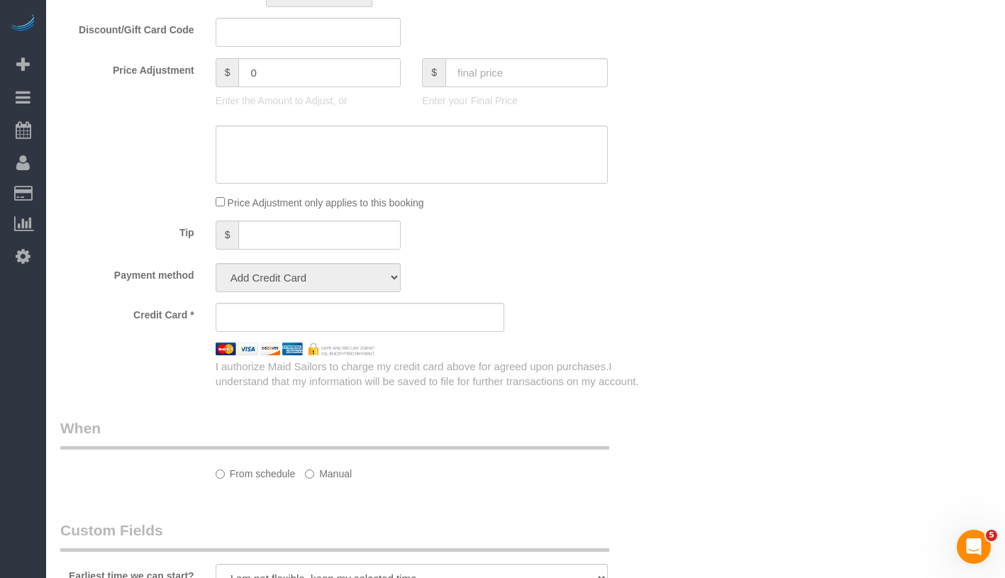
select select "string:stripe-pm_1S2cWC4VGloSiKo74hKUaZZ6"
select select "spot1"
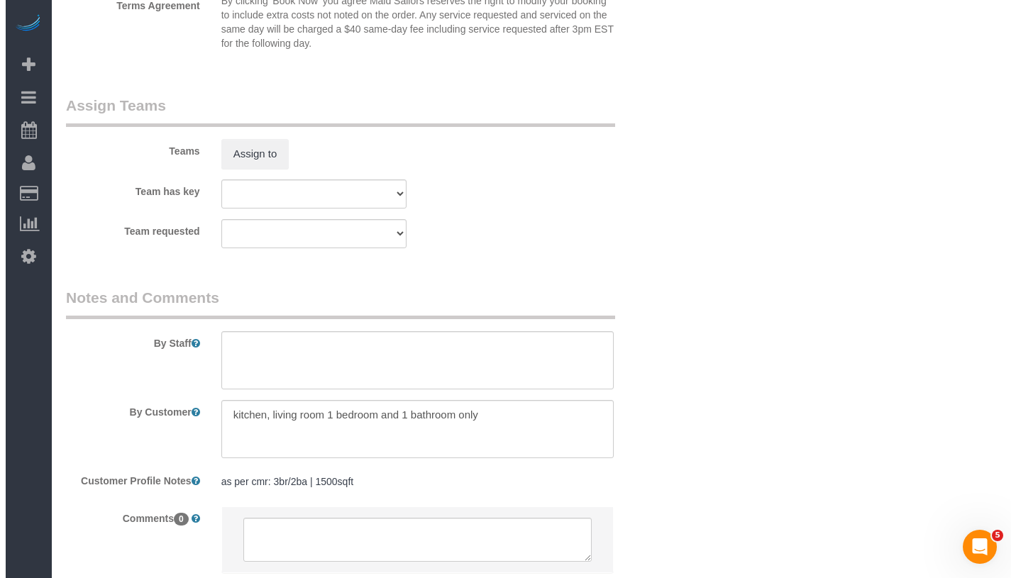
scroll to position [1492, 0]
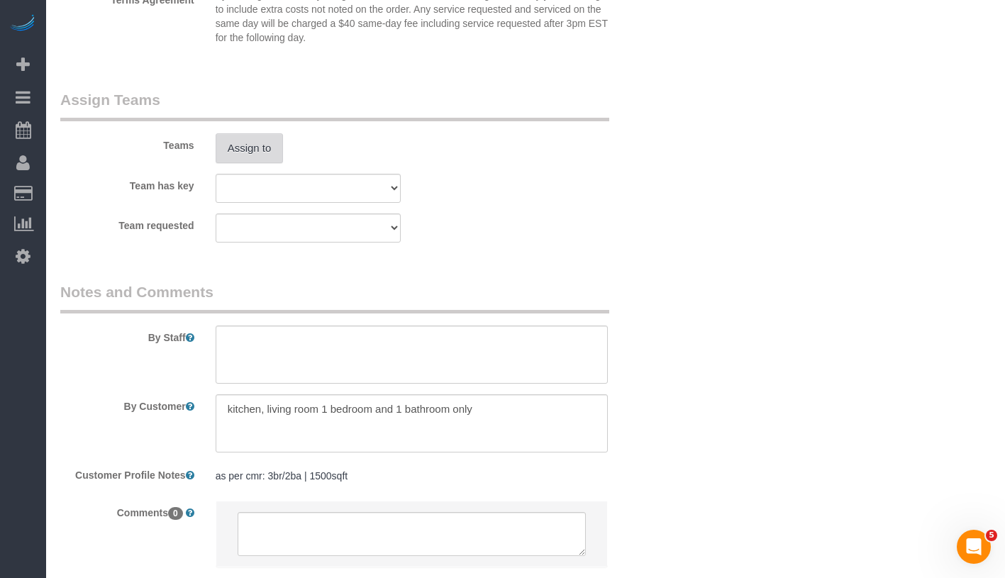
click at [267, 163] on button "Assign to" at bounding box center [250, 148] width 68 height 30
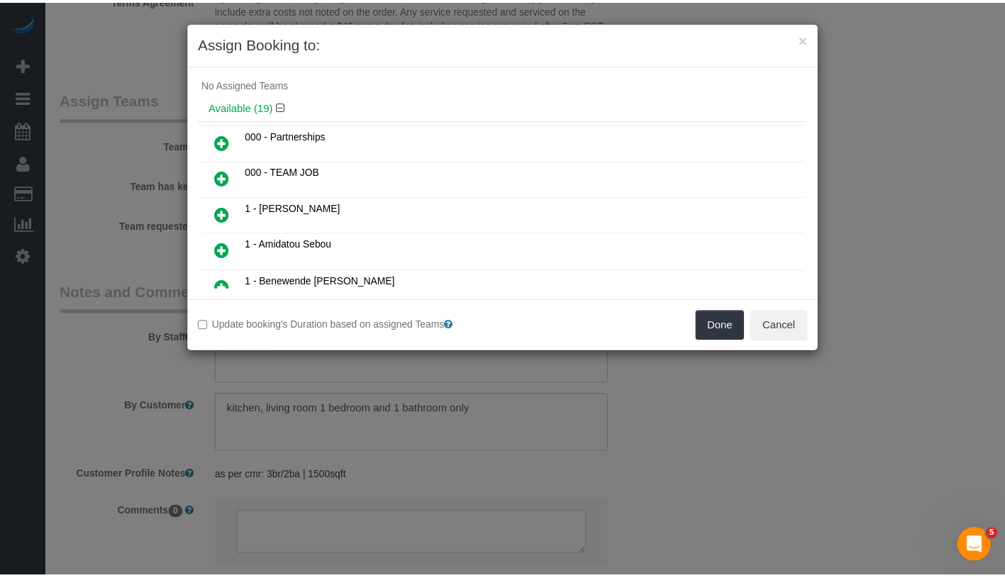
scroll to position [32, 0]
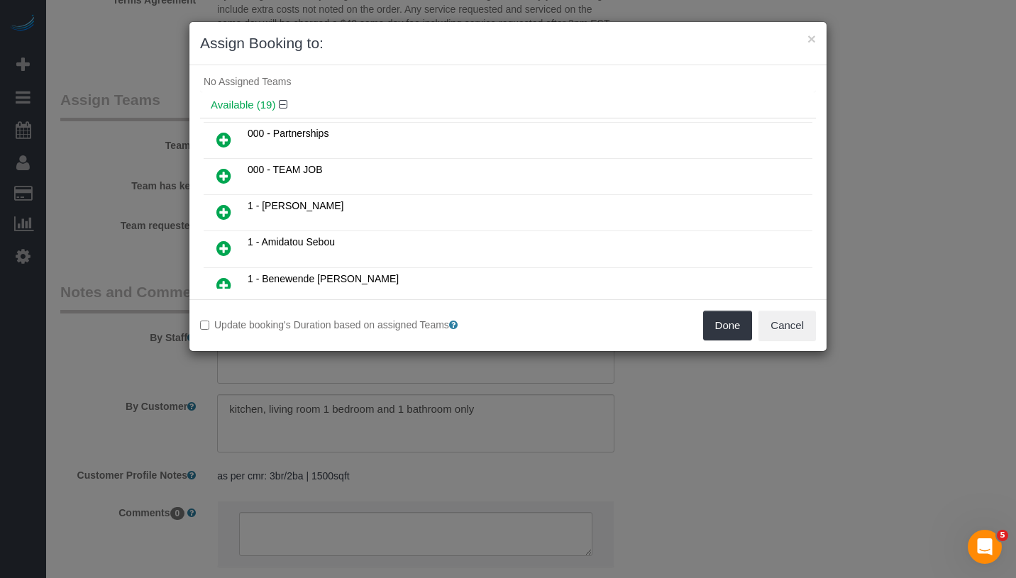
click at [228, 213] on icon at bounding box center [223, 212] width 15 height 17
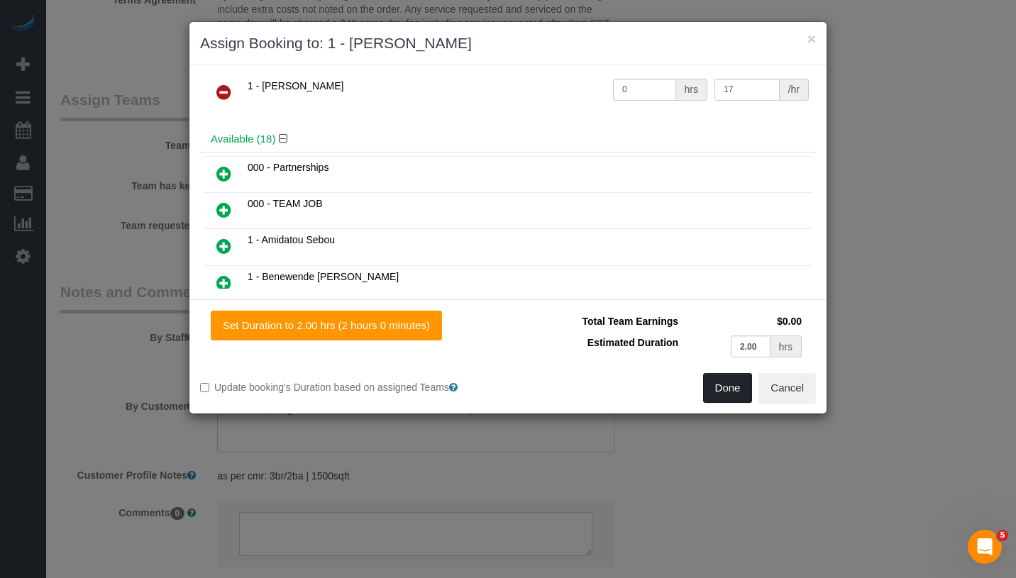
click at [707, 394] on button "Done" at bounding box center [728, 388] width 50 height 30
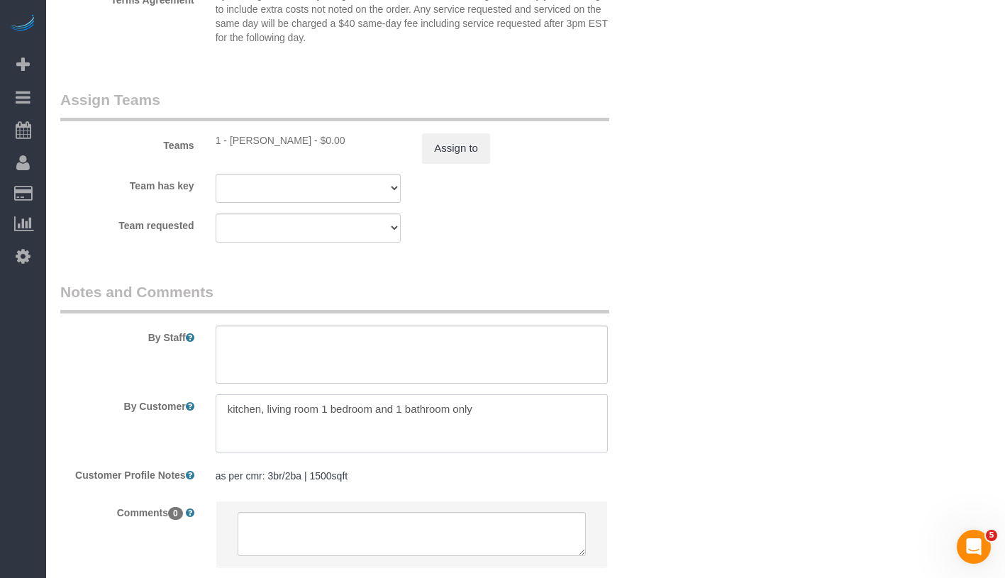
drag, startPoint x: 499, startPoint y: 431, endPoint x: 194, endPoint y: 423, distance: 305.9
click at [194, 423] on div "By Customer" at bounding box center [360, 423] width 621 height 58
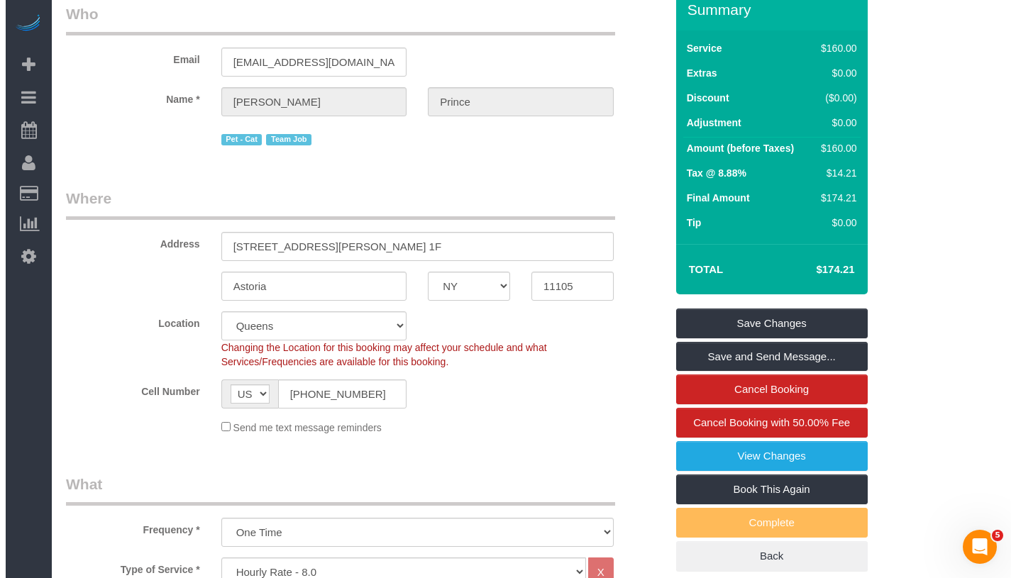
scroll to position [0, 0]
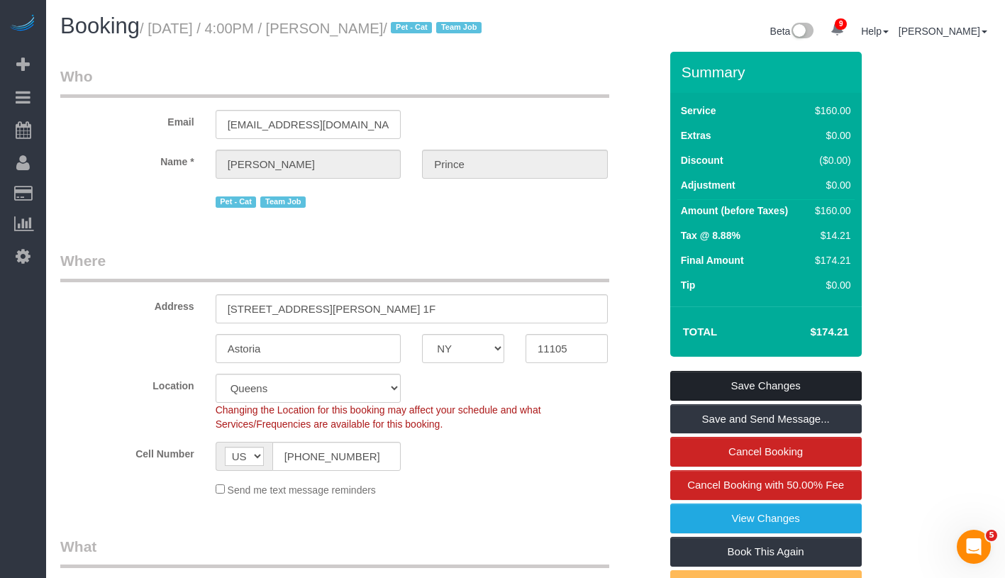
click at [808, 395] on link "Save Changes" at bounding box center [766, 386] width 192 height 30
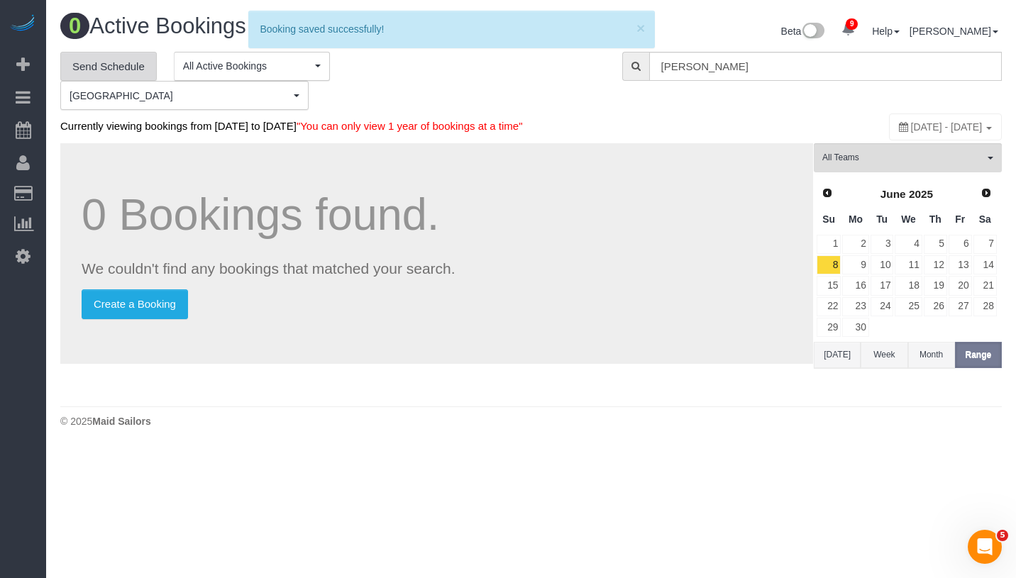
click at [74, 70] on link "Send Schedule" at bounding box center [108, 67] width 96 height 30
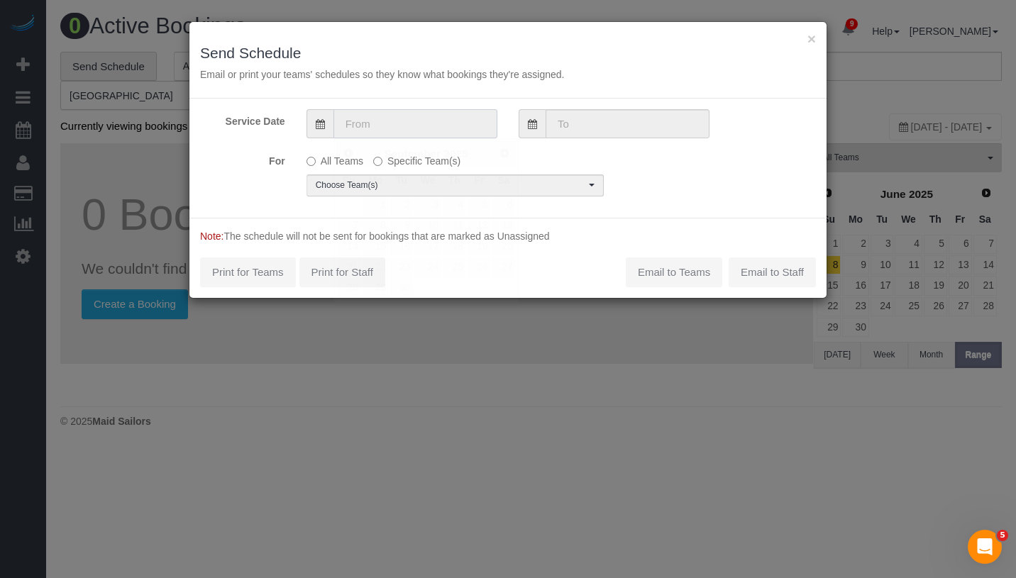
click at [405, 121] on input "text" at bounding box center [415, 123] width 164 height 29
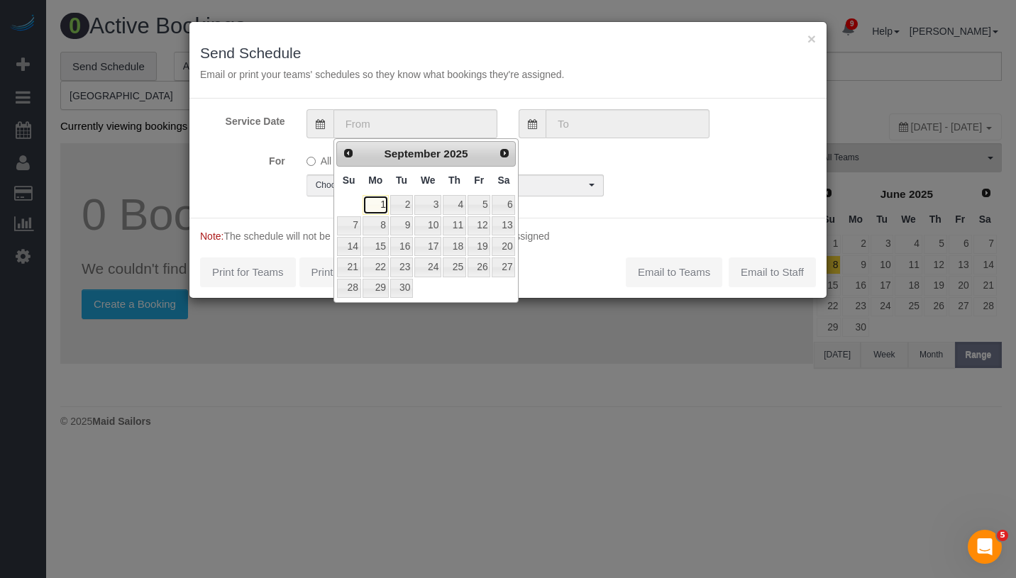
click at [385, 205] on link "1" at bounding box center [376, 204] width 26 height 19
type input "09/01/2025"
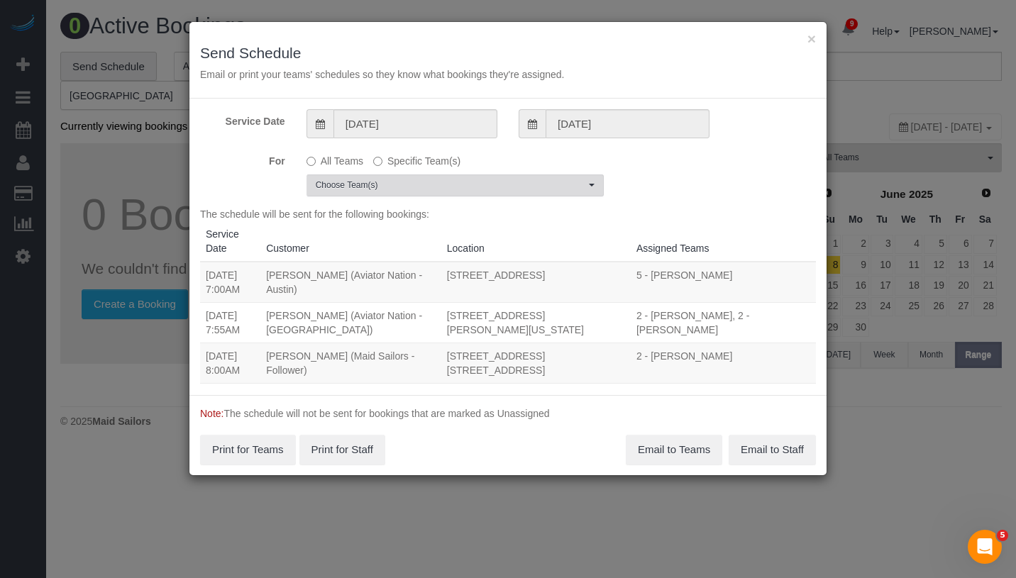
click at [414, 185] on span "Choose Team(s)" at bounding box center [451, 186] width 270 height 12
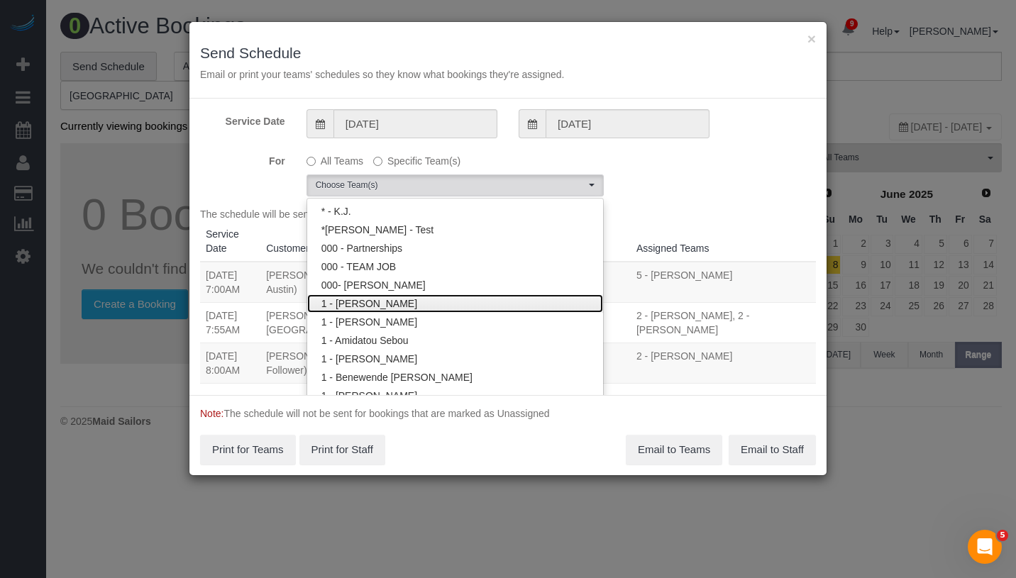
click at [478, 305] on link "1 - [PERSON_NAME]" at bounding box center [455, 303] width 296 height 18
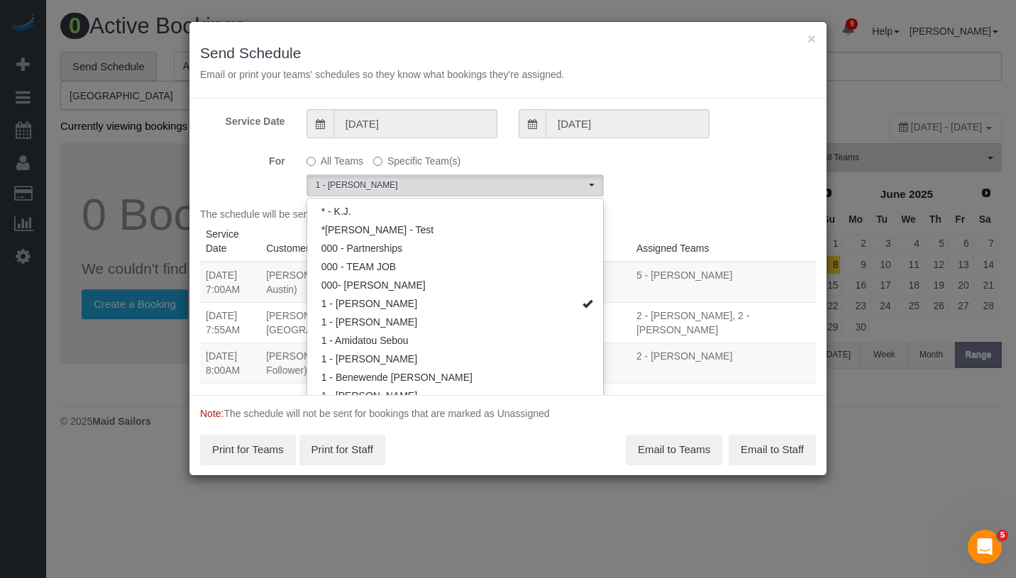
click at [718, 169] on div "For All Teams Specific Team(s) 1 - Abdoulaye Sow Choose Team(s) * - K.J. *Irene…" at bounding box center [507, 173] width 637 height 48
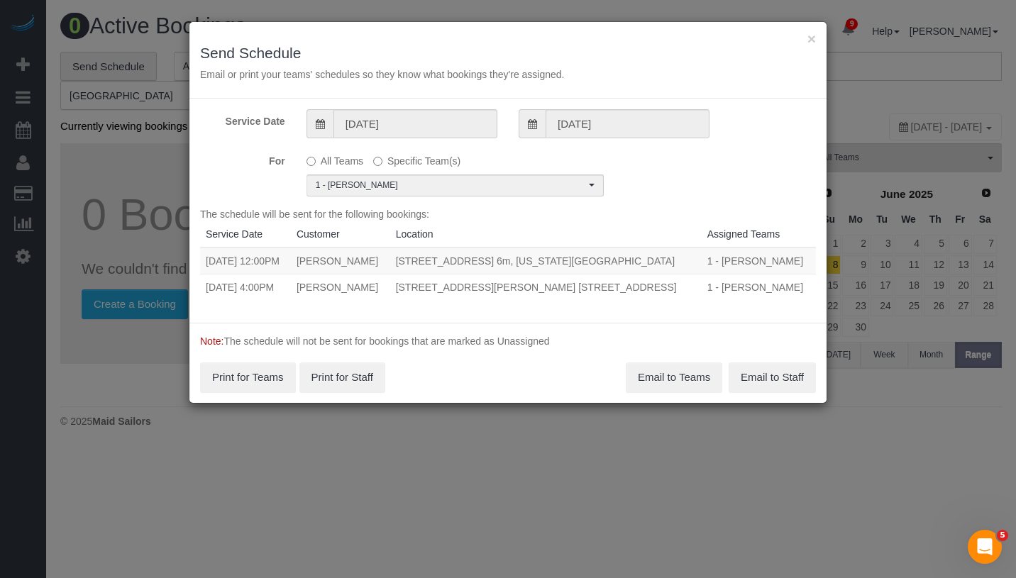
drag, startPoint x: 204, startPoint y: 290, endPoint x: 641, endPoint y: 302, distance: 437.2
click at [641, 302] on div "The schedule will be sent for the following bookings: Service Date Customer Loc…" at bounding box center [508, 259] width 616 height 105
copy table "Service Date Customer Location Assigned Teams 09/01/2025 12:00PM Caitlin O'Brie…"
click at [670, 379] on button "Email to Teams" at bounding box center [674, 378] width 96 height 30
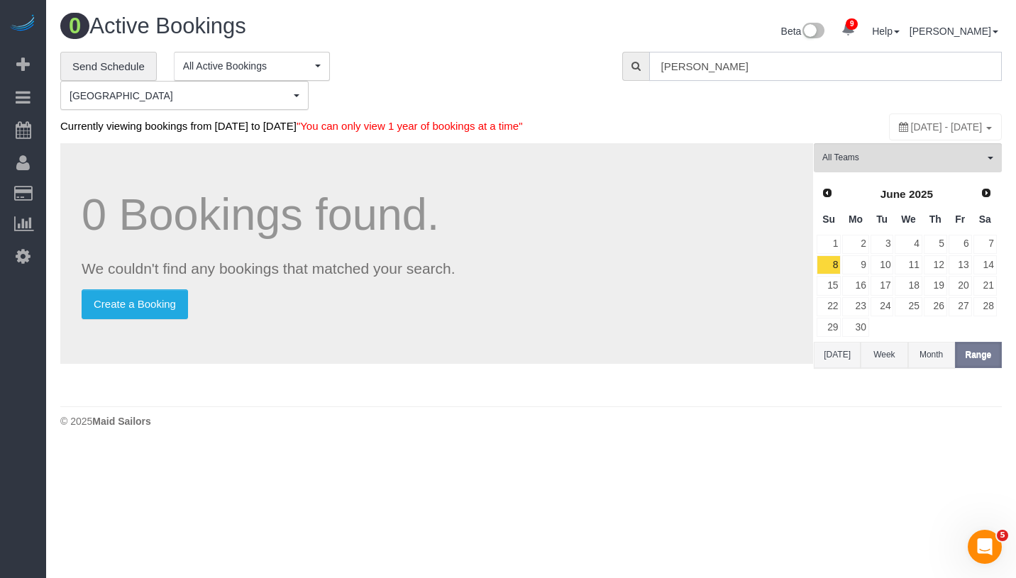
click at [819, 66] on input "Calvin Prince" at bounding box center [825, 66] width 353 height 29
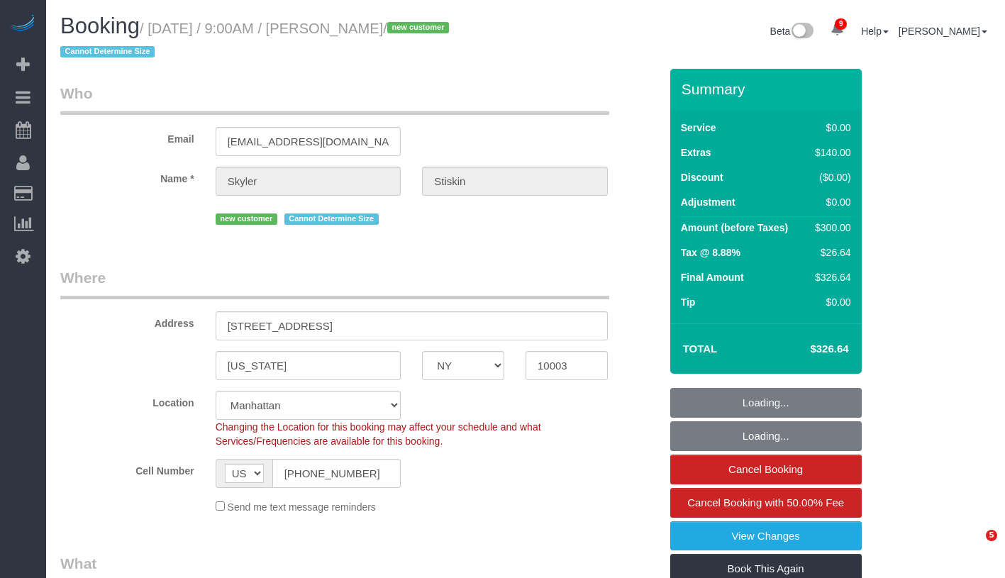
select select "NY"
select select "object:715"
select select "string:stripe-pm_1S05rT4VGloSiKo7o1sGIWQS"
select select "2"
select select "spot1"
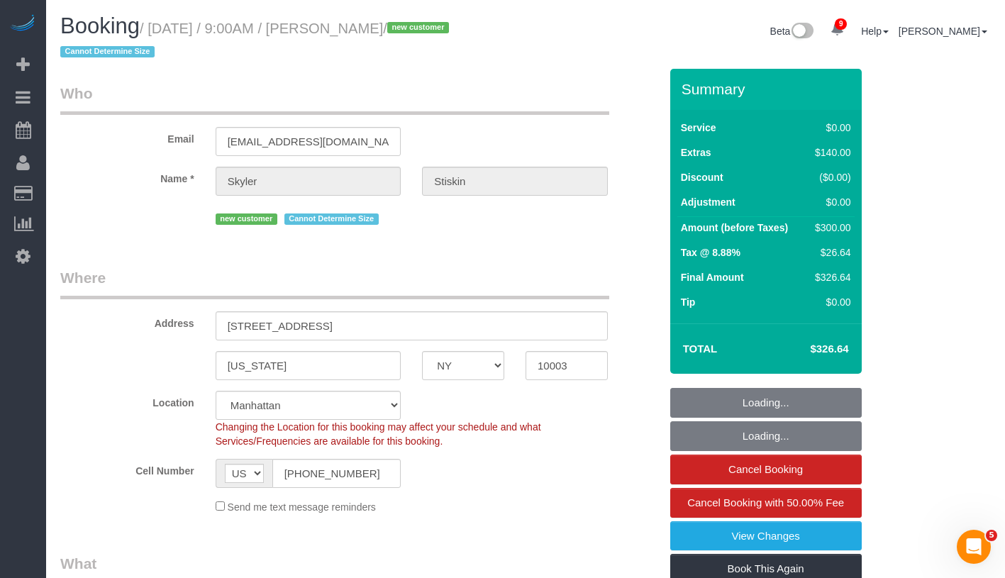
select select "number:57"
select select "number:90"
select select "number:15"
select select "number:6"
select select "2"
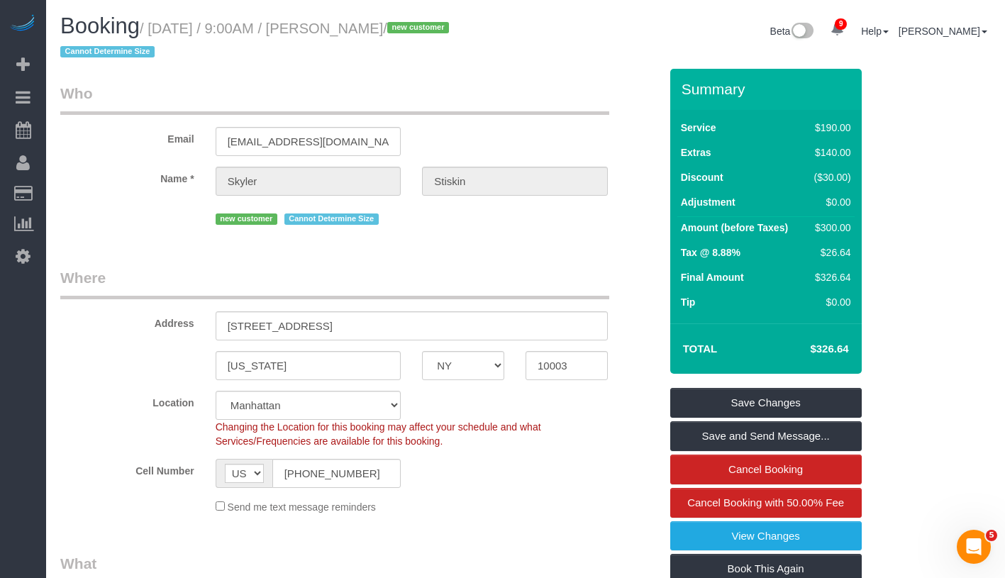
drag, startPoint x: 155, startPoint y: 26, endPoint x: 456, endPoint y: 29, distance: 301.6
click at [453, 29] on small "/ [DATE] / 9:00AM / [PERSON_NAME] / new customer Cannot Determine Size" at bounding box center [256, 41] width 393 height 40
copy small "[DATE] / 9:00AM / [PERSON_NAME]"
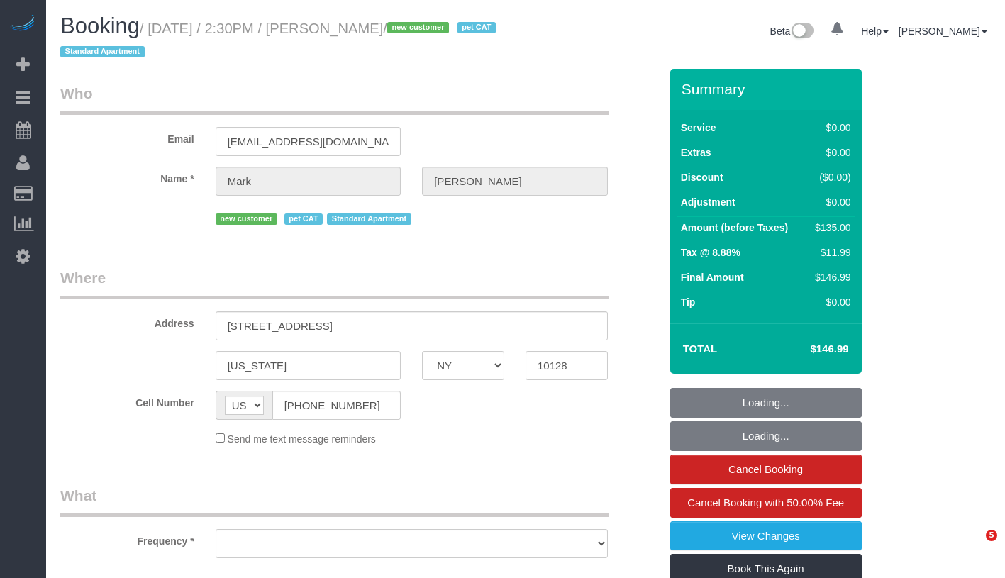
select select "NY"
select select "object:713"
select select "string:stripe-pm_1S2Der4VGloSiKo7AofZJZrh"
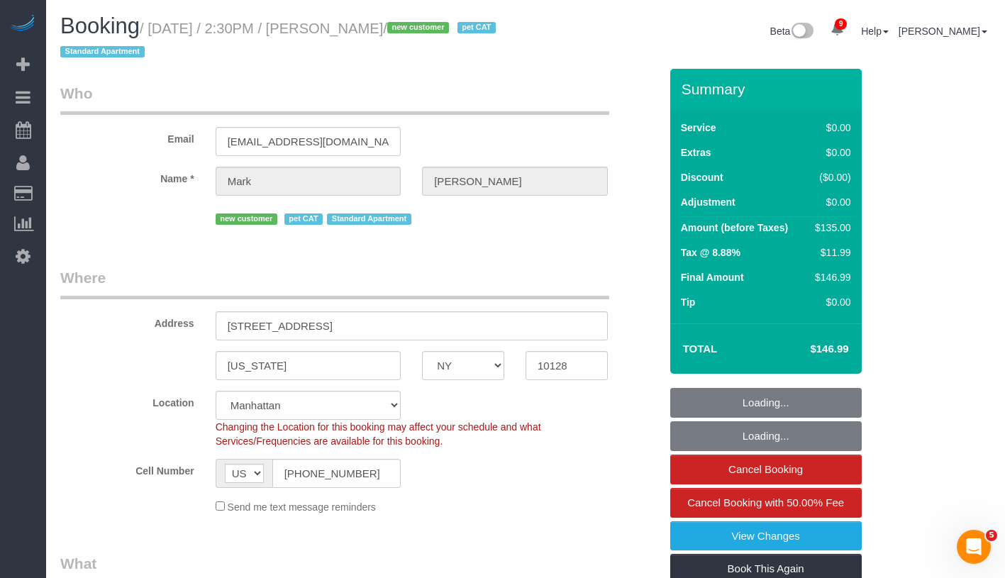
select select "1"
select select "number:60"
select select "number:77"
select select "number:14"
select select "number:6"
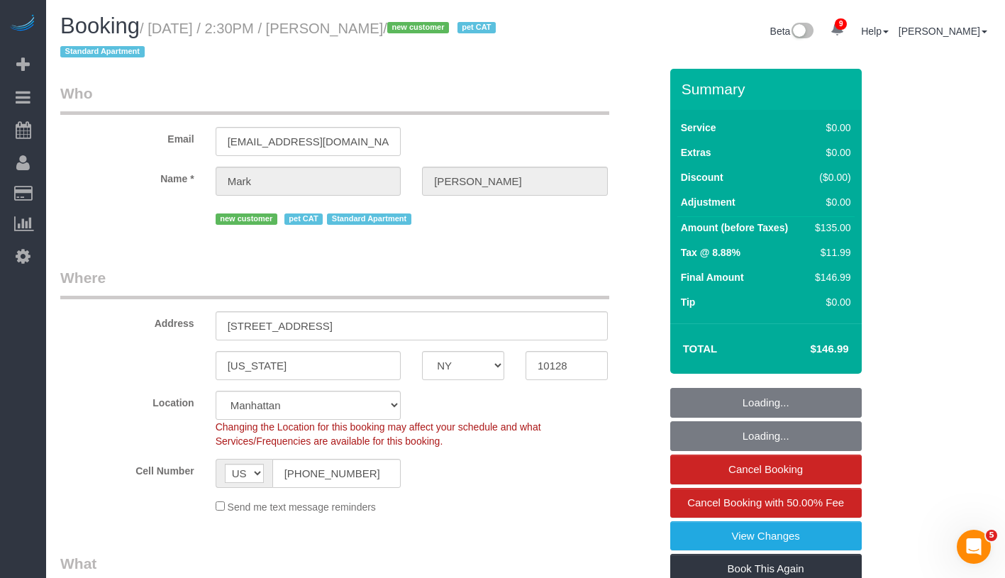
select select "object:1374"
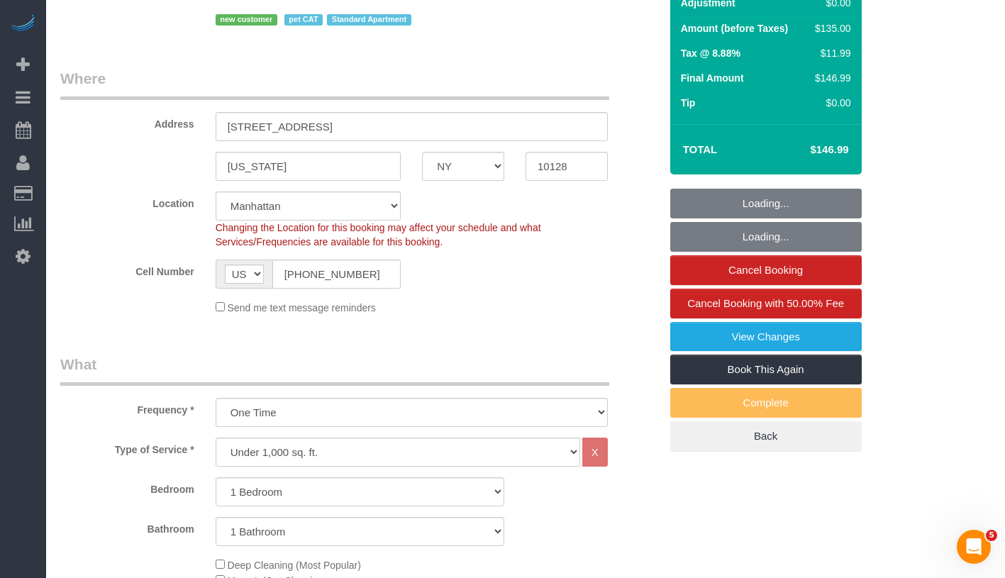
select select "1"
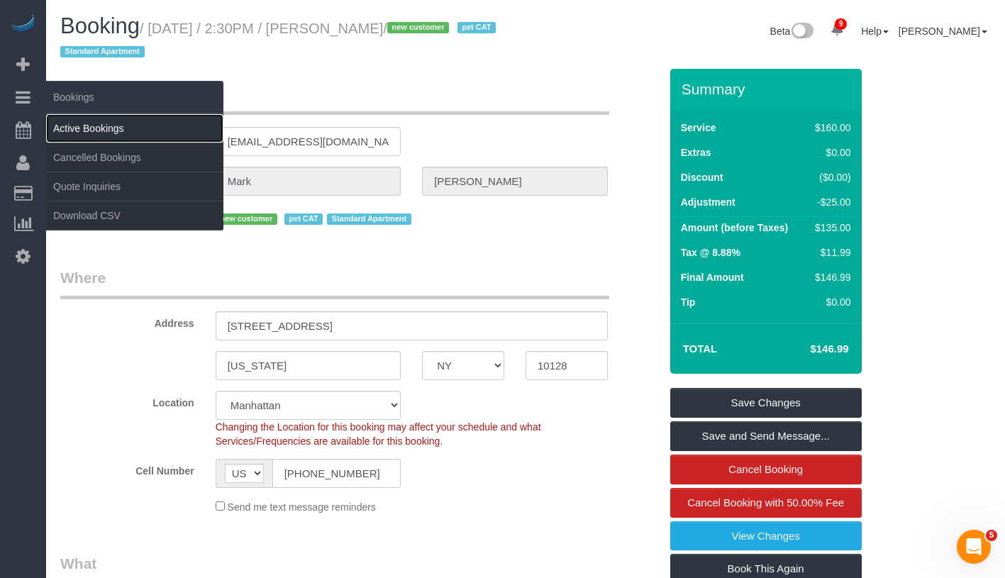
click at [113, 126] on link "Active Bookings" at bounding box center [134, 128] width 177 height 28
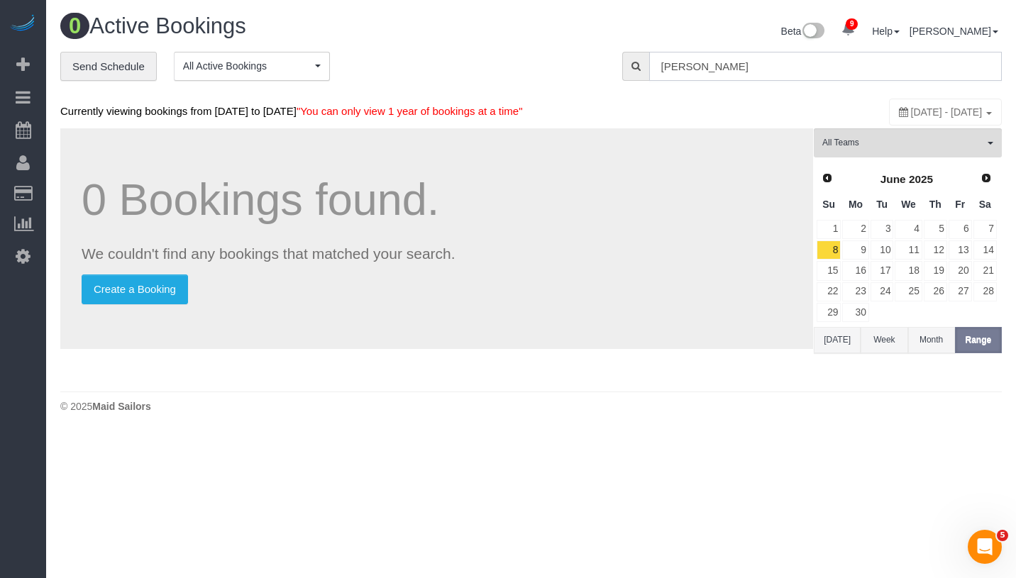
click at [783, 66] on input "Calvin Prince" at bounding box center [825, 66] width 353 height 29
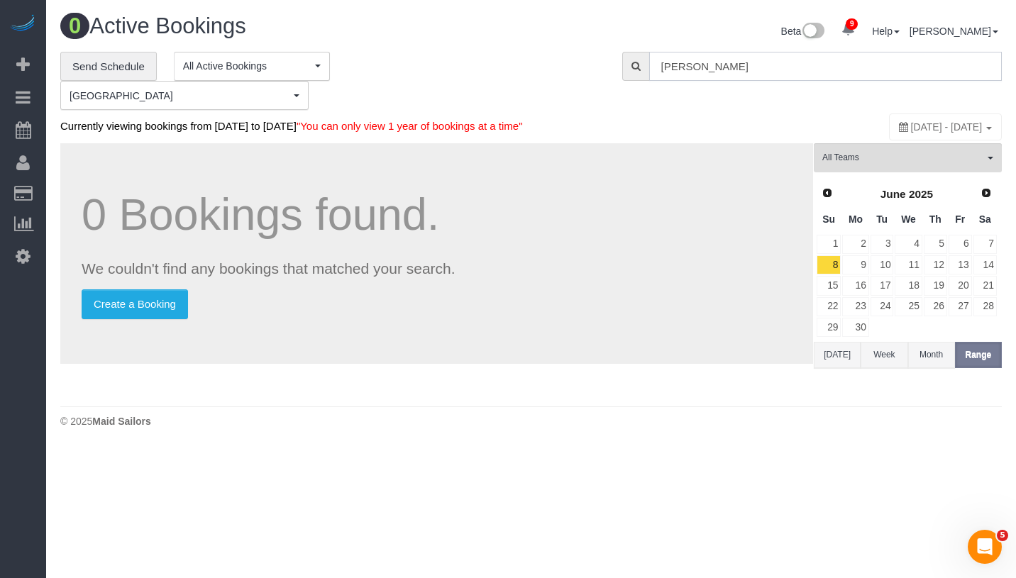
click at [783, 66] on input "Calvin Prince" at bounding box center [825, 66] width 353 height 29
paste input "[PERSON_NAME]"
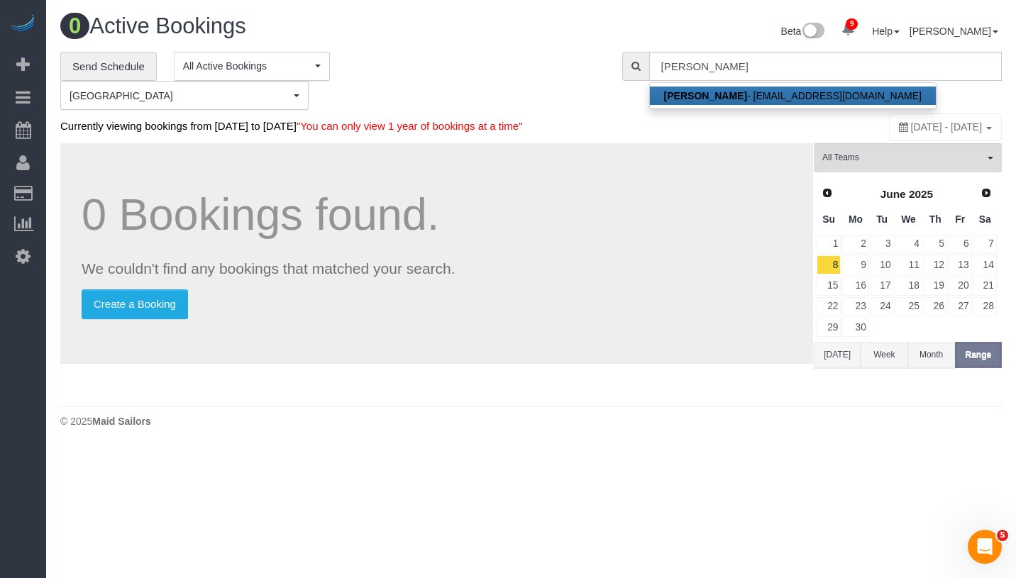
click at [773, 91] on link "Mark Mccourt - marktmccourt@yahoo.com" at bounding box center [793, 96] width 286 height 18
type input "[EMAIL_ADDRESS][DOMAIN_NAME]"
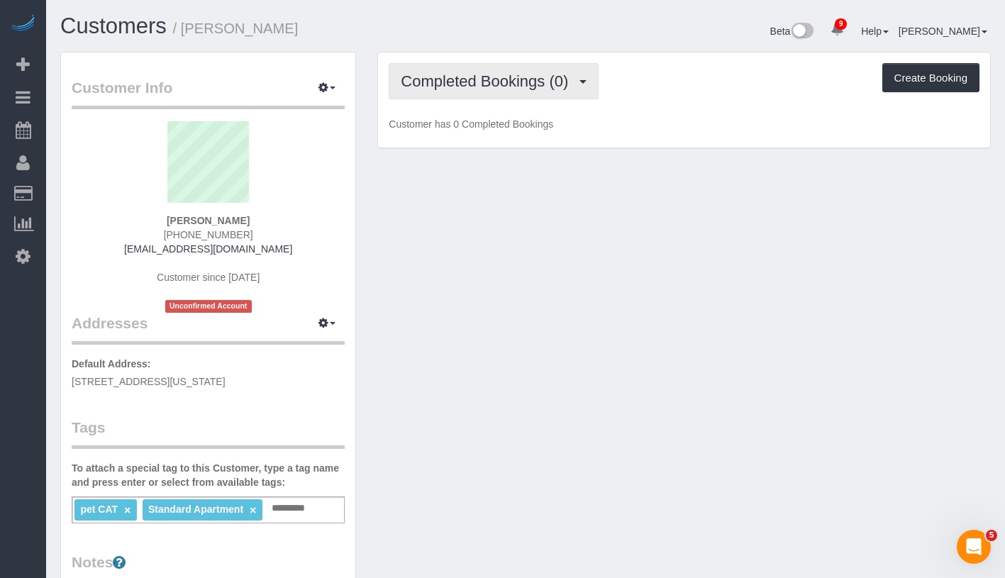
click at [503, 93] on button "Completed Bookings (0)" at bounding box center [494, 81] width 210 height 36
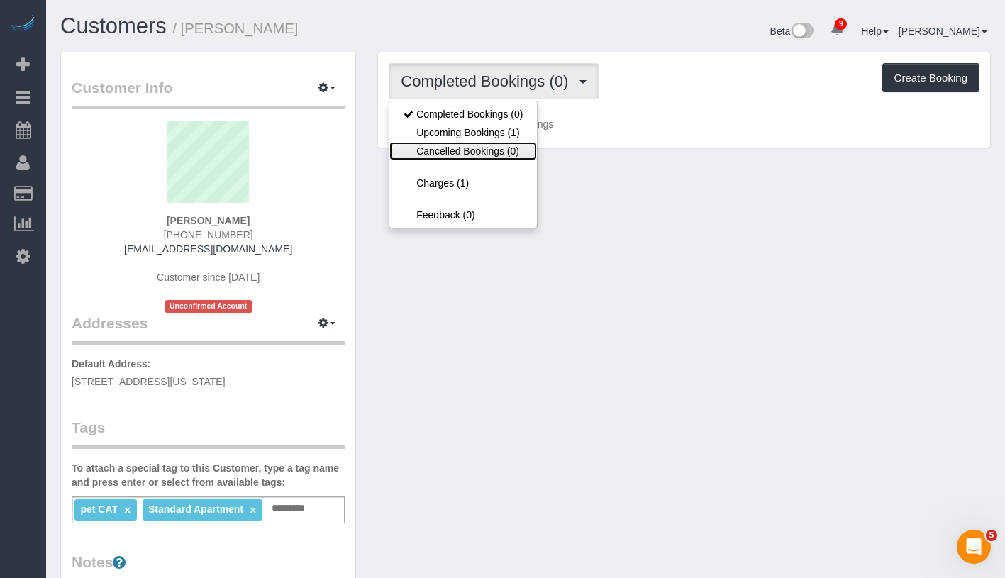
click at [495, 143] on link "Cancelled Bookings (0)" at bounding box center [464, 151] width 148 height 18
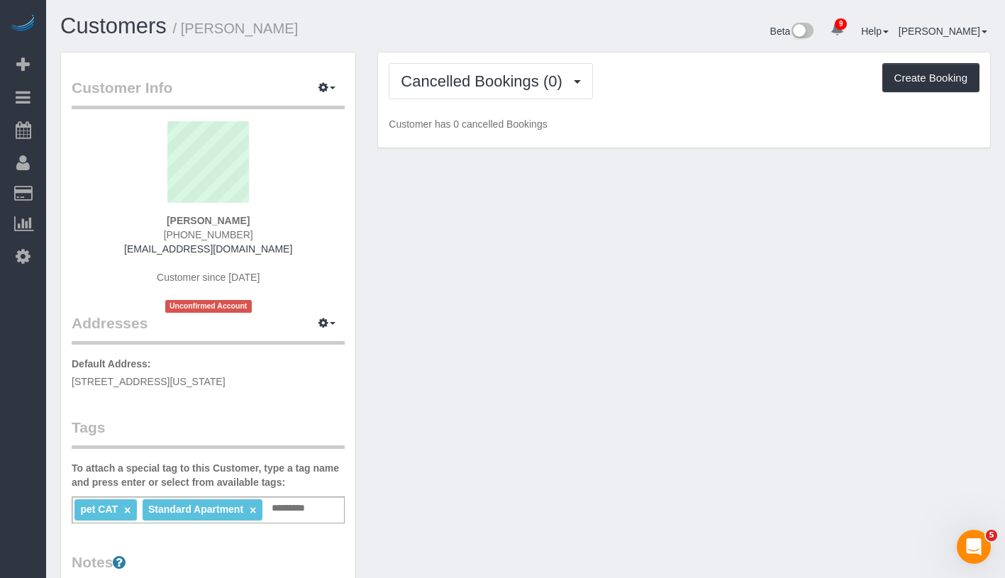
click at [495, 143] on div "Cancelled Bookings (0) Completed Bookings (0) Upcoming Bookings (1) Cancelled B…" at bounding box center [684, 101] width 612 height 96
click at [517, 95] on button "Cancelled Bookings (0)" at bounding box center [491, 81] width 204 height 36
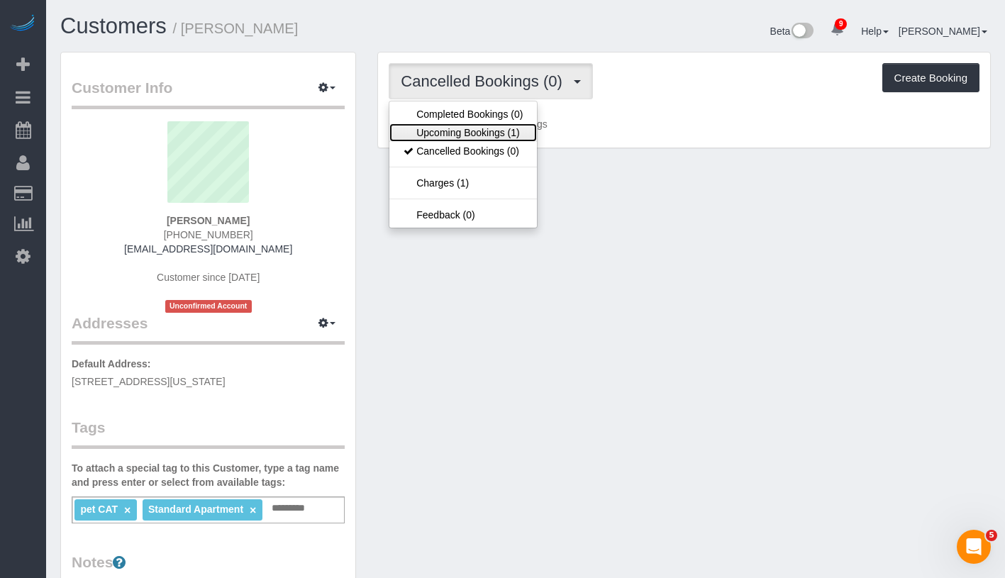
click at [501, 128] on link "Upcoming Bookings (1)" at bounding box center [464, 132] width 148 height 18
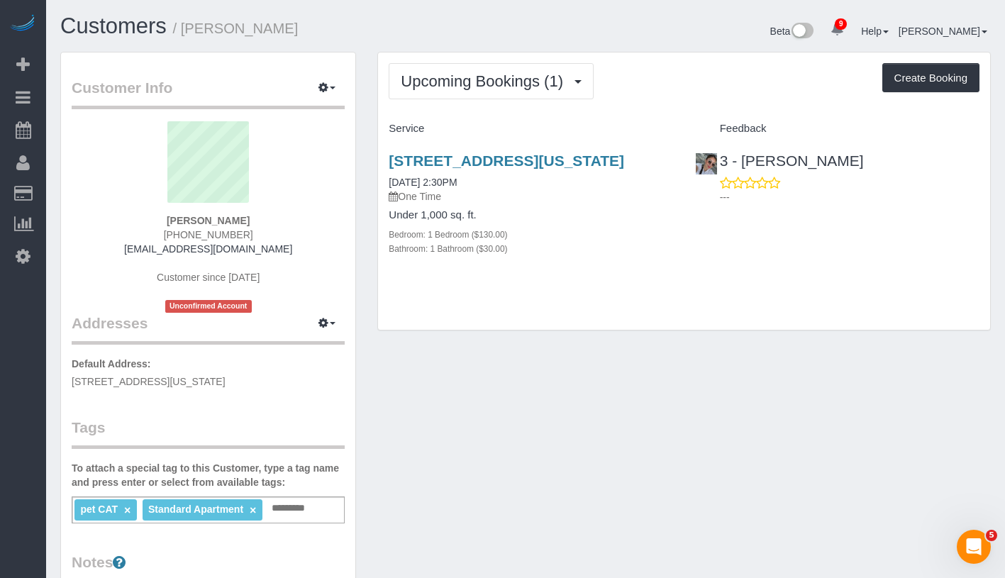
click at [622, 221] on h4 "Under 1,000 sq. ft." at bounding box center [531, 215] width 285 height 12
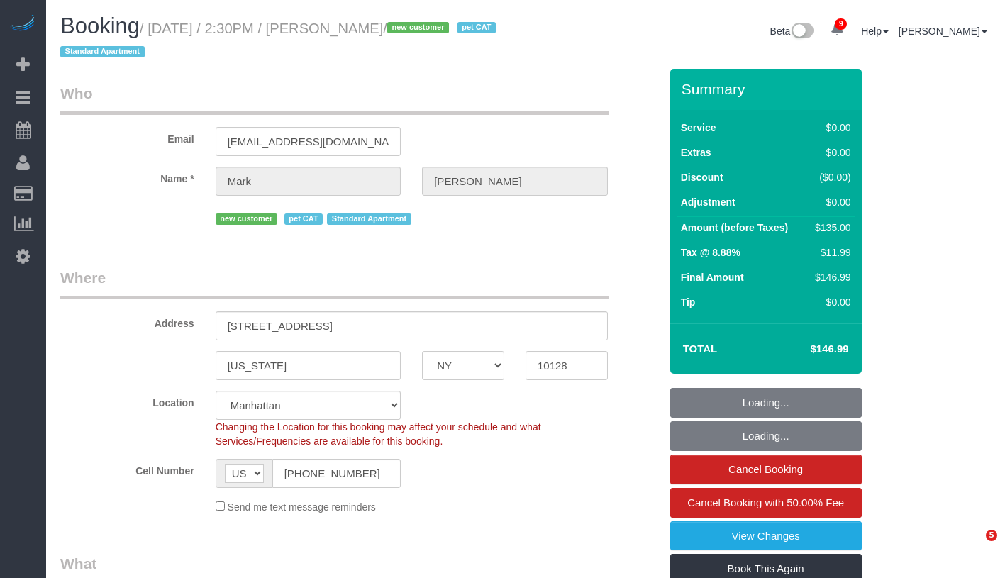
select select "NY"
select select "number:60"
select select "number:77"
select select "number:14"
select select "number:6"
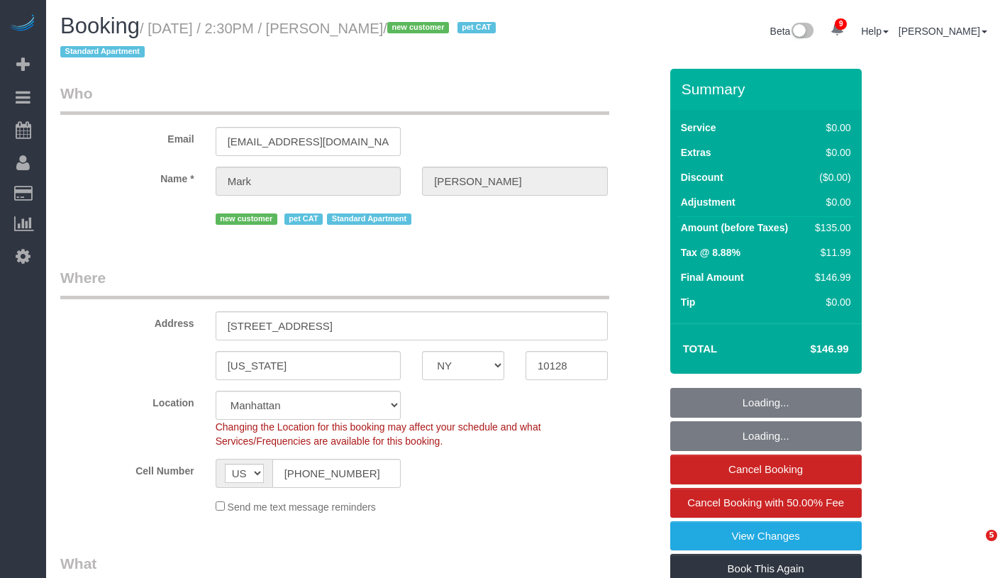
select select "1"
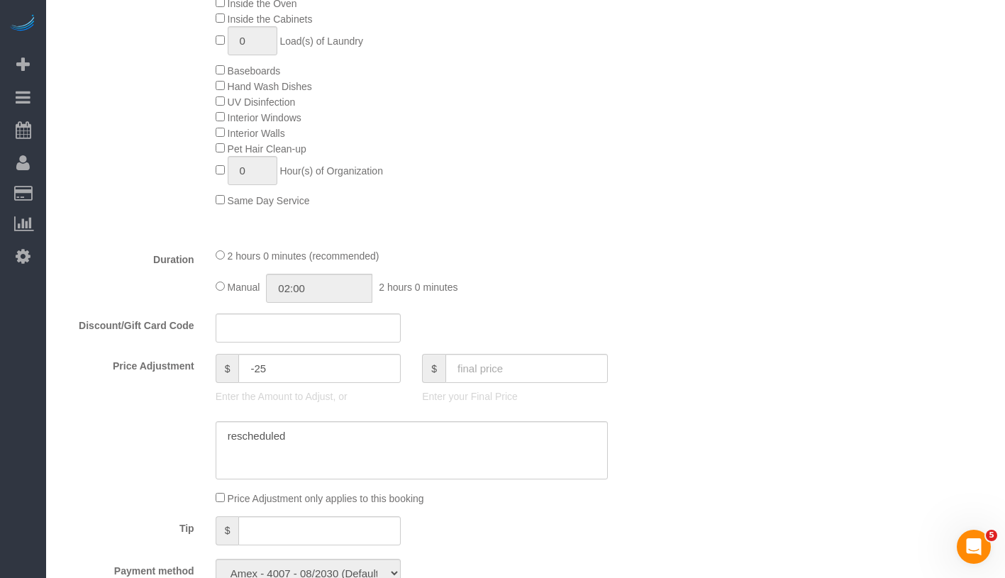
scroll to position [514, 0]
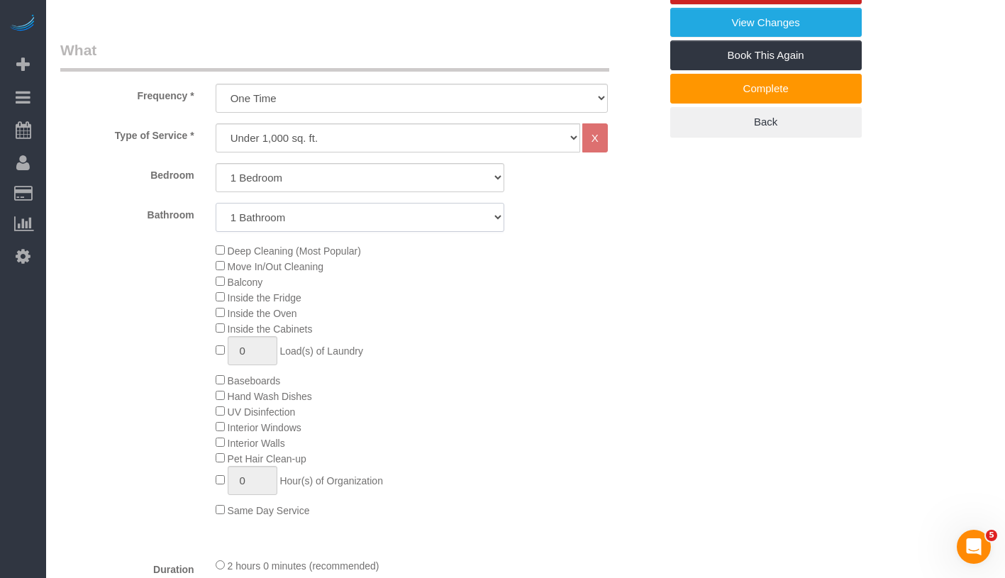
click at [360, 211] on select "1 Bathroom 2 Bathrooms" at bounding box center [360, 217] width 289 height 29
select select "2"
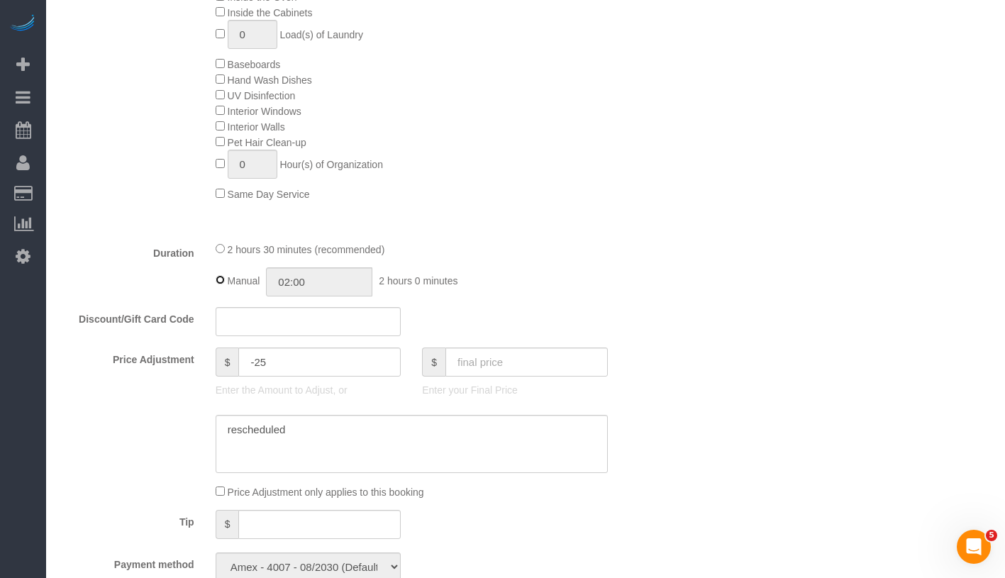
type input "02:30"
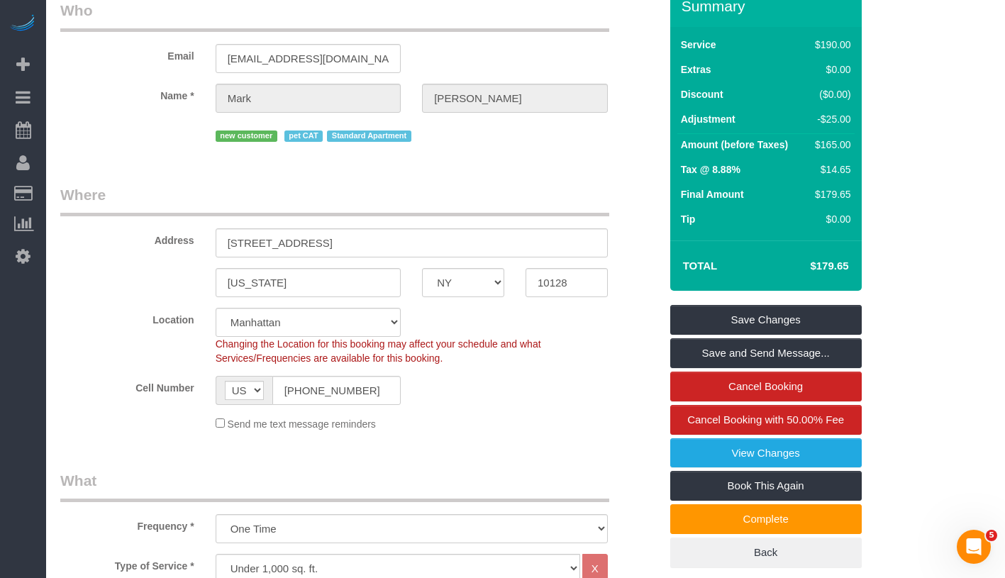
scroll to position [23, 0]
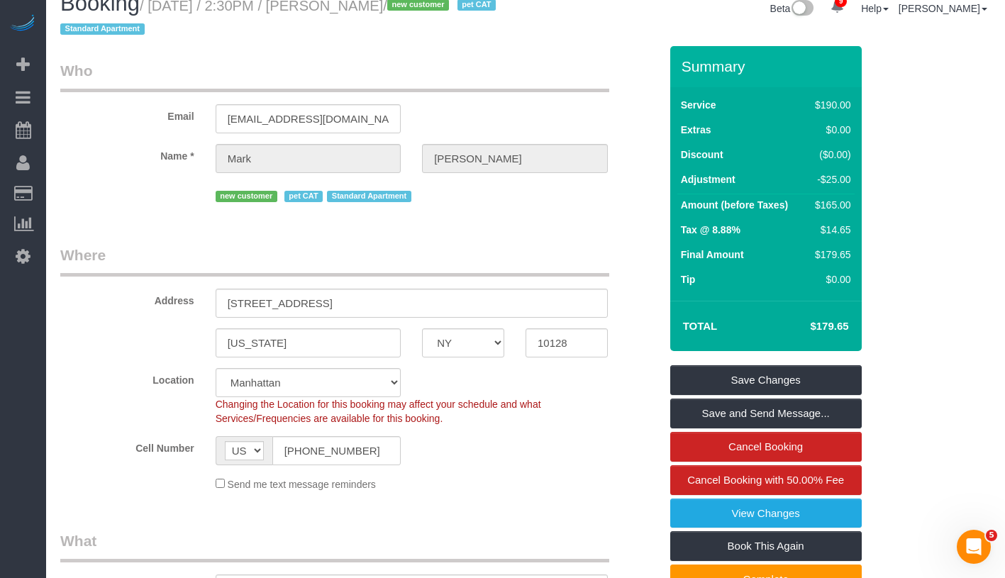
drag, startPoint x: 805, startPoint y: 325, endPoint x: 853, endPoint y: 326, distance: 48.3
click at [853, 326] on td "$179.65" at bounding box center [808, 326] width 92 height 35
copy h4 "$179.65"
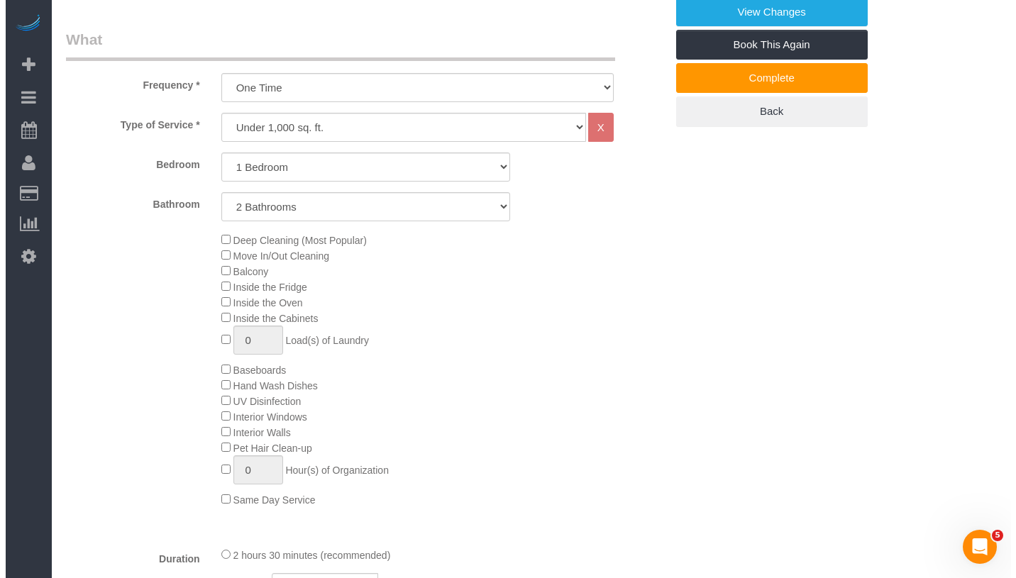
scroll to position [0, 0]
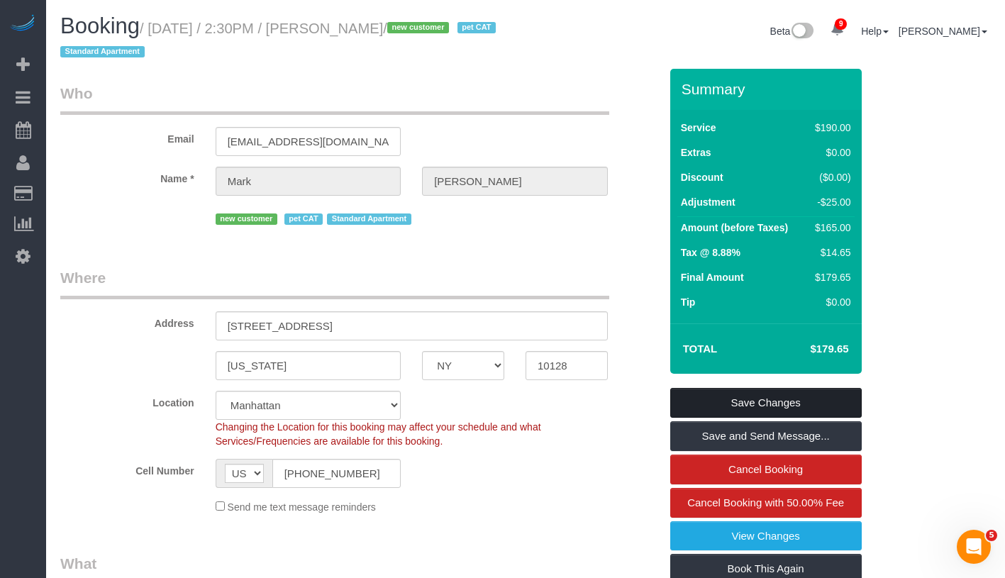
click at [780, 402] on link "Save Changes" at bounding box center [766, 403] width 192 height 30
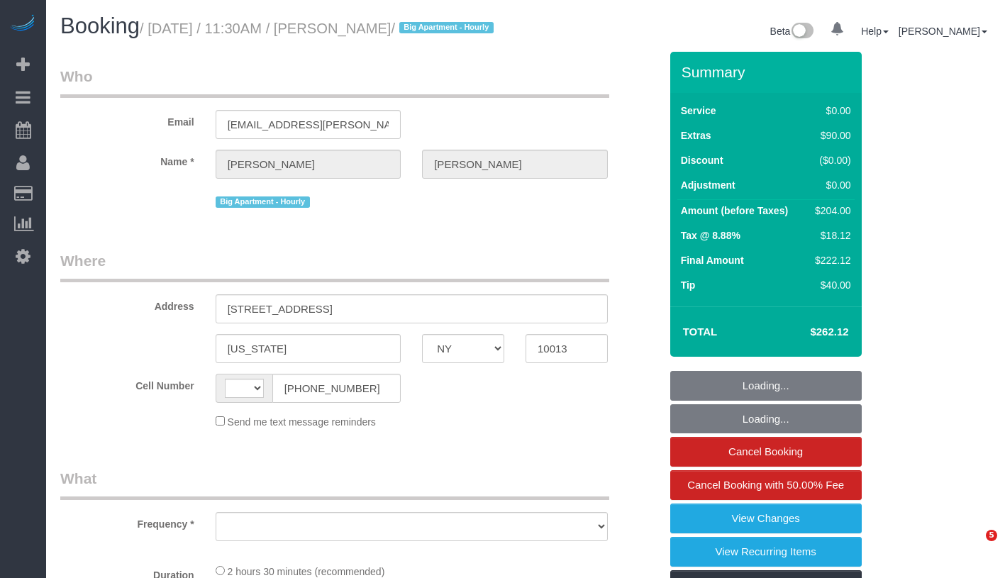
select select "NY"
select select "number:89"
select select "number:90"
select select "number:15"
select select "number:5"
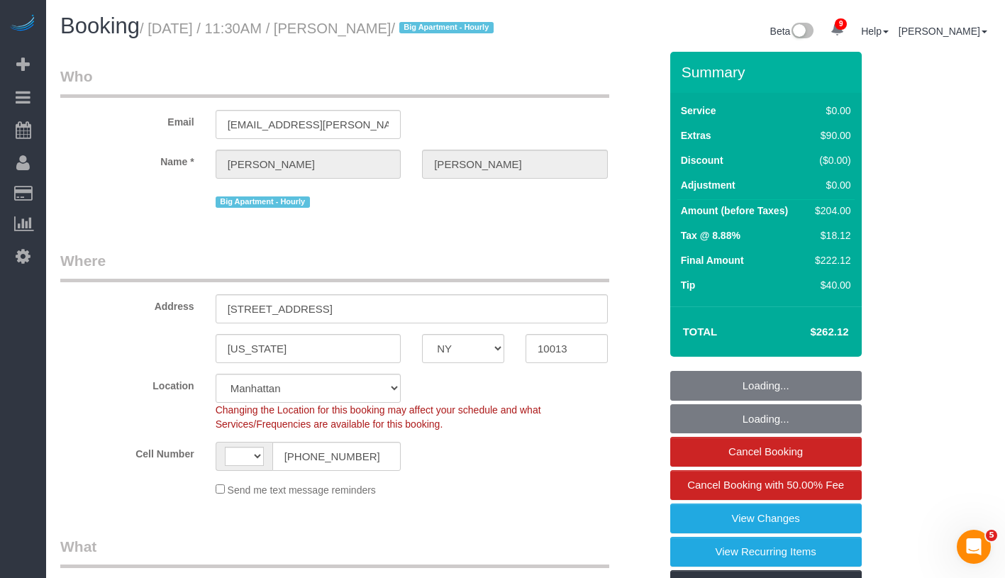
select select "string:[GEOGRAPHIC_DATA]"
select select "object:961"
select select "string:stripe-pm_1Q1zy64VGloSiKo7nrLUa1GT"
select select "object:1407"
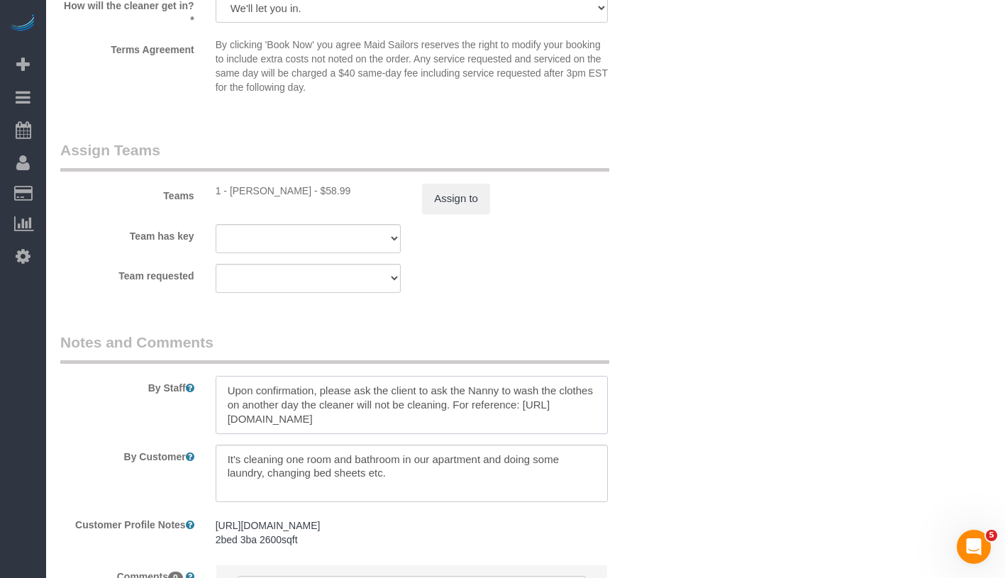
scroll to position [13, 0]
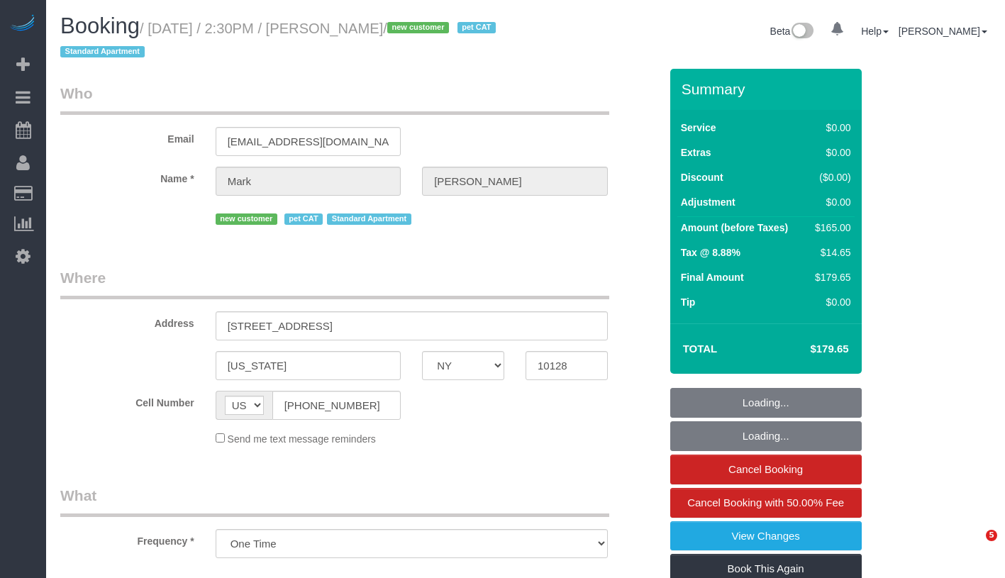
select select "NY"
select select "string:stripe-pm_1S2Der4VGloSiKo7AofZJZrh"
select select "1"
select select "2"
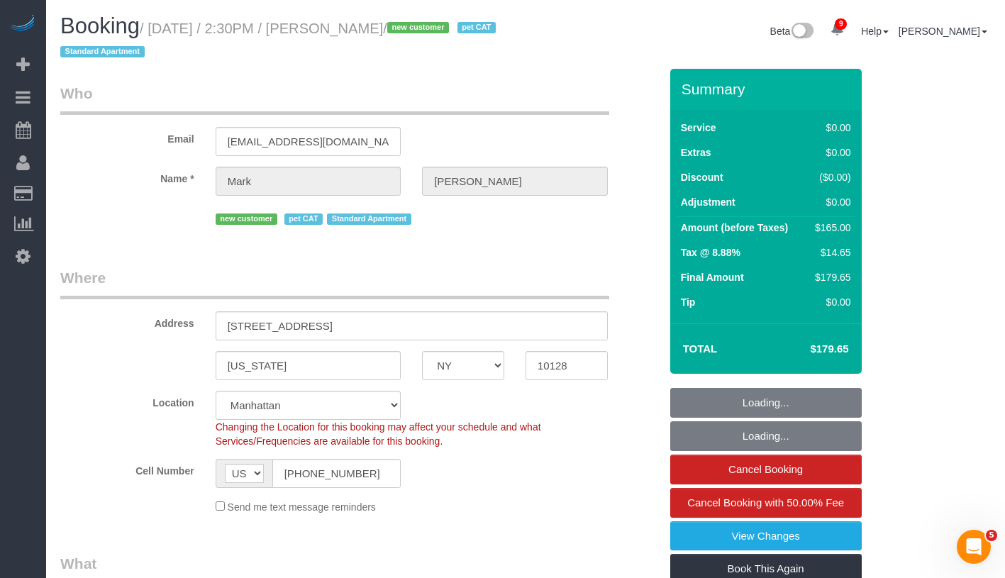
select select "object:822"
select select "number:60"
select select "number:77"
select select "number:14"
select select "number:6"
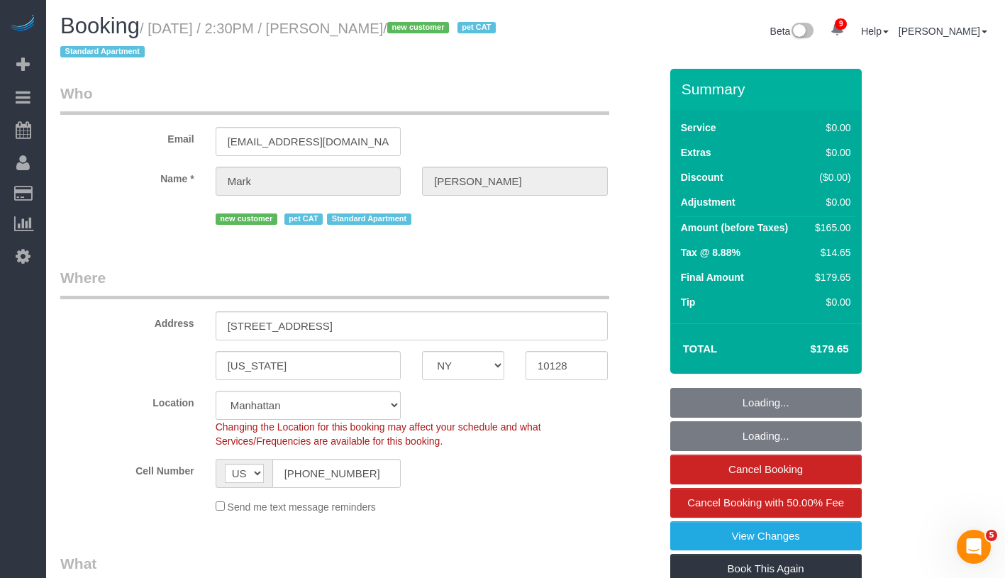
select select "1"
select select "2"
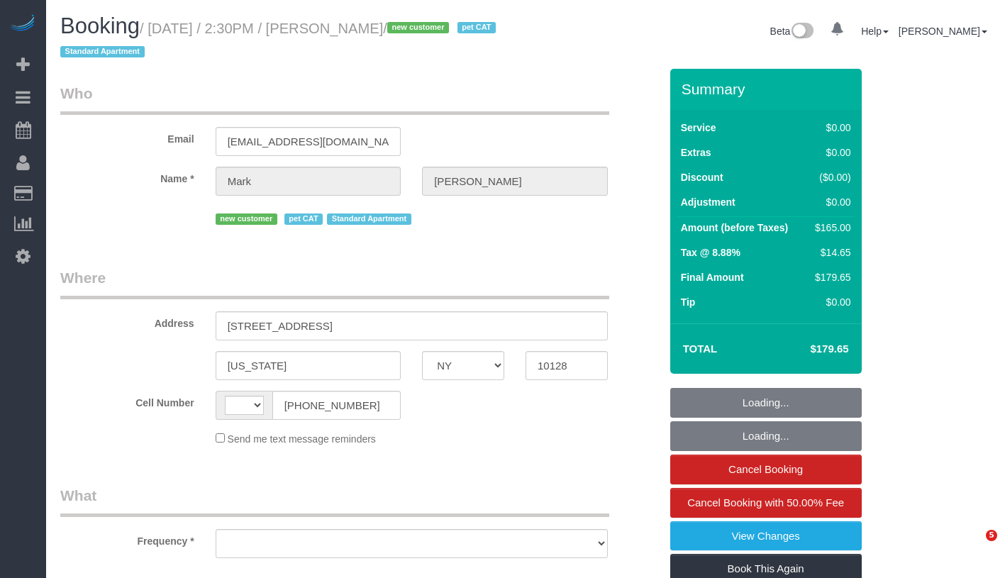
select select "NY"
select select "object:468"
select select "number:60"
select select "number:77"
select select "number:14"
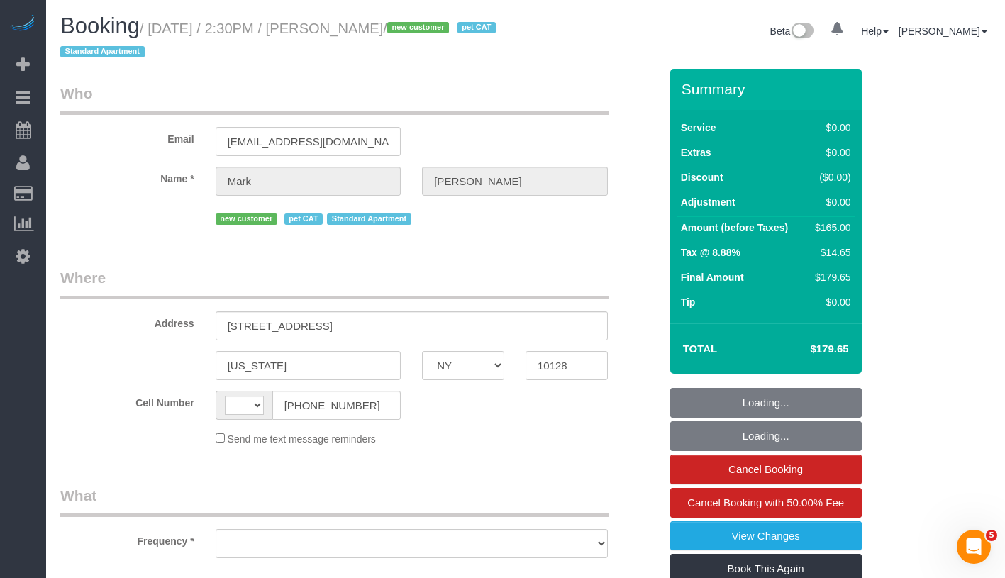
select select "number:6"
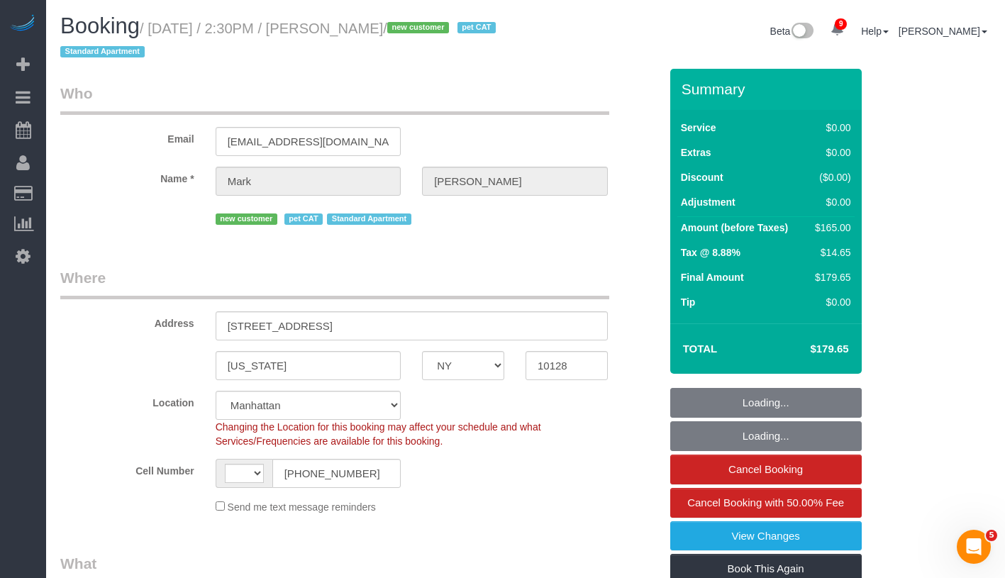
select select "object:720"
select select "string:[GEOGRAPHIC_DATA]"
select select "string:stripe-pm_1S2Der4VGloSiKo7AofZJZrh"
select select "1"
select select "2"
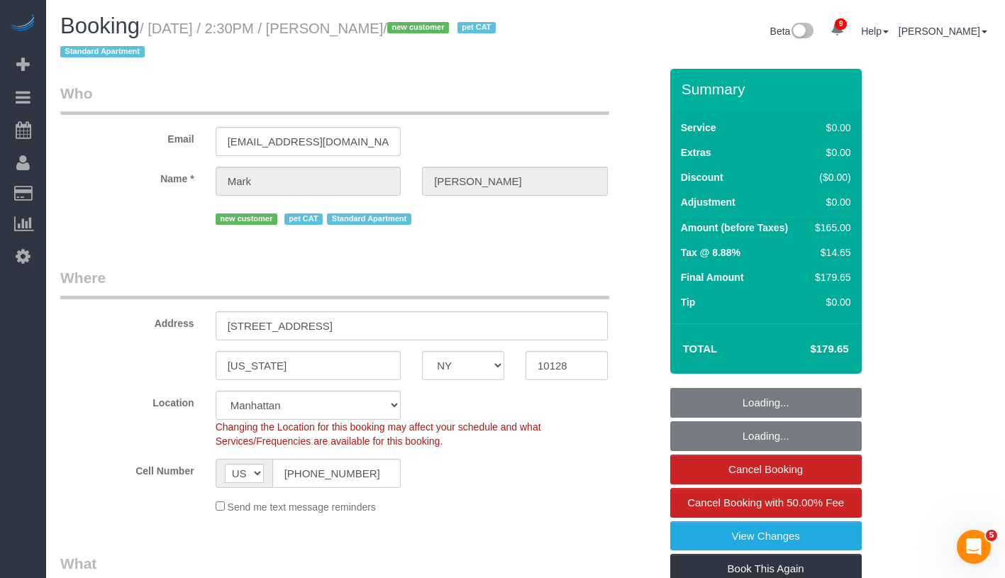
select select "1"
select select "2"
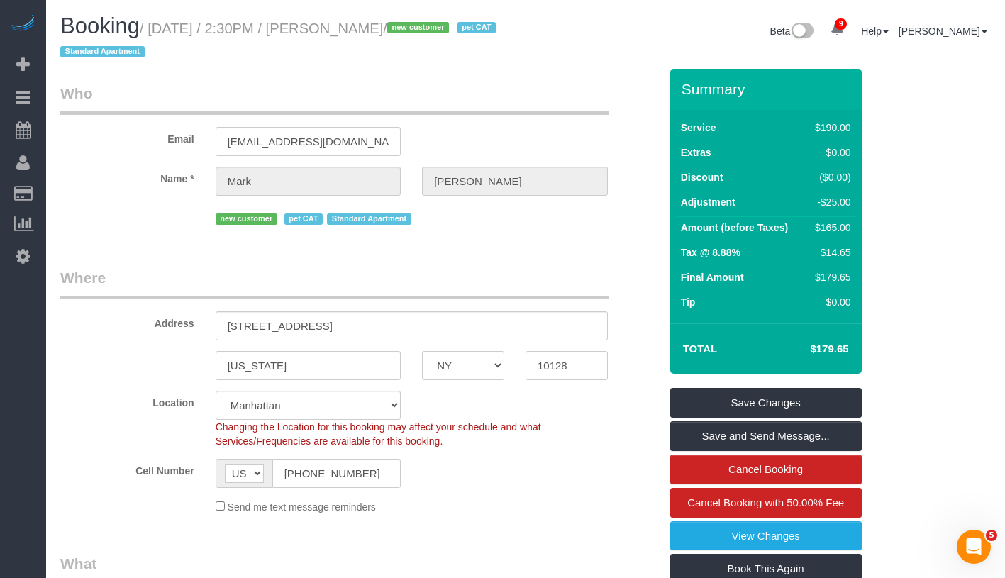
drag, startPoint x: 800, startPoint y: 351, endPoint x: 854, endPoint y: 350, distance: 54.7
click at [854, 350] on div "Total $179.65" at bounding box center [766, 349] width 192 height 50
copy h4 "$179.65"
click at [823, 343] on h4 "$179.65" at bounding box center [808, 349] width 81 height 12
drag, startPoint x: 808, startPoint y: 349, endPoint x: 852, endPoint y: 348, distance: 44.0
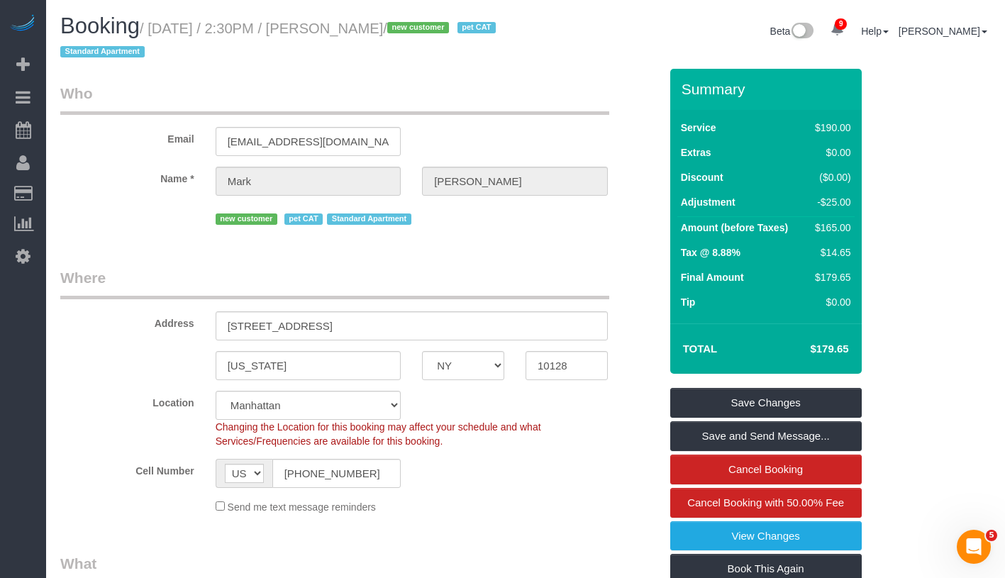
click at [852, 348] on td "$179.65" at bounding box center [808, 348] width 92 height 35
copy h4 "$179.65"
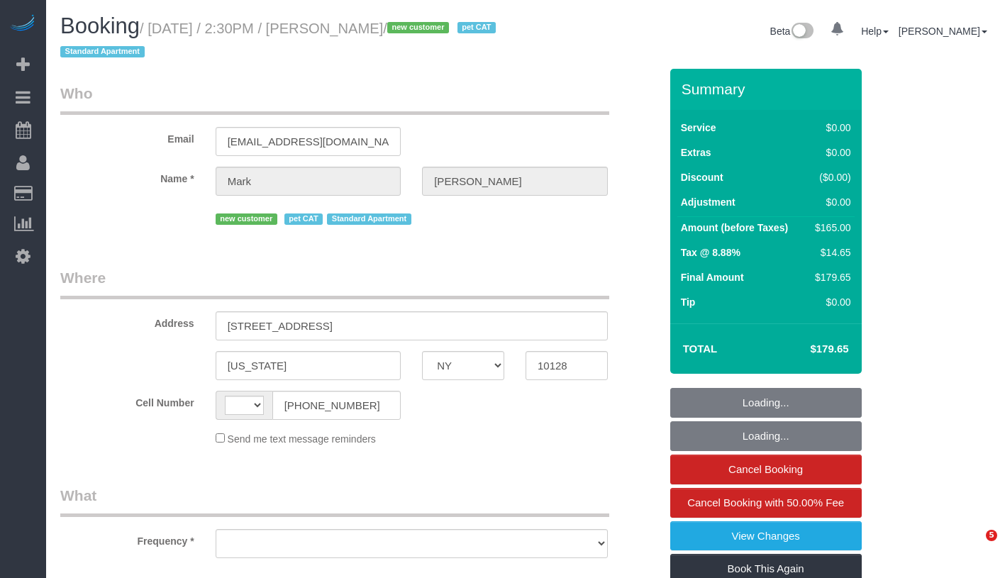
select select "NY"
select select "object:466"
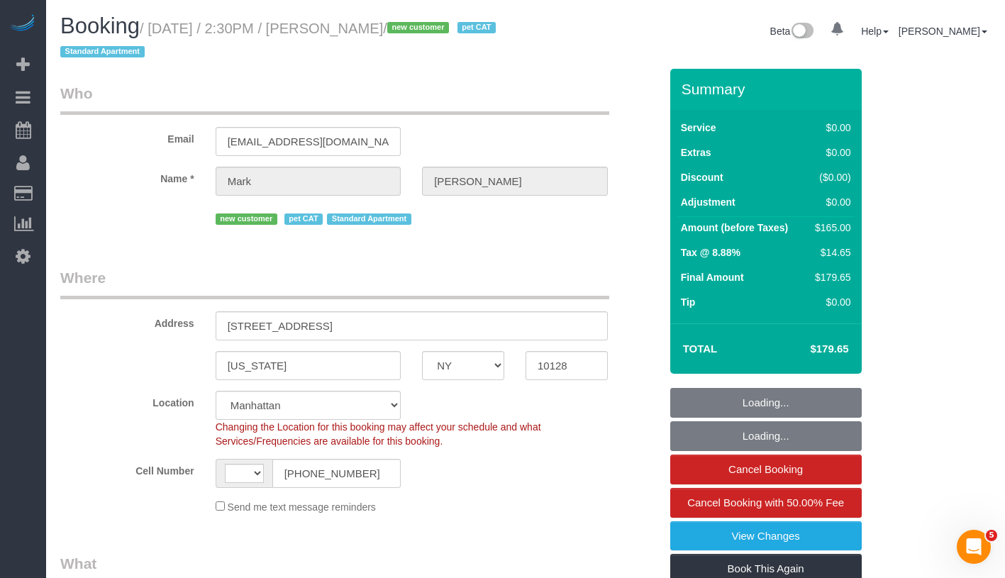
scroll to position [316, 0]
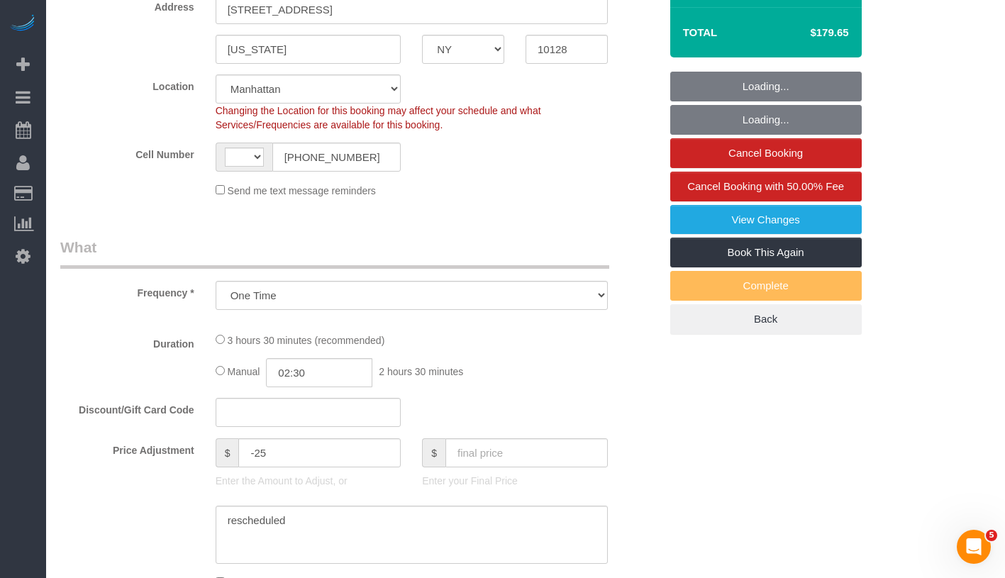
select select "string:[GEOGRAPHIC_DATA]"
select select "string:stripe-pm_1S2Der4VGloSiKo7AofZJZrh"
select select "number:60"
select select "number:77"
select select "number:14"
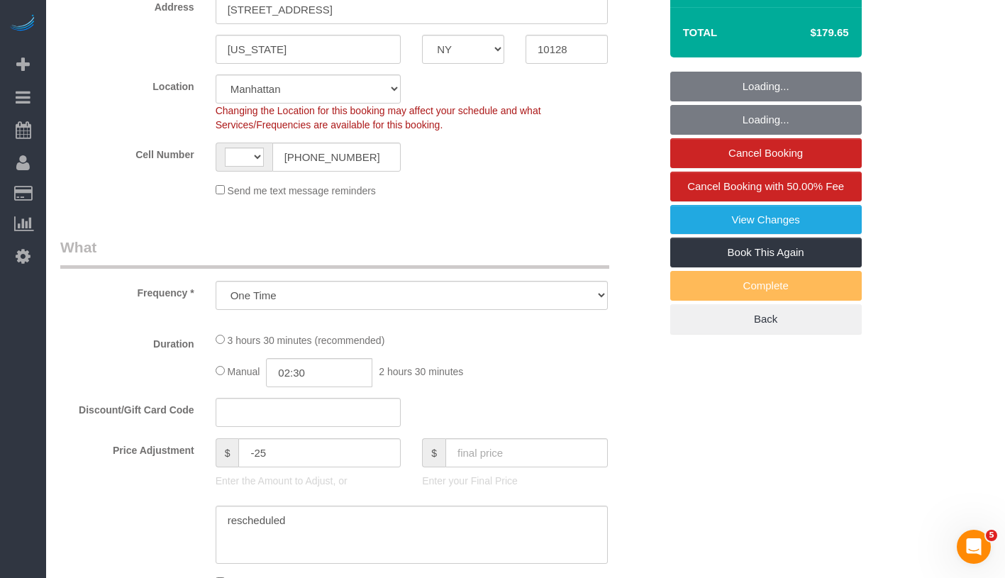
select select "number:6"
select select "object:878"
select select "1"
select select "2"
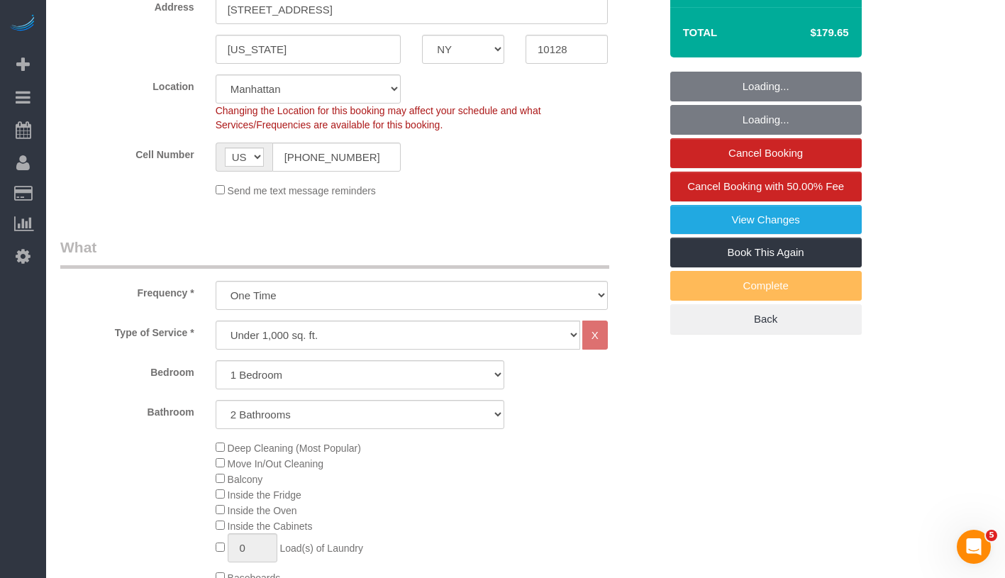
select select "1"
select select "2"
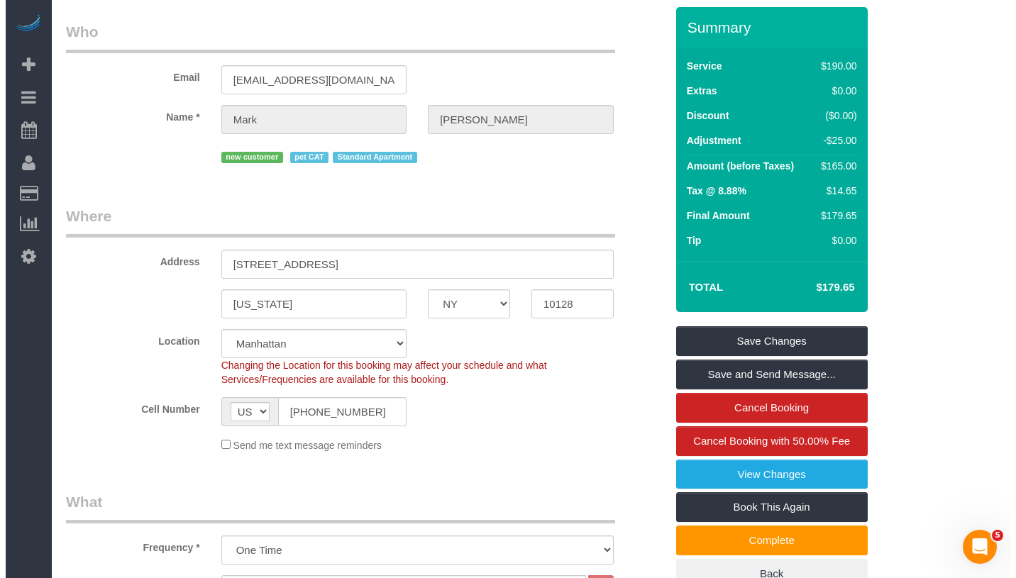
scroll to position [0, 0]
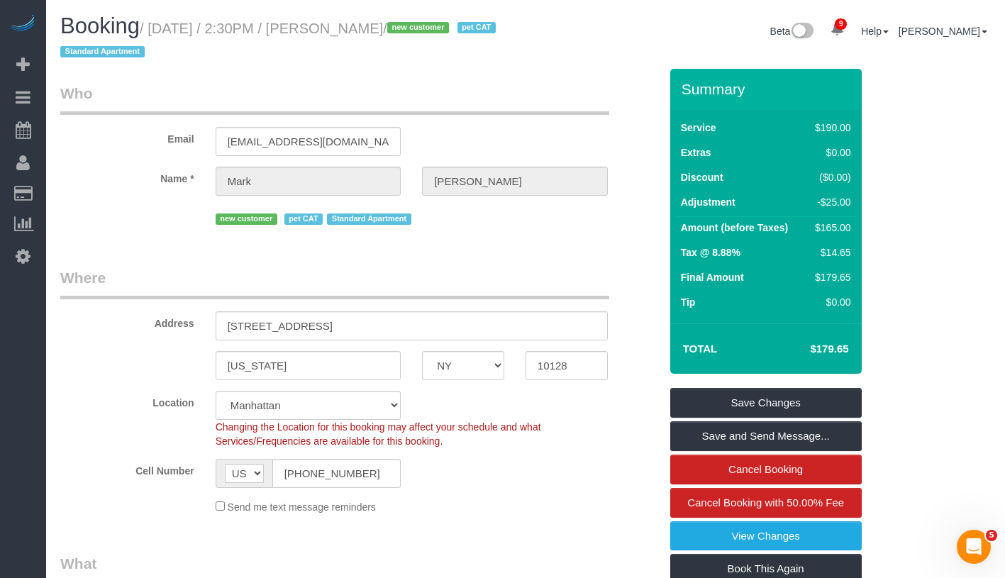
drag, startPoint x: 364, startPoint y: 29, endPoint x: 460, endPoint y: 28, distance: 96.5
click at [460, 28] on small "/ September 01, 2025 / 2:30PM / Mark Mccourt / new customer pet CAT Standard Ap…" at bounding box center [280, 41] width 440 height 40
copy small "Mark Mccourt /"
click at [840, 536] on link "View Changes" at bounding box center [766, 536] width 192 height 30
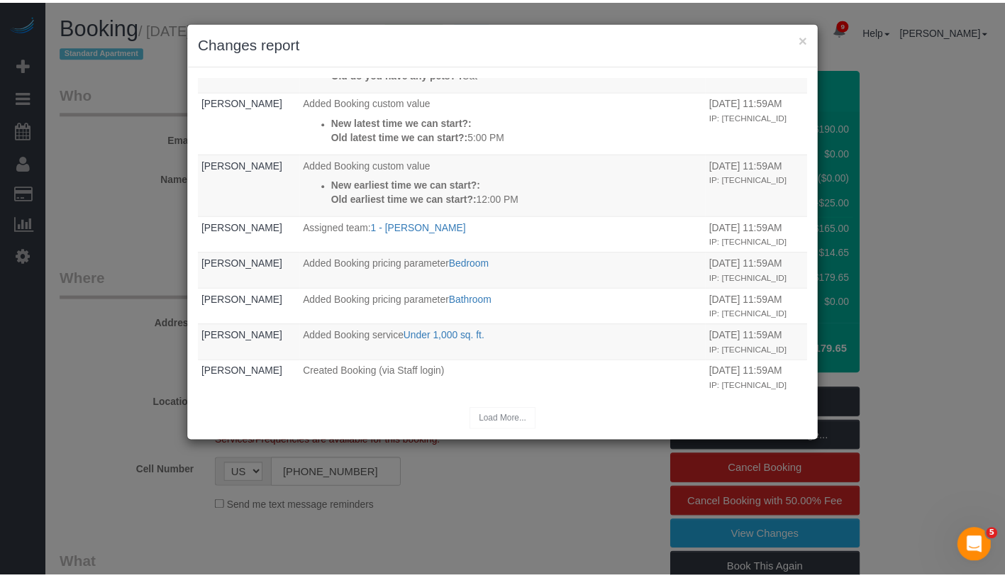
scroll to position [878, 0]
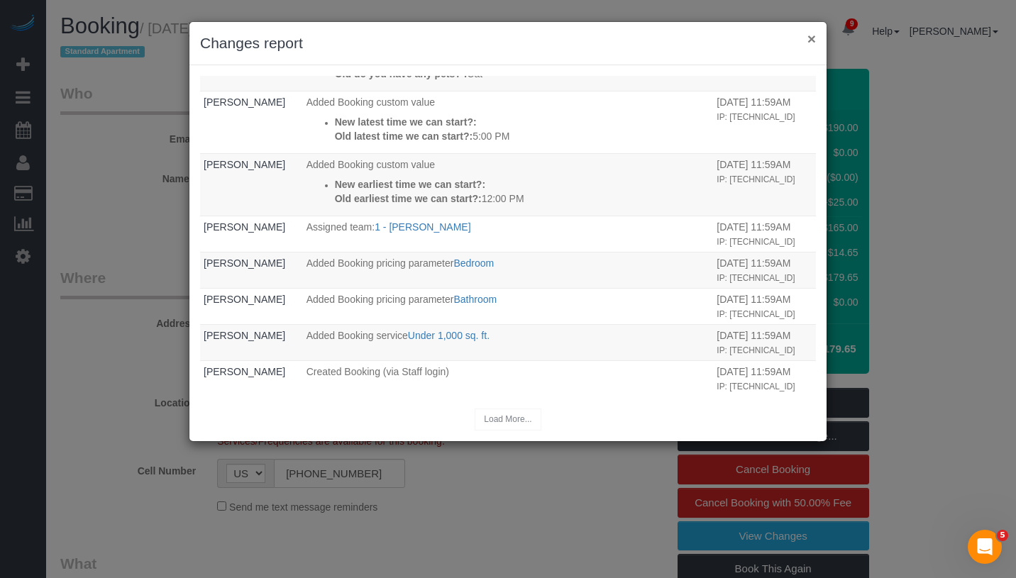
click at [813, 42] on button "×" at bounding box center [811, 38] width 9 height 15
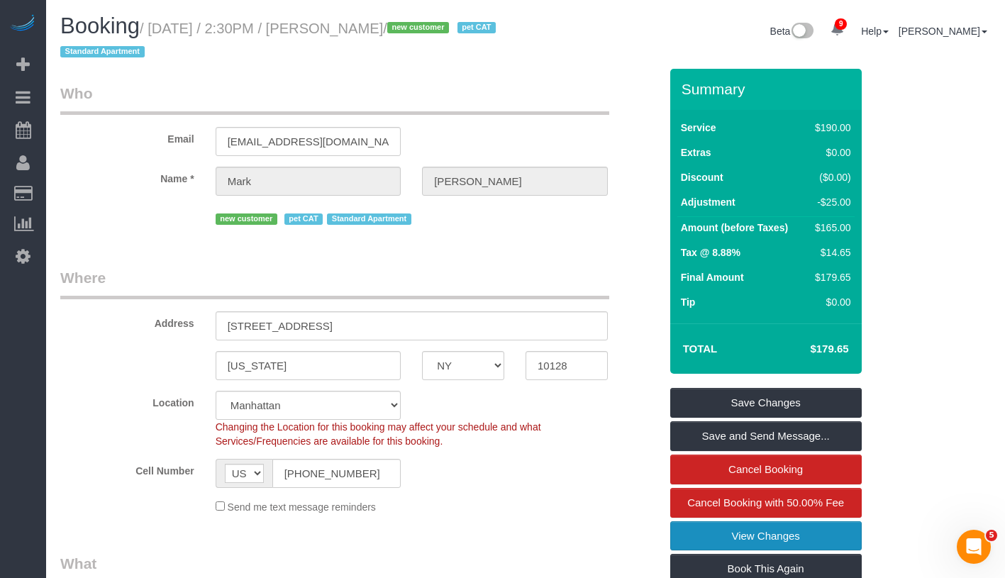
click at [793, 543] on link "View Changes" at bounding box center [766, 536] width 192 height 30
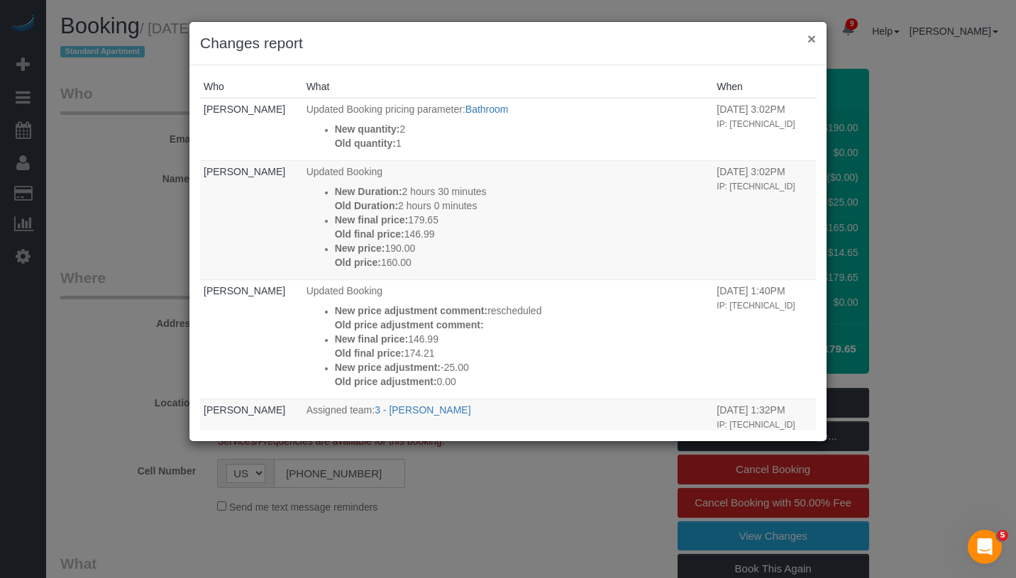
click at [810, 38] on button "×" at bounding box center [811, 38] width 9 height 15
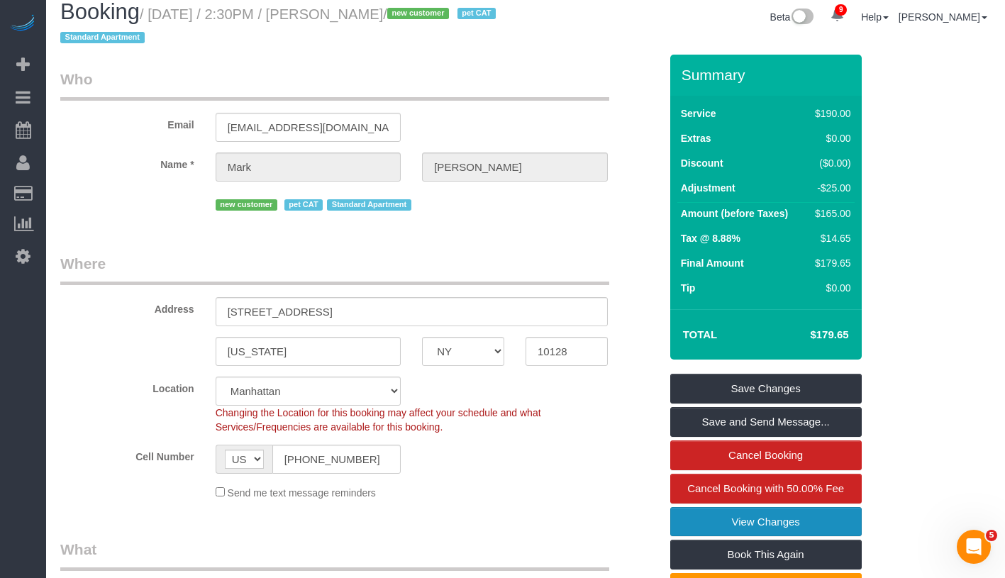
scroll to position [0, 0]
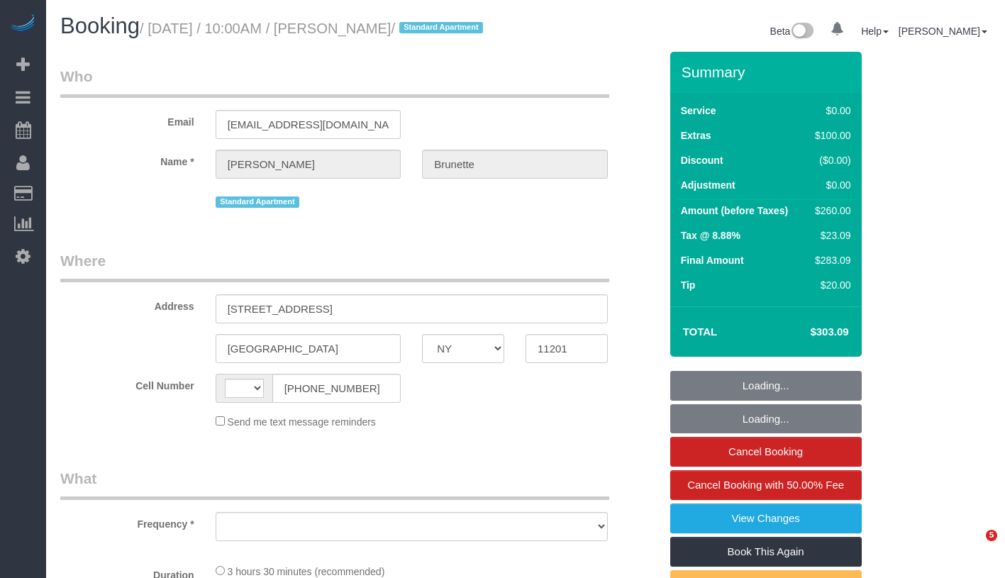
select select "NY"
select select "string:[GEOGRAPHIC_DATA]"
select select "object:705"
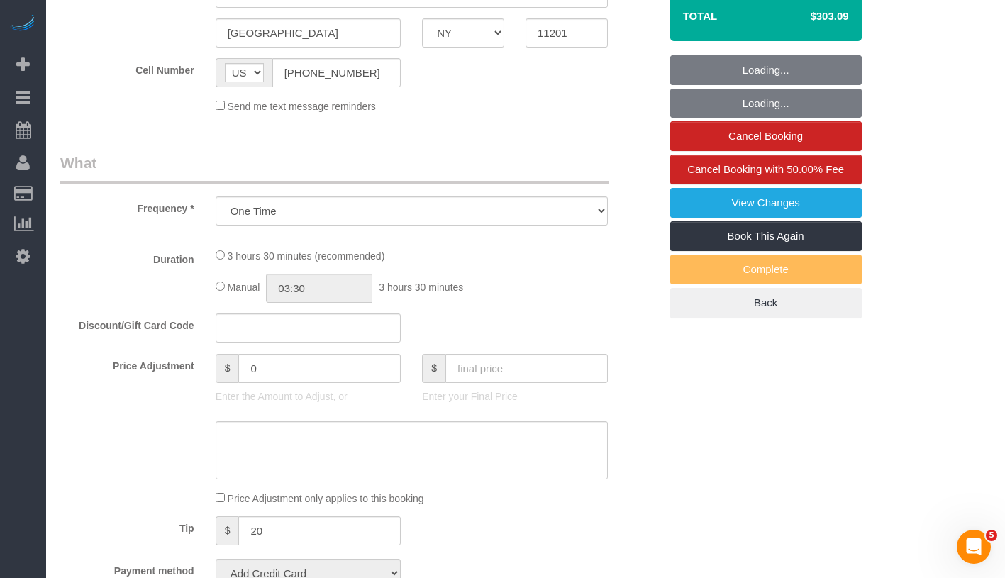
select select "string:stripe-pm_1Qe5c94VGloSiKo7J03ey3WL"
select select "1"
select select "spot1"
select select "number:56"
select select "number:72"
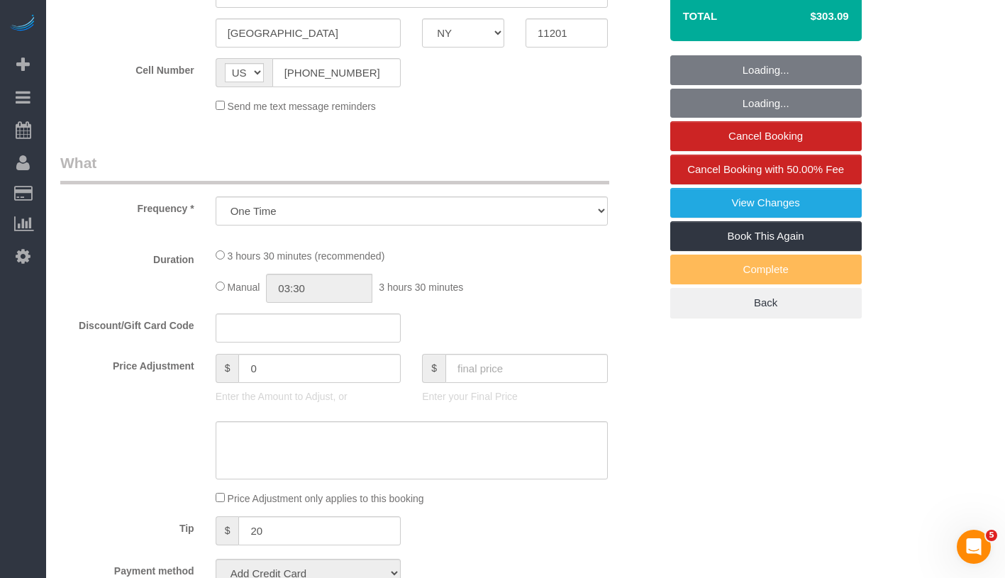
select select "number:15"
select select "number:6"
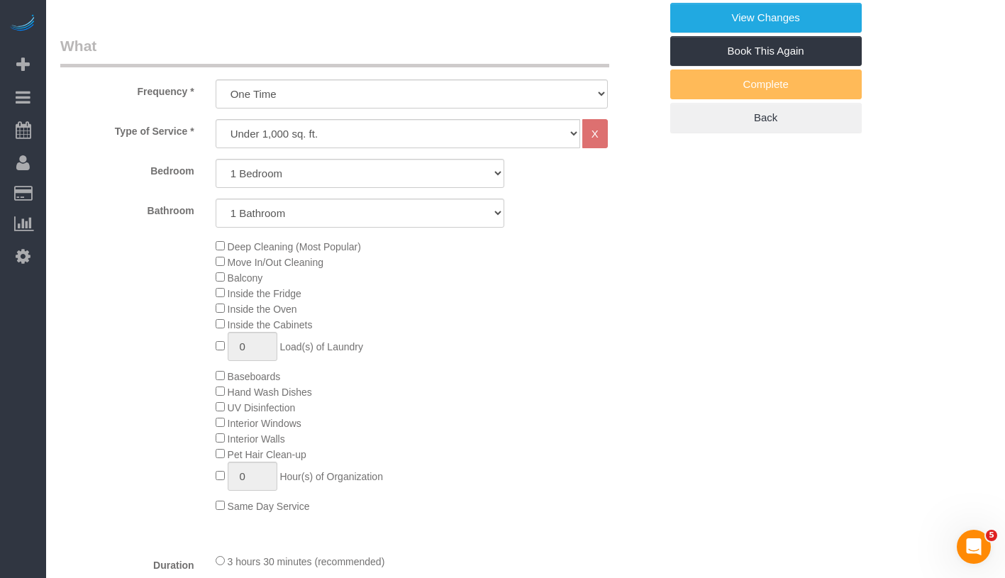
select select "object:1337"
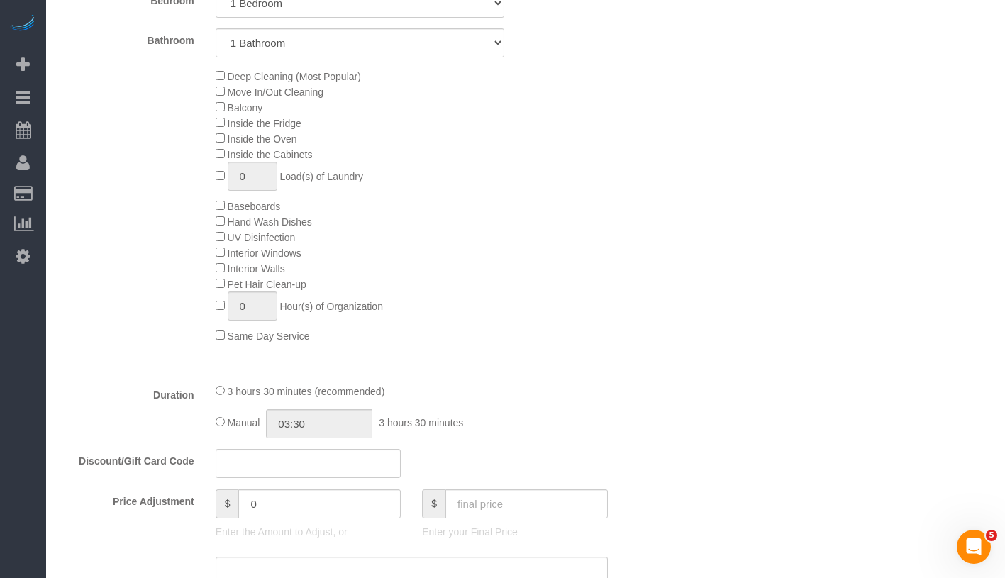
select select "1"
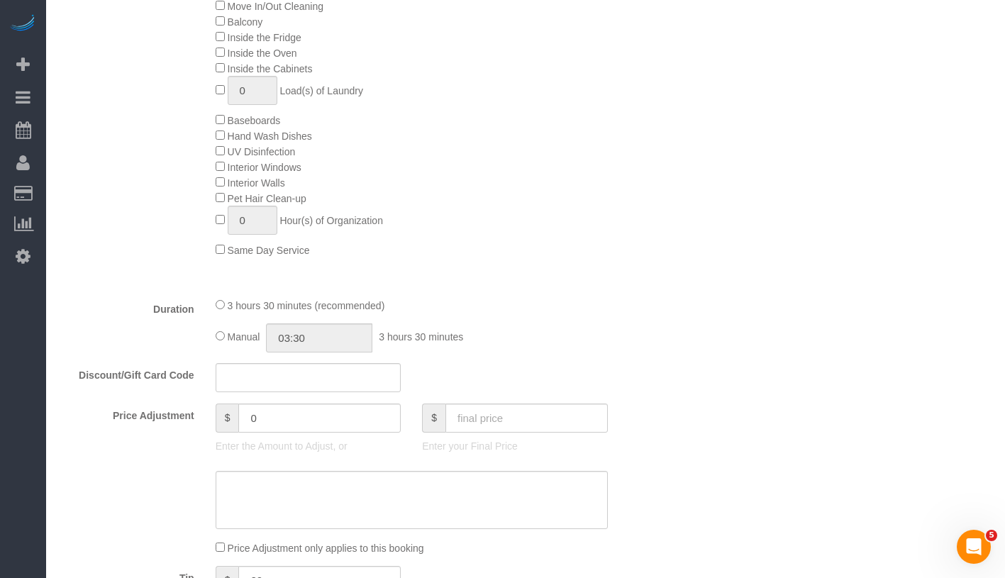
scroll to position [758, 0]
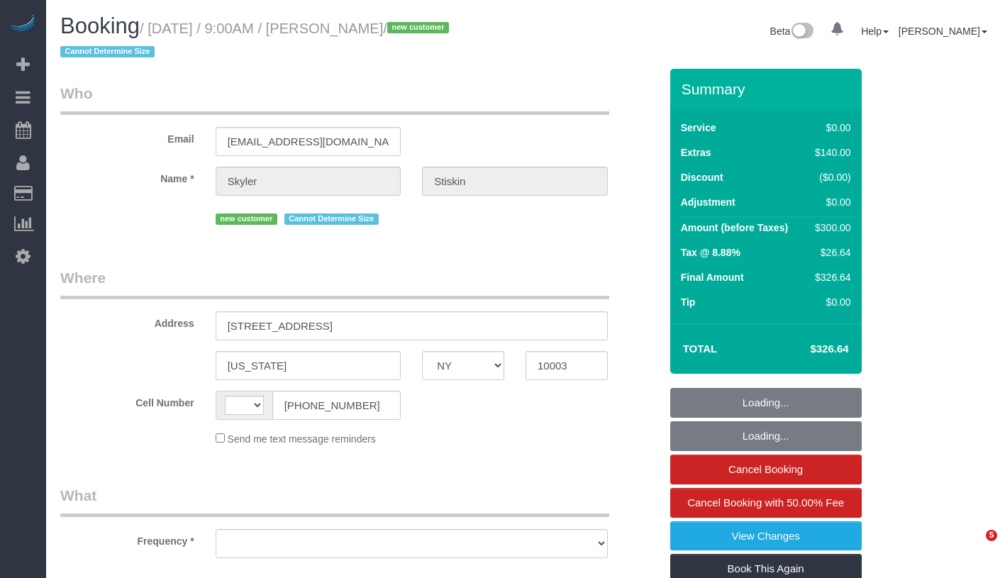
select select "NY"
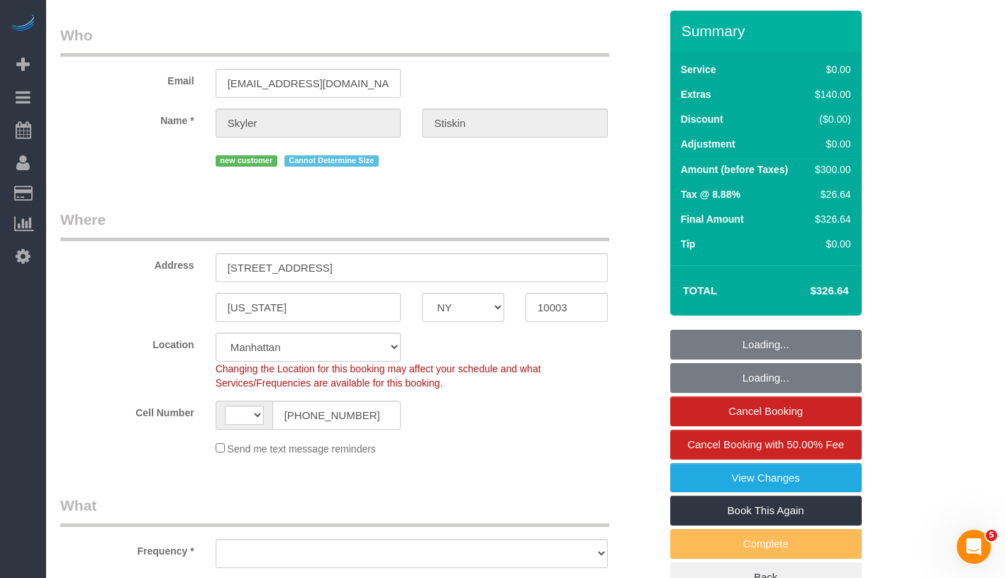
select select "string:[GEOGRAPHIC_DATA]"
select select "object:711"
select select "string:stripe-pm_1S05rT4VGloSiKo7o1sGIWQS"
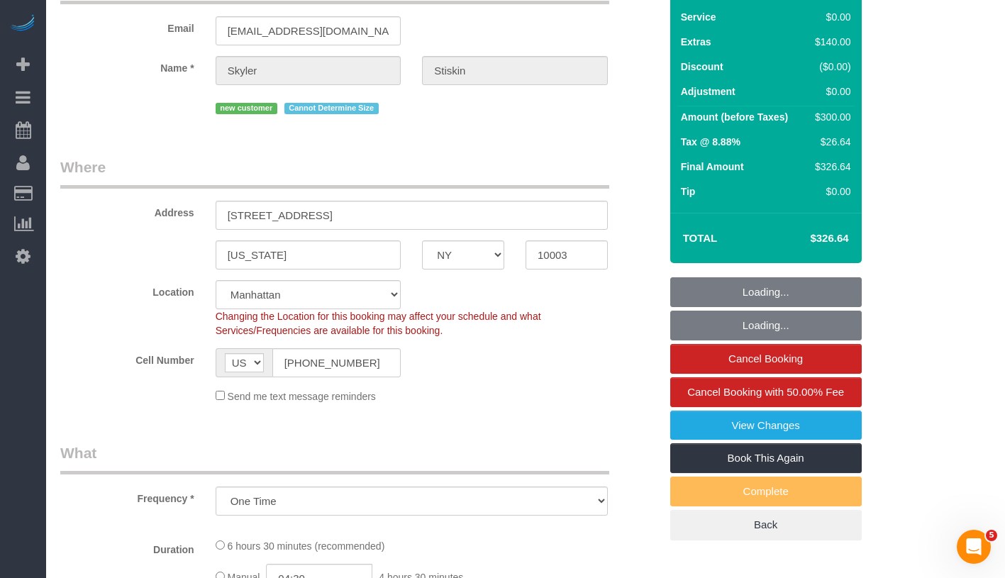
select select "object:860"
select select "number:57"
select select "number:90"
select select "number:15"
select select "number:6"
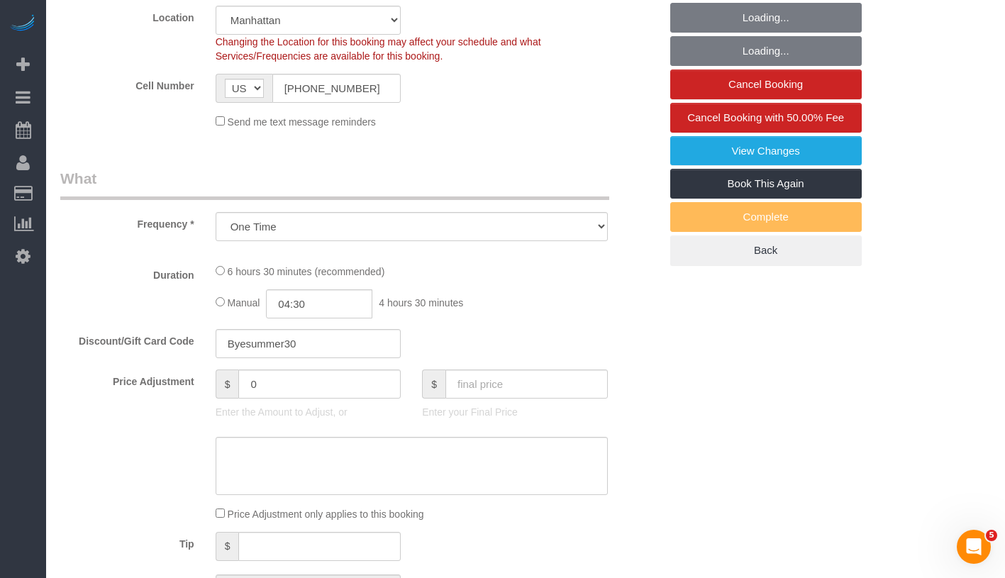
select select "2"
select select "spot1"
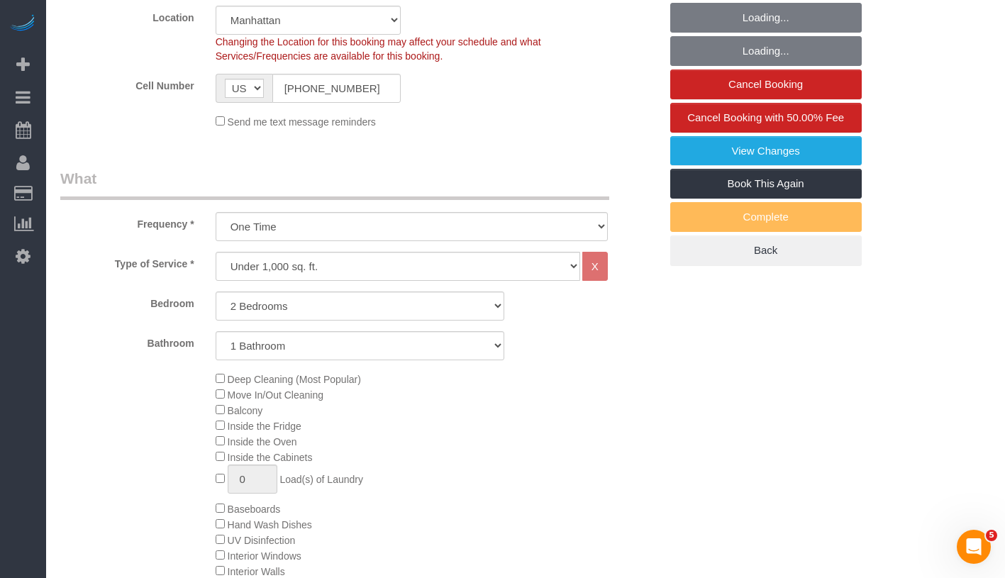
select select "2"
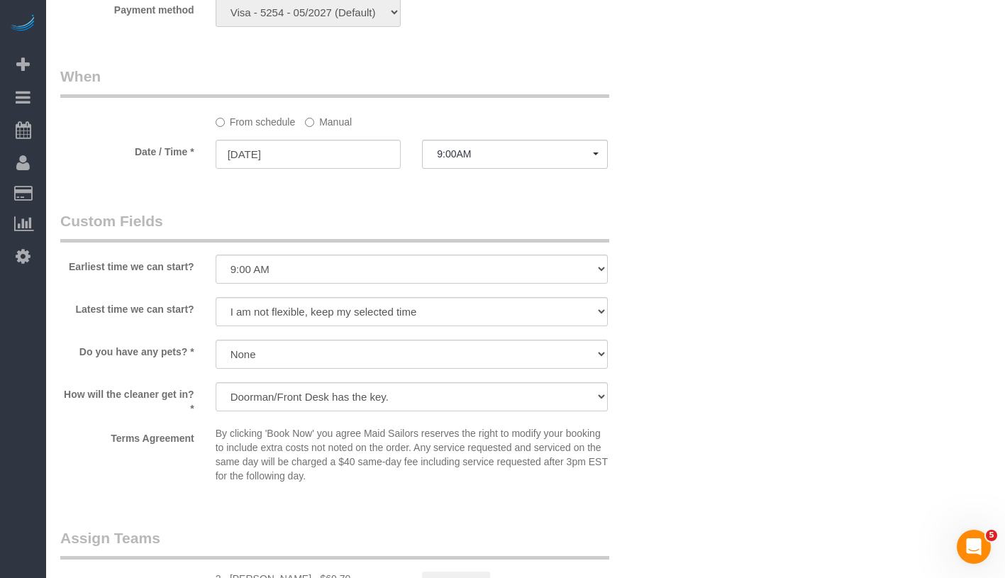
scroll to position [1615, 0]
